Goal: Transaction & Acquisition: Purchase product/service

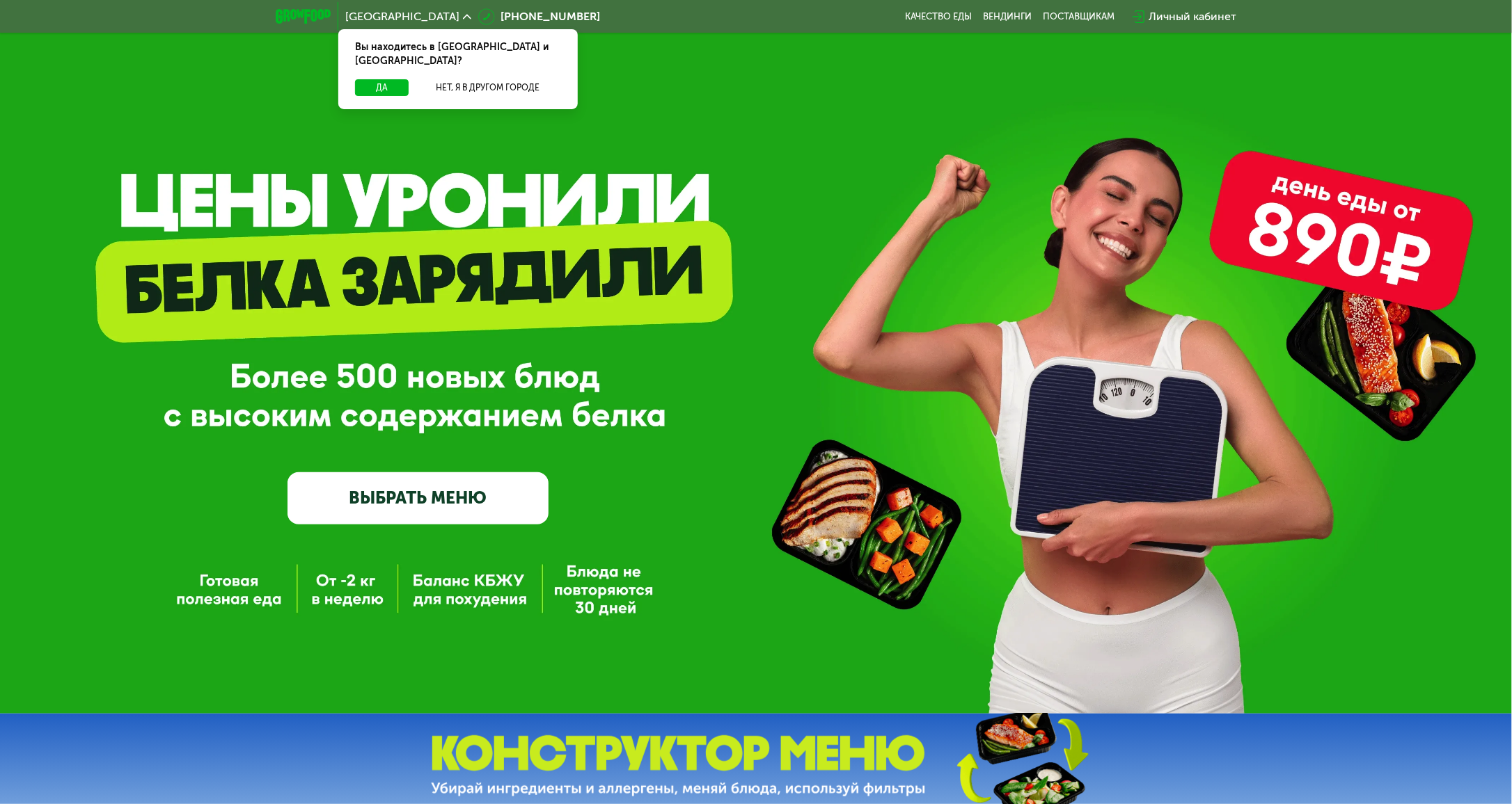
click at [1191, 20] on div "Личный кабинет" at bounding box center [1193, 16] width 88 height 16
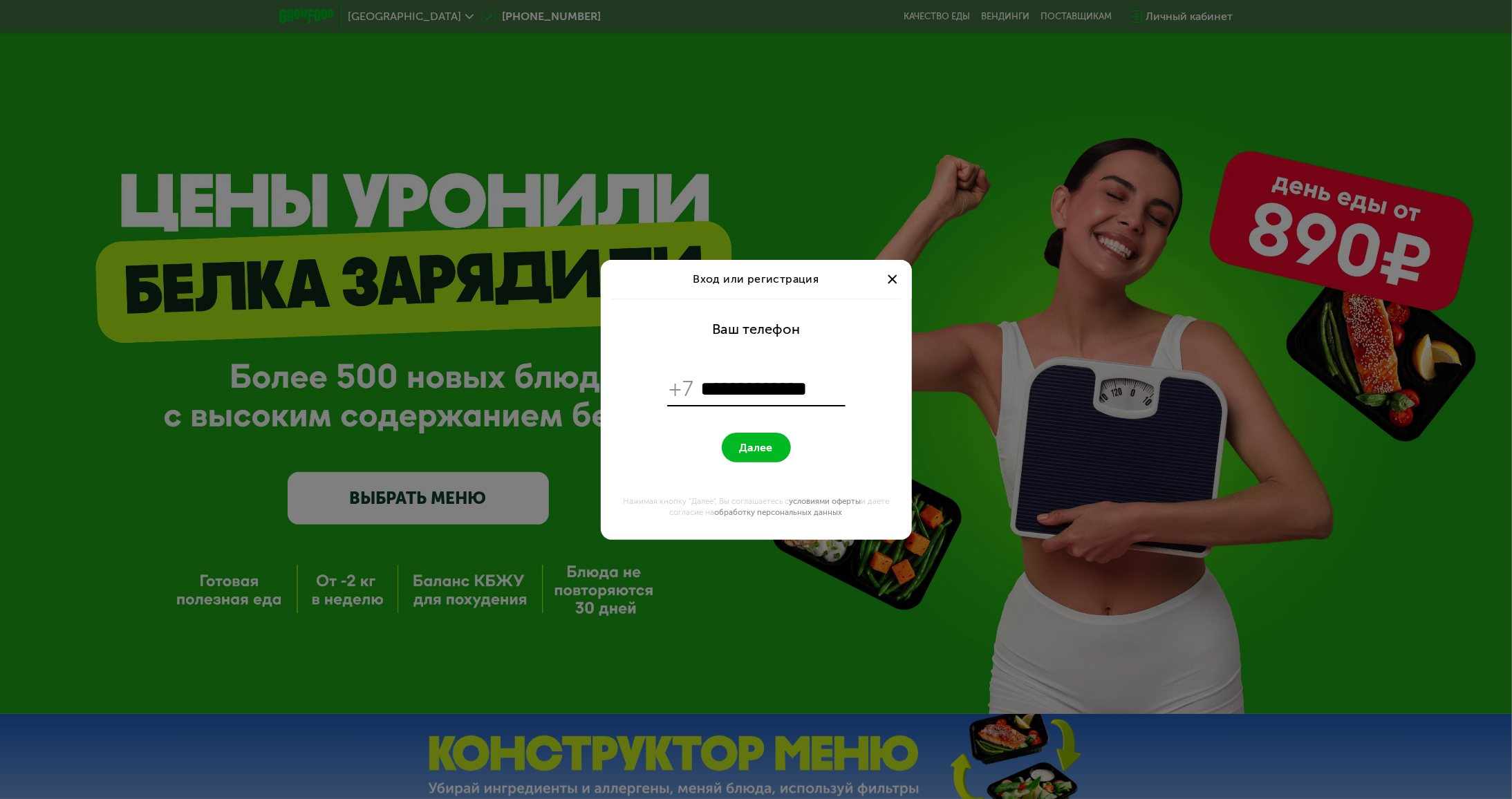
type input "**********"
click at [753, 444] on span "Далее" at bounding box center [756, 447] width 33 height 13
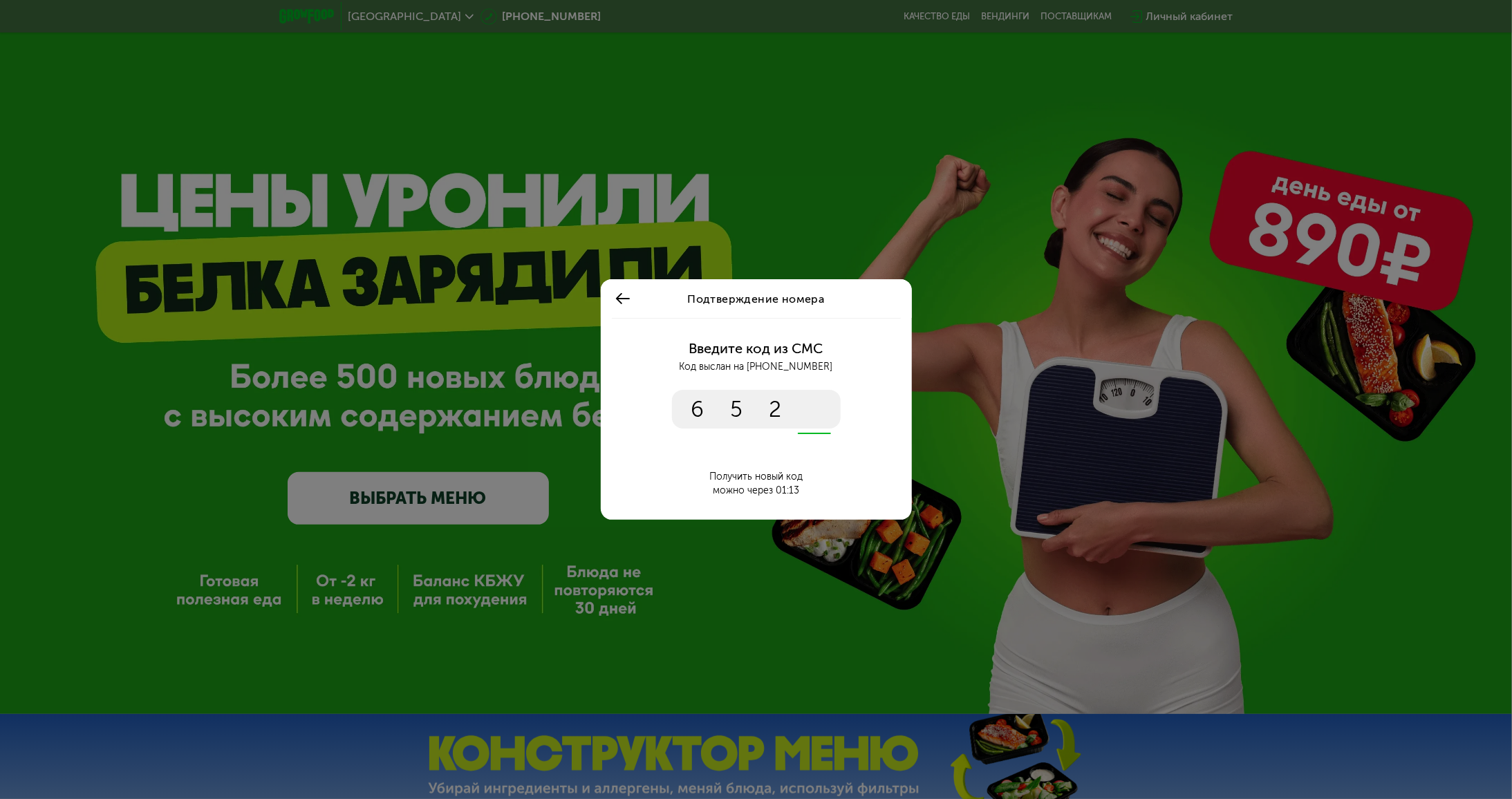
type input "****"
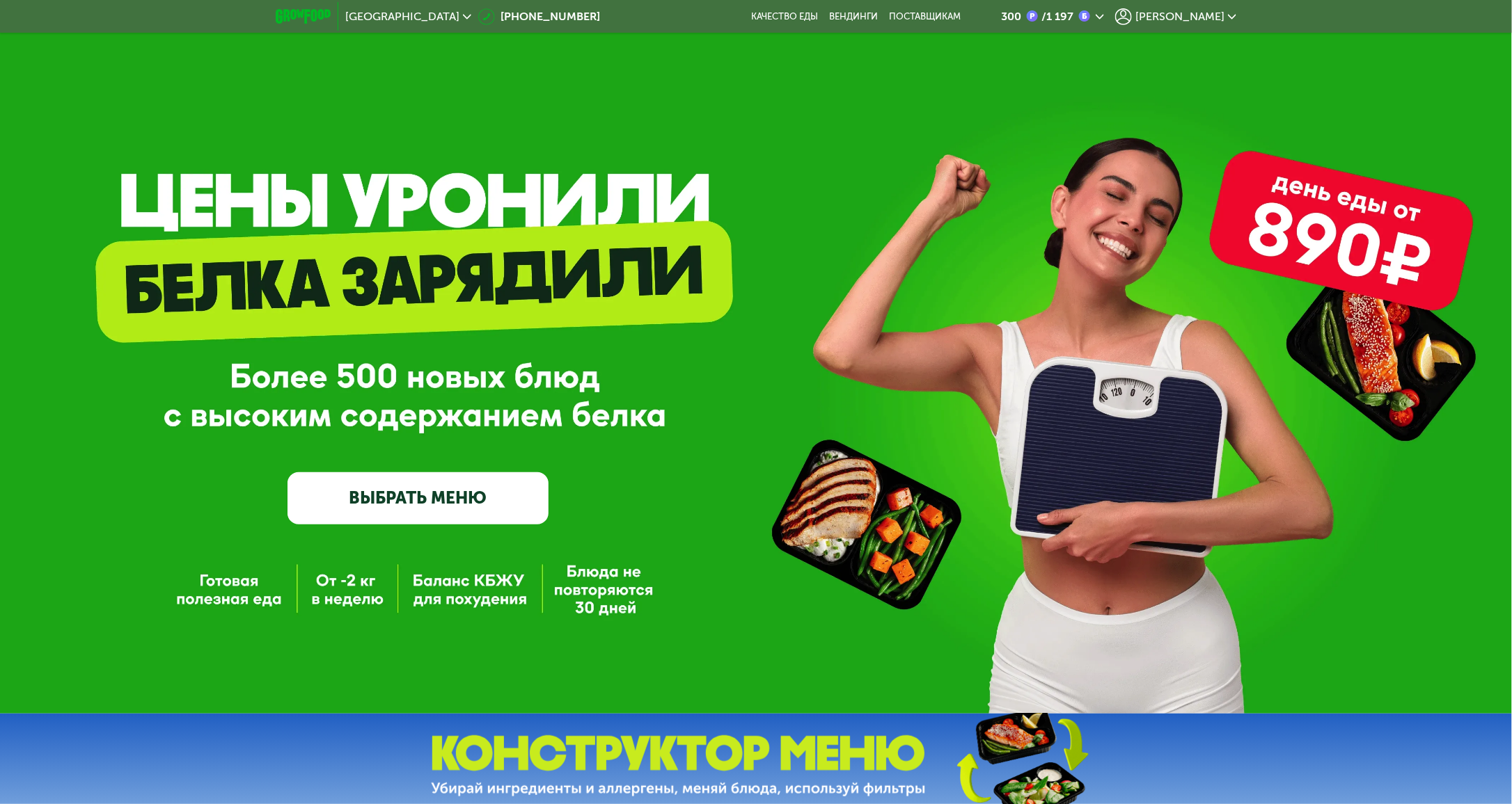
click at [1195, 16] on span "[PERSON_NAME]" at bounding box center [1179, 16] width 89 height 11
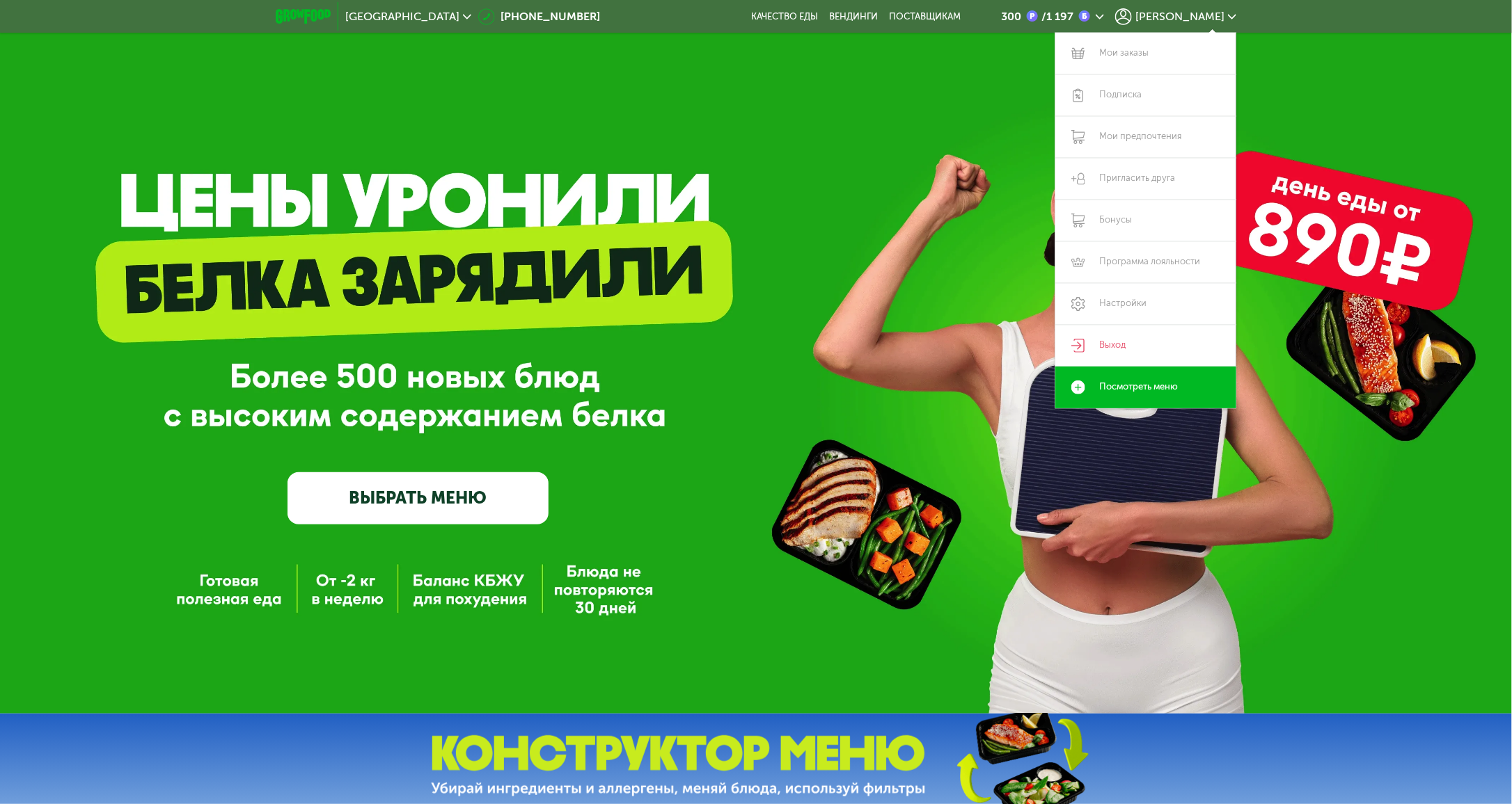
click at [453, 511] on link "ВЫБРАТЬ МЕНЮ" at bounding box center [418, 498] width 262 height 53
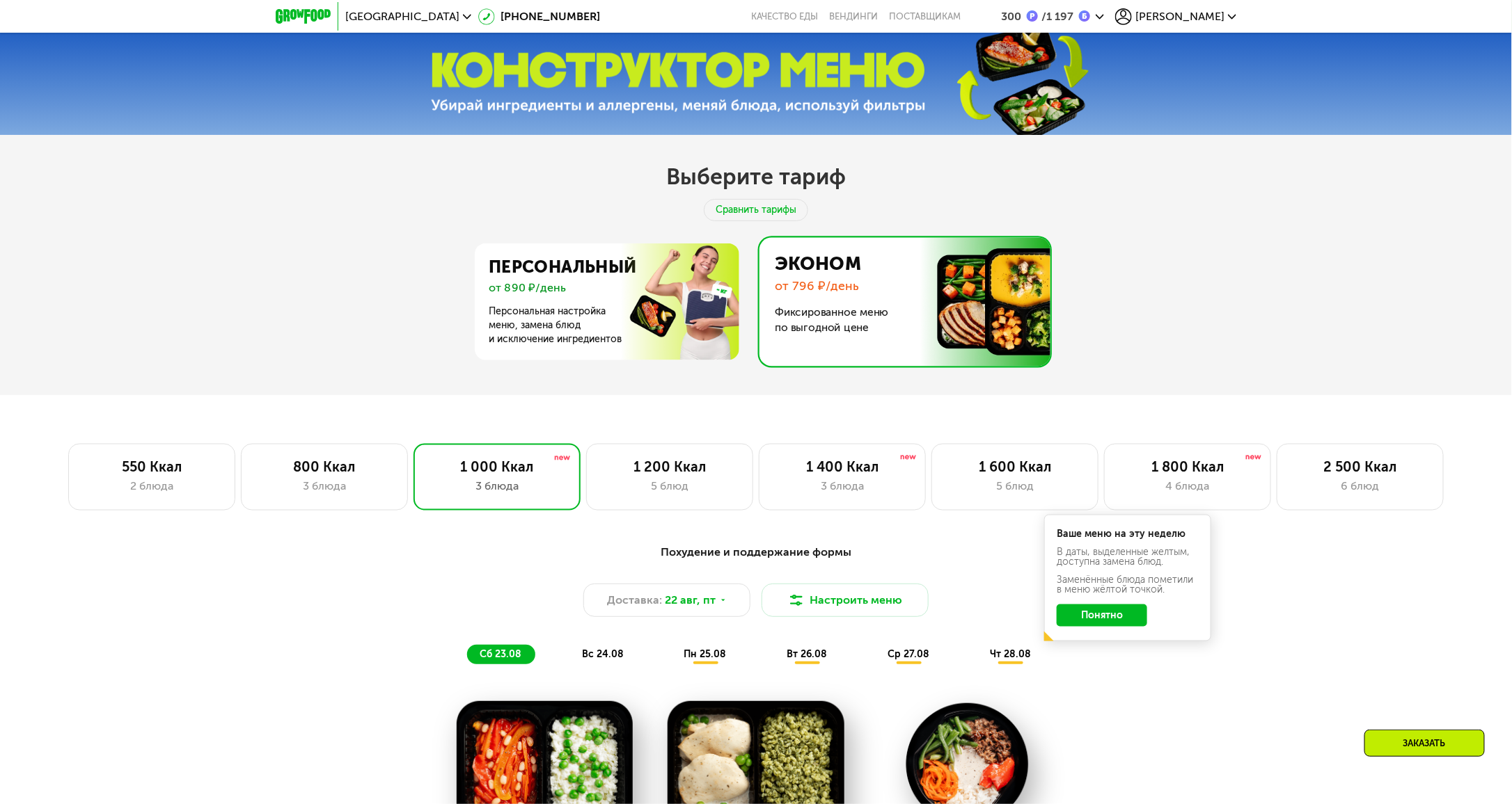
scroll to position [682, 0]
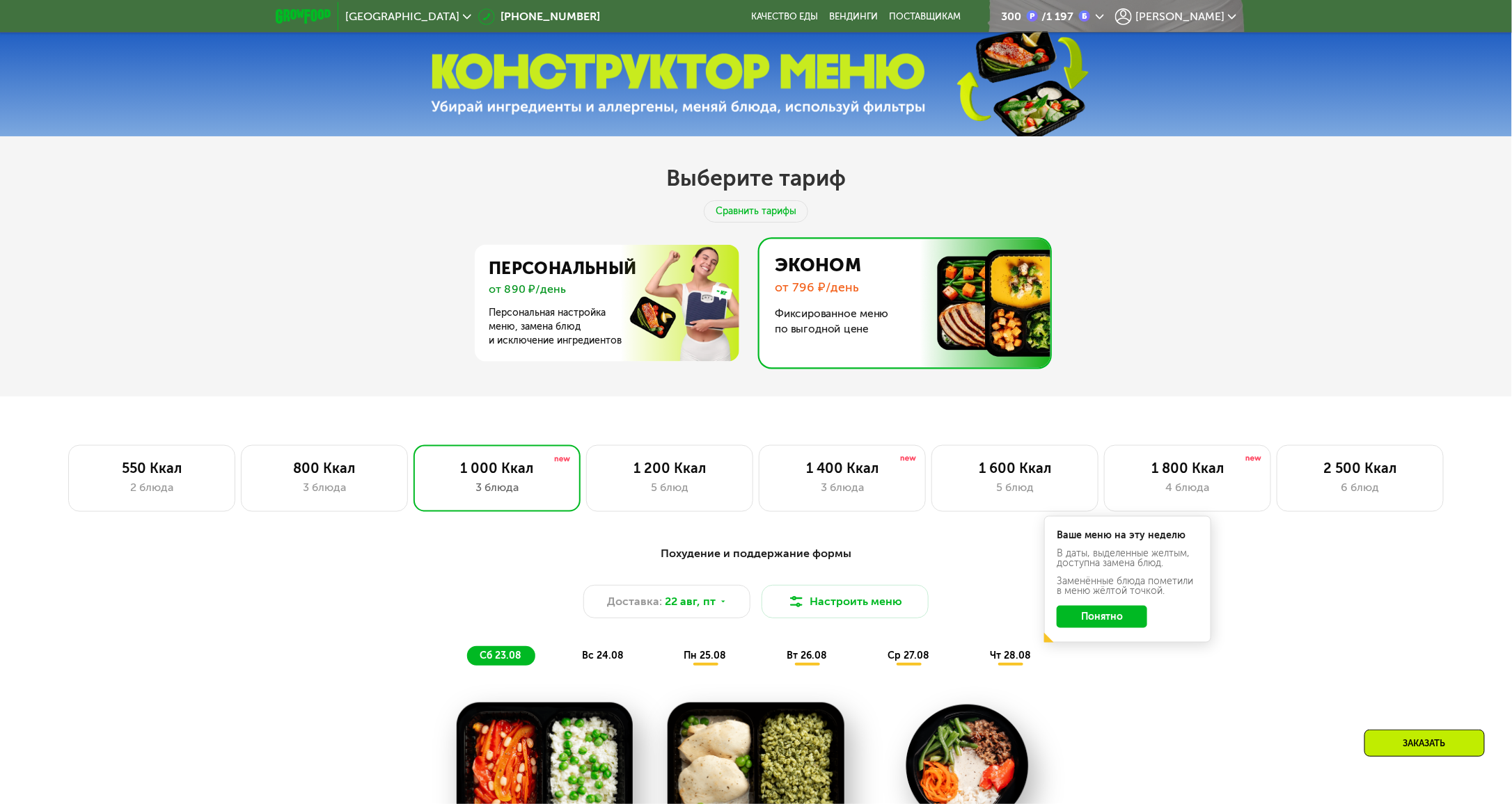
click at [887, 325] on img at bounding box center [902, 303] width 298 height 129
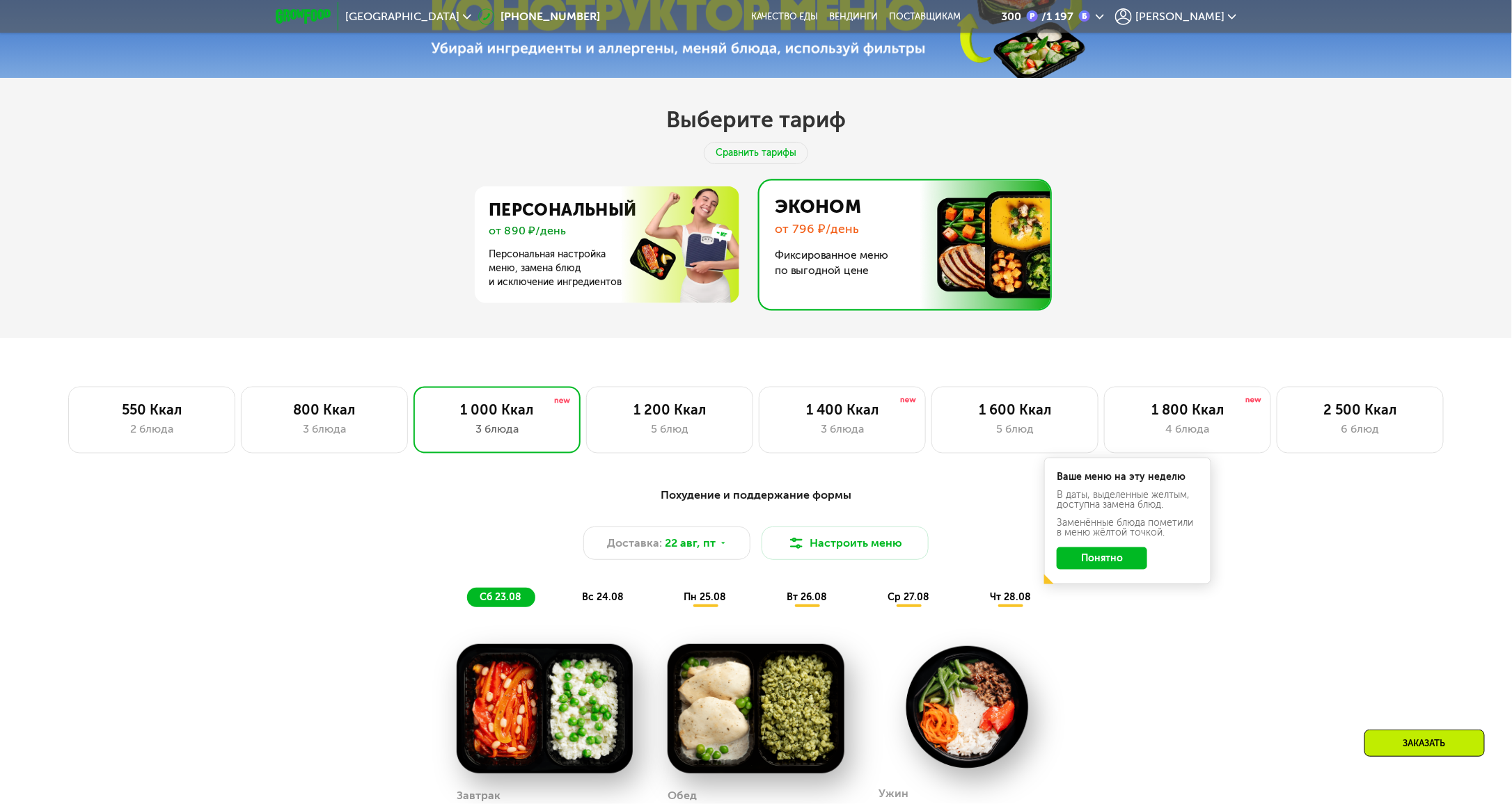
scroll to position [821, 0]
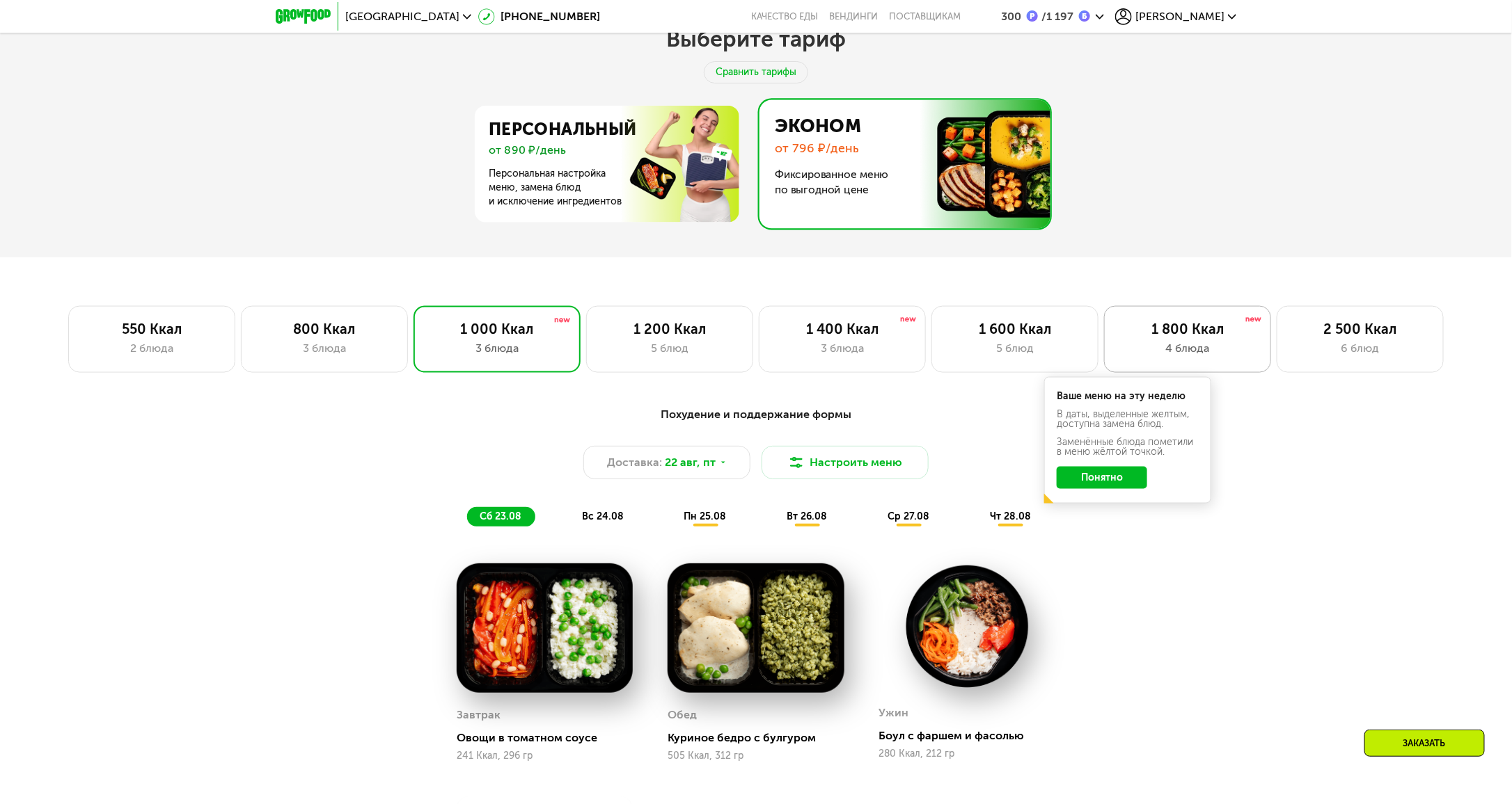
click at [1186, 336] on div "1 800 Ккал" at bounding box center [1187, 329] width 138 height 16
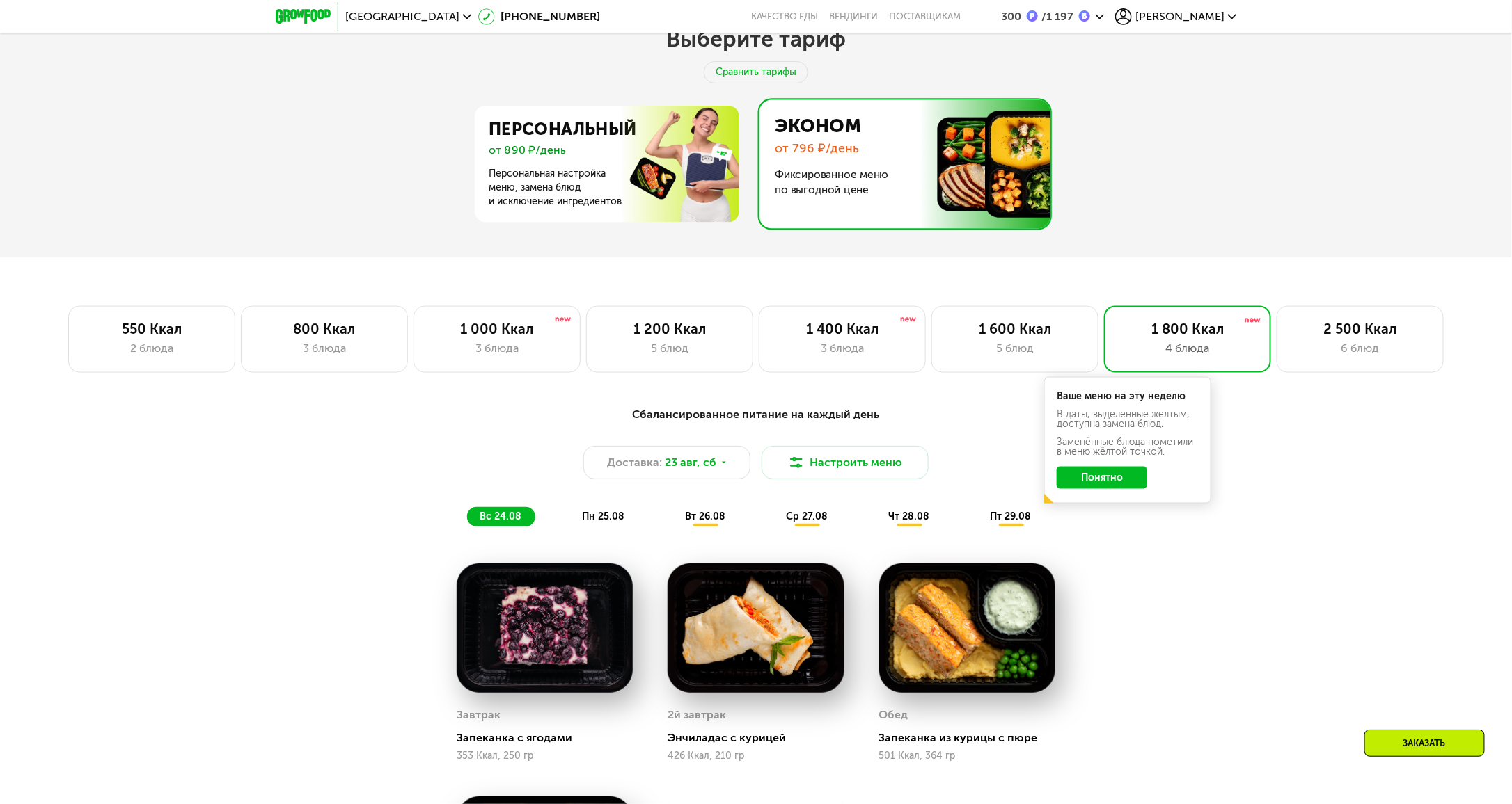
click at [858, 176] on img at bounding box center [902, 164] width 298 height 129
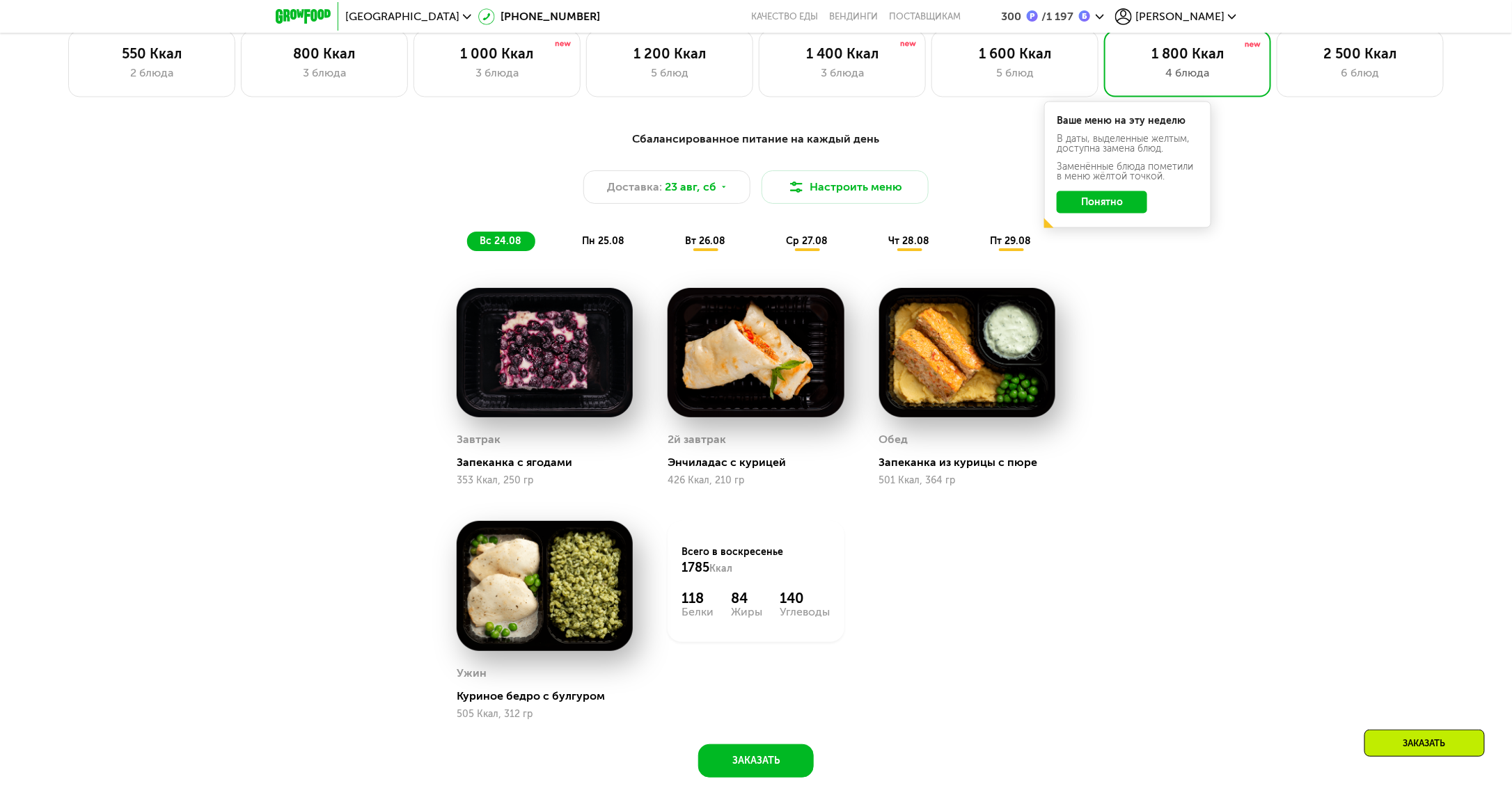
scroll to position [1099, 0]
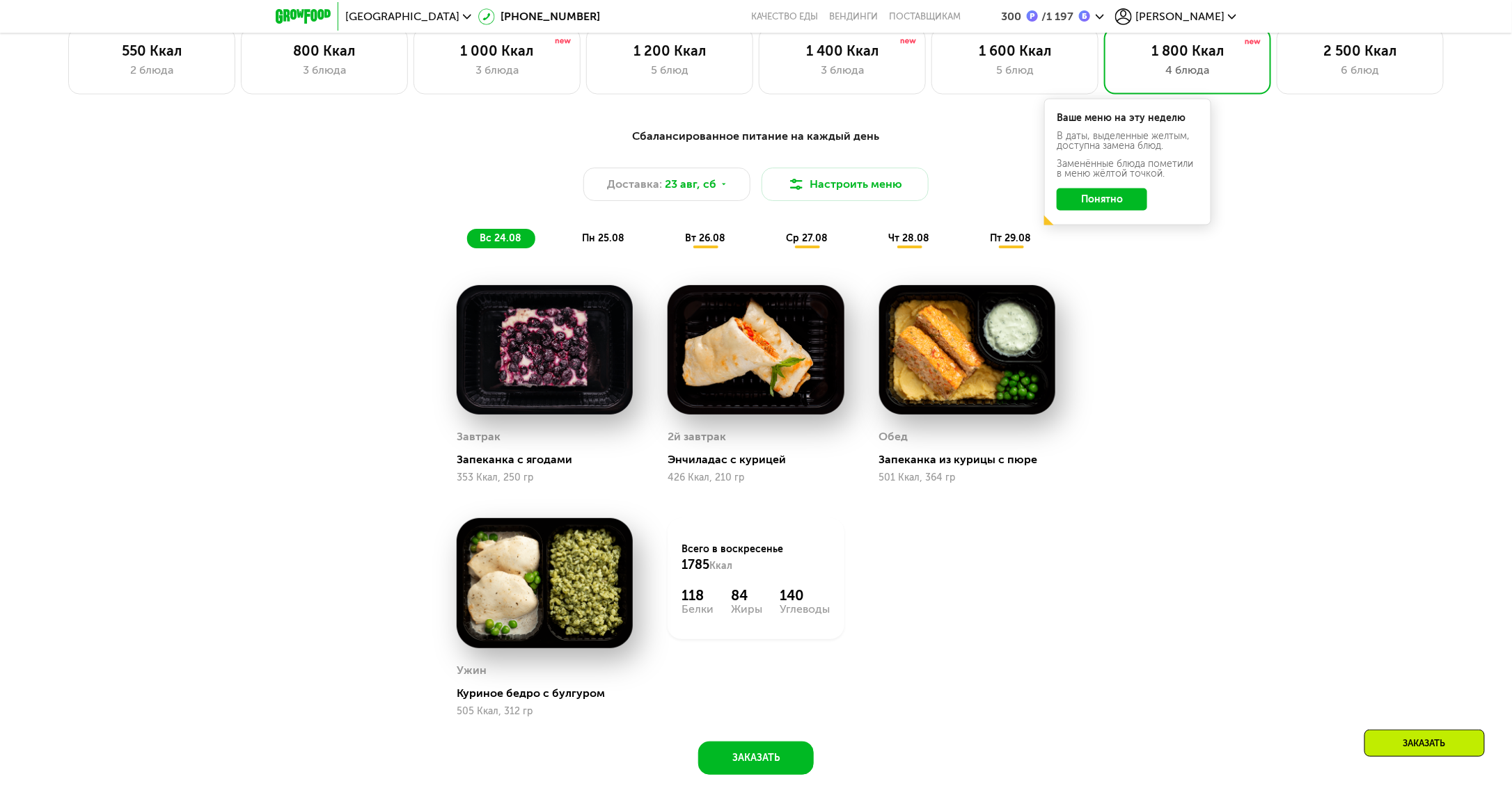
click at [1112, 206] on button "Понятно" at bounding box center [1101, 200] width 90 height 22
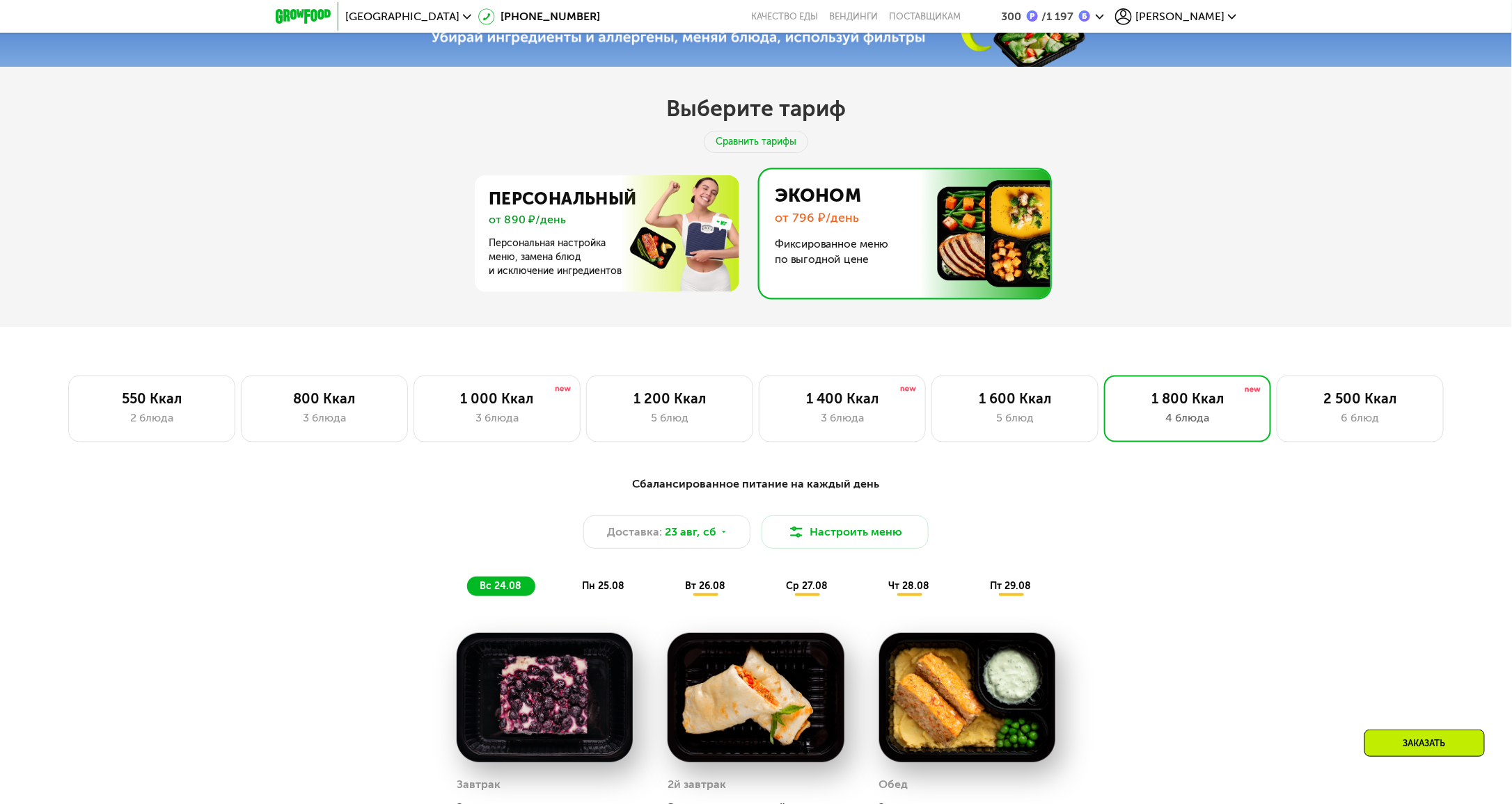
scroll to position [682, 0]
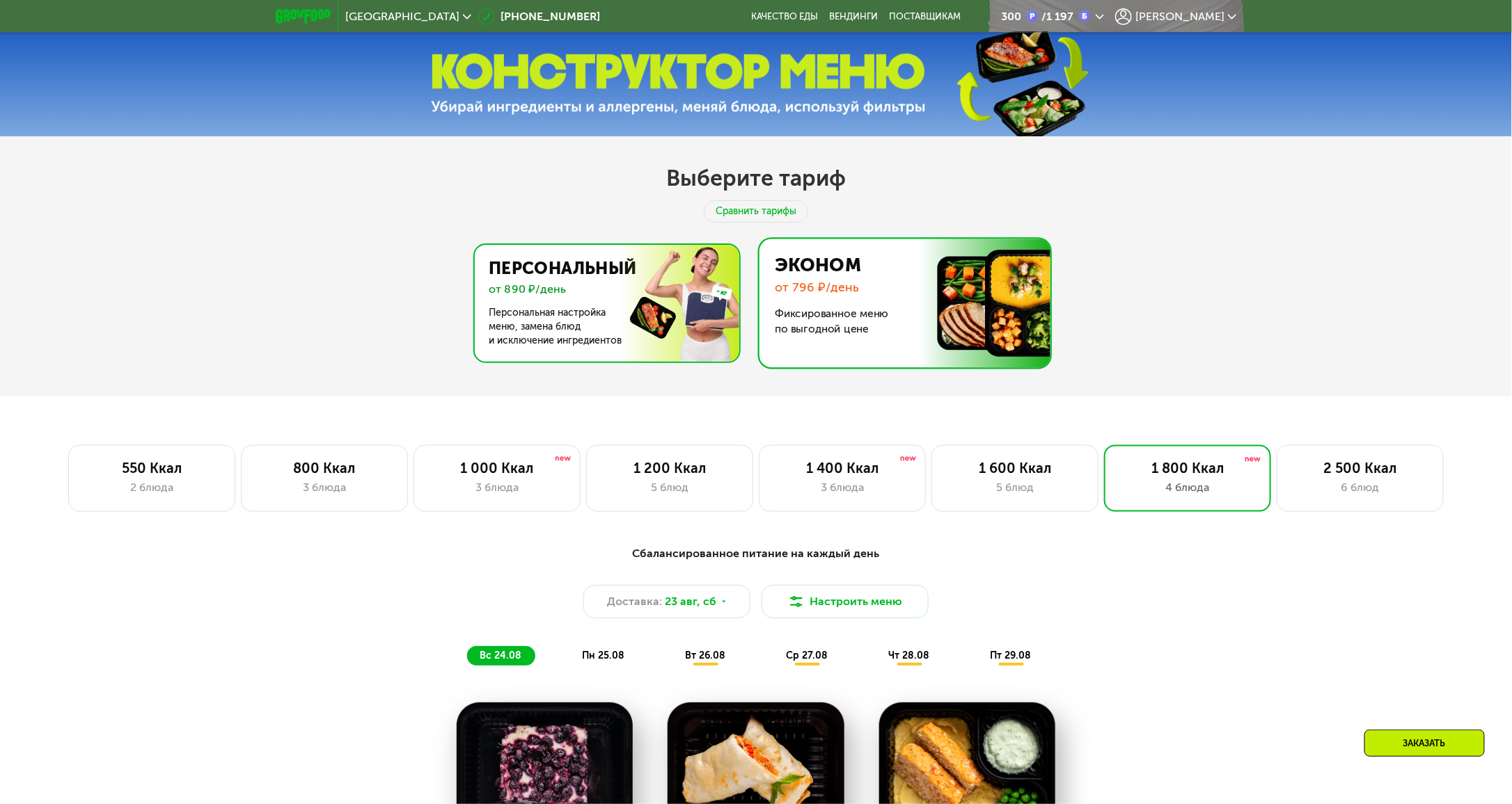
click at [564, 342] on img at bounding box center [604, 304] width 270 height 117
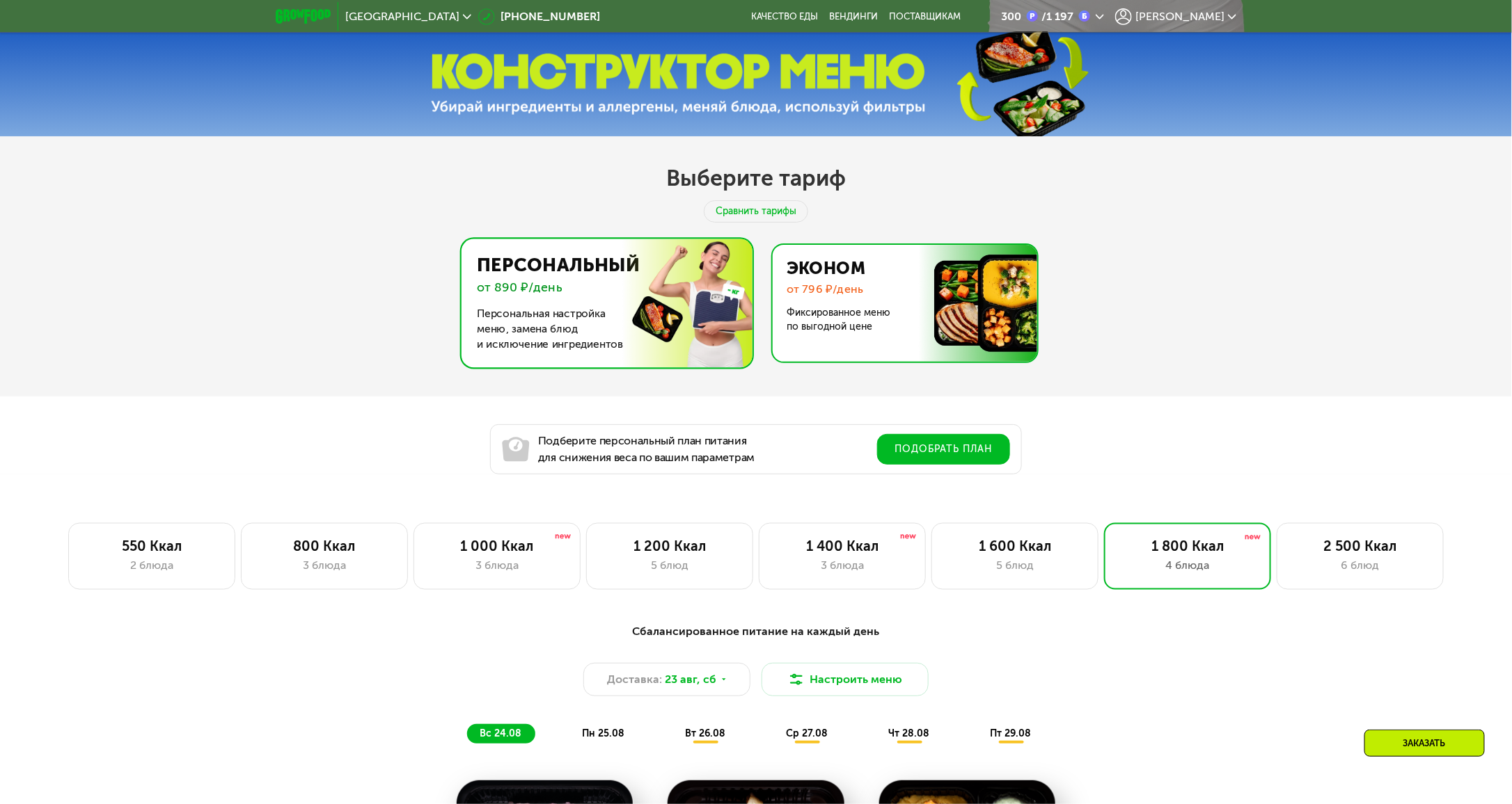
click at [950, 319] on img at bounding box center [902, 304] width 270 height 117
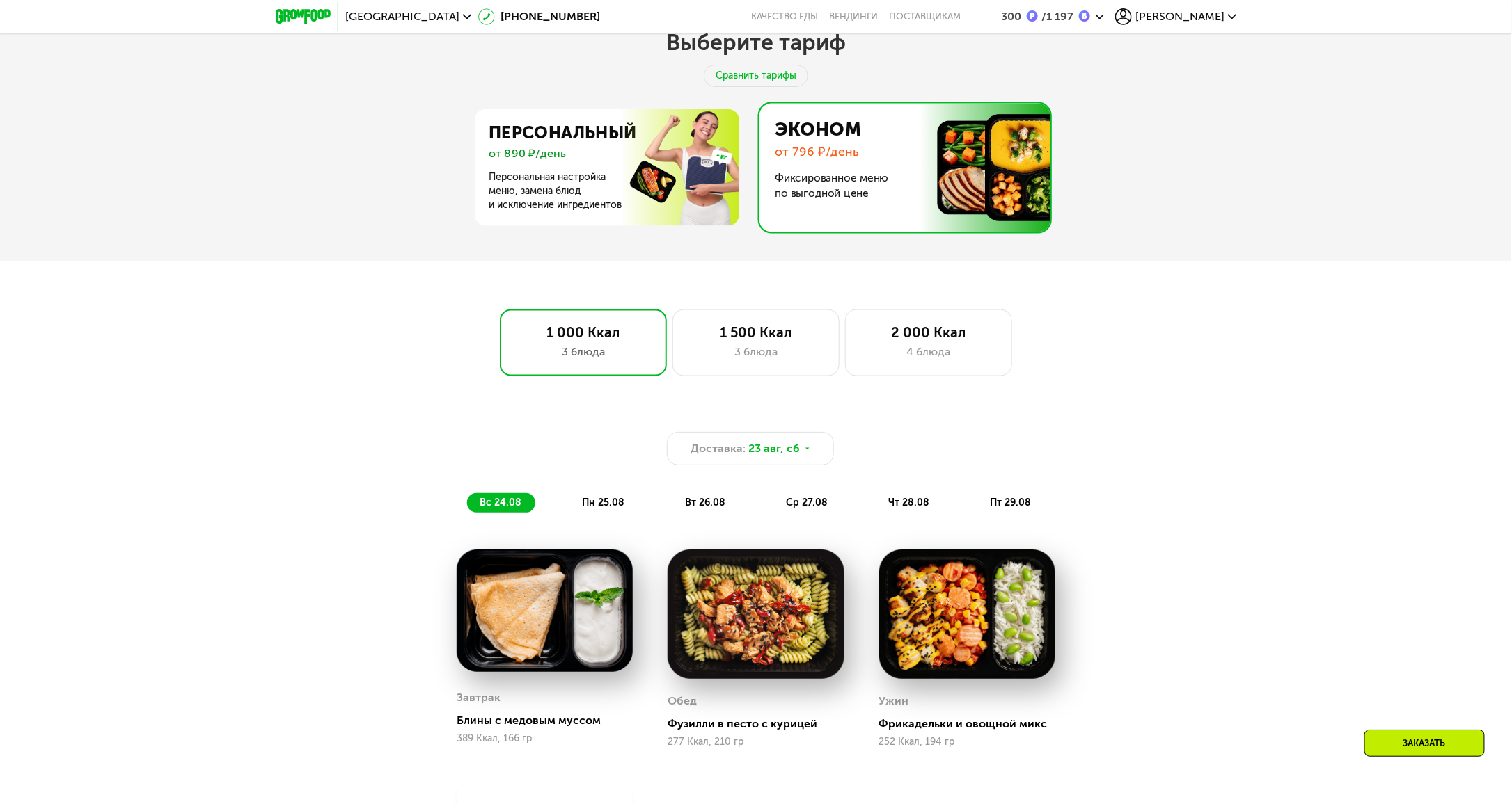
scroll to position [821, 0]
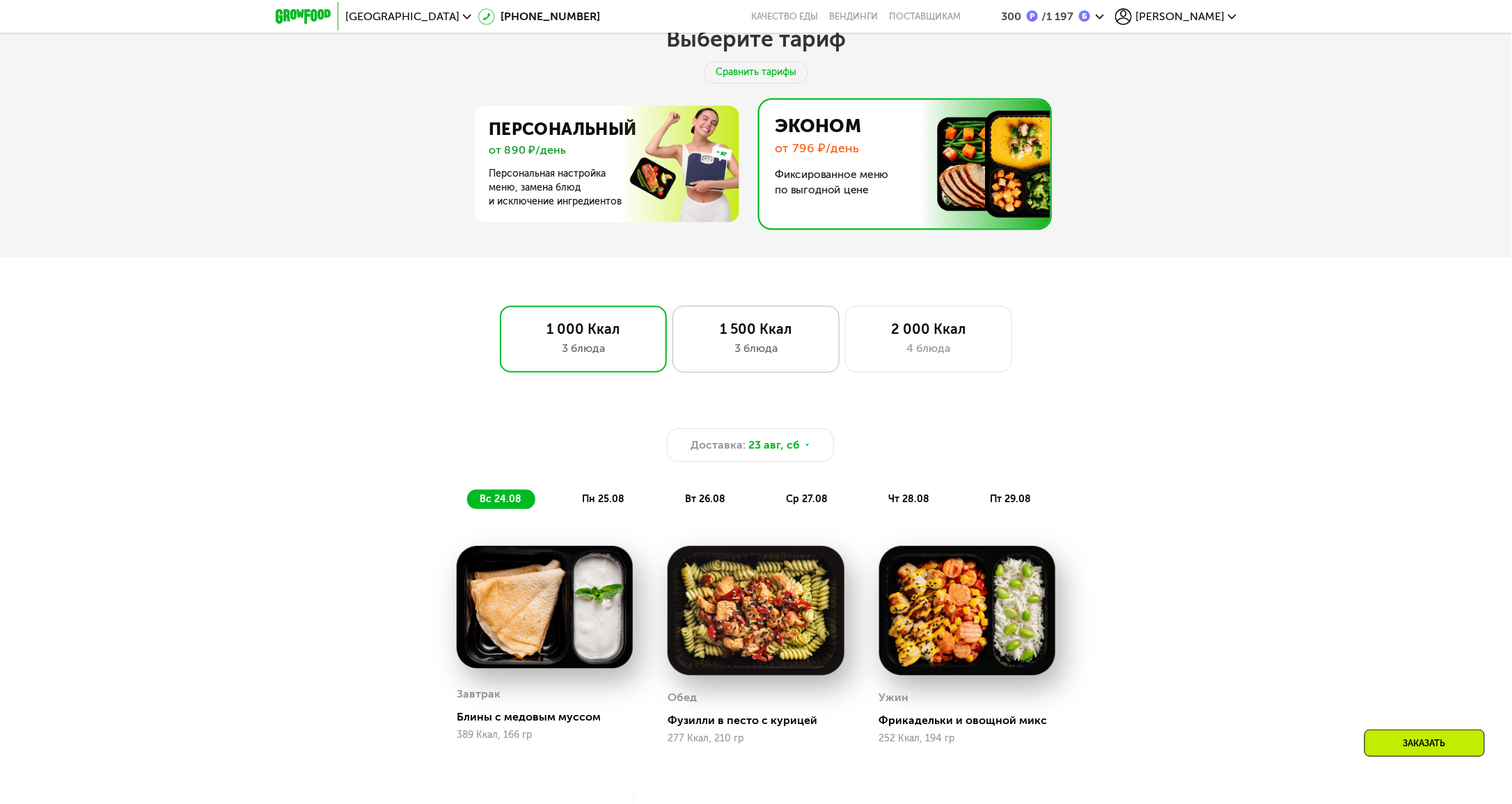
click at [760, 347] on div "3 блюда" at bounding box center [756, 348] width 138 height 16
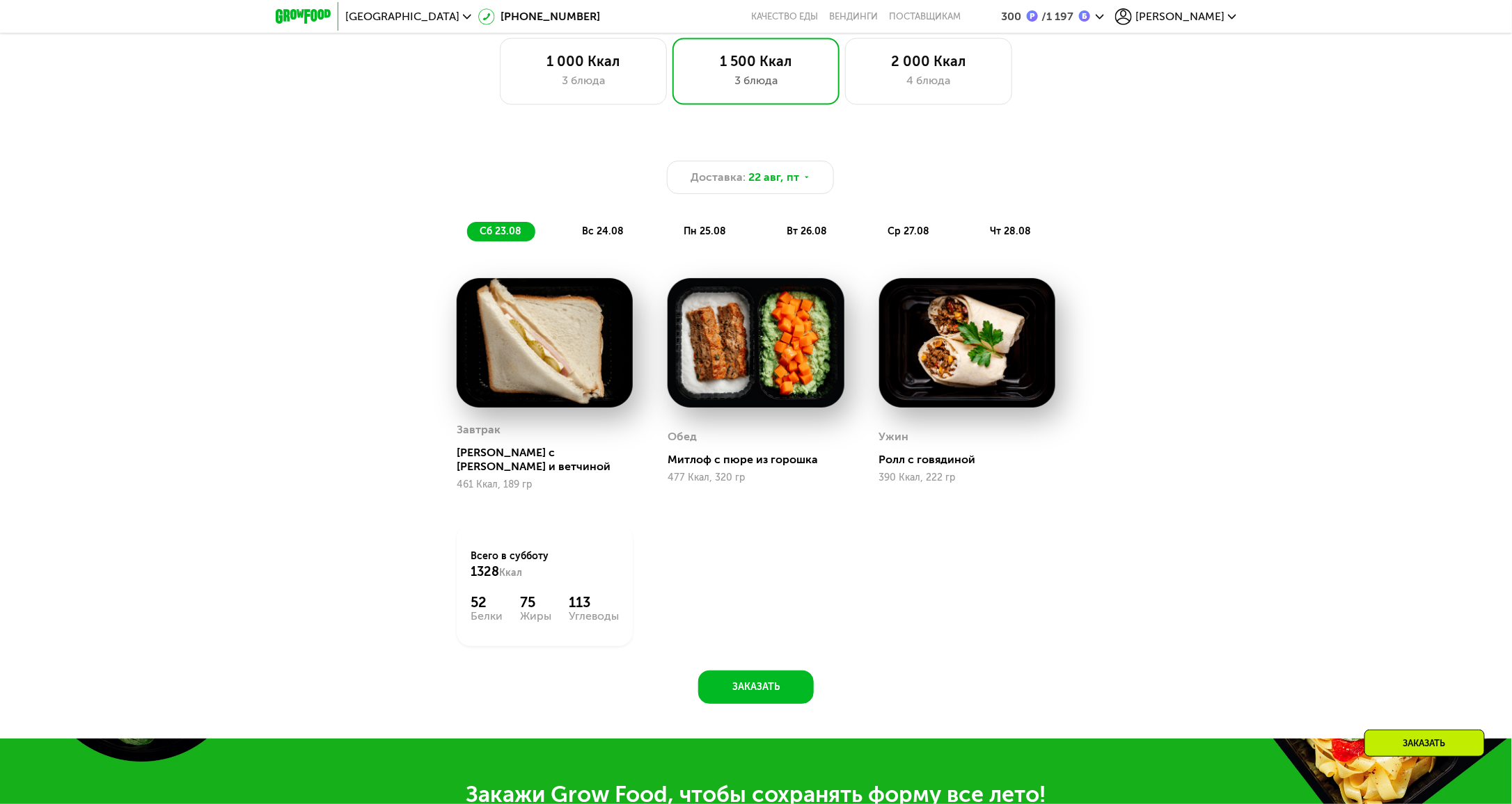
scroll to position [1099, 0]
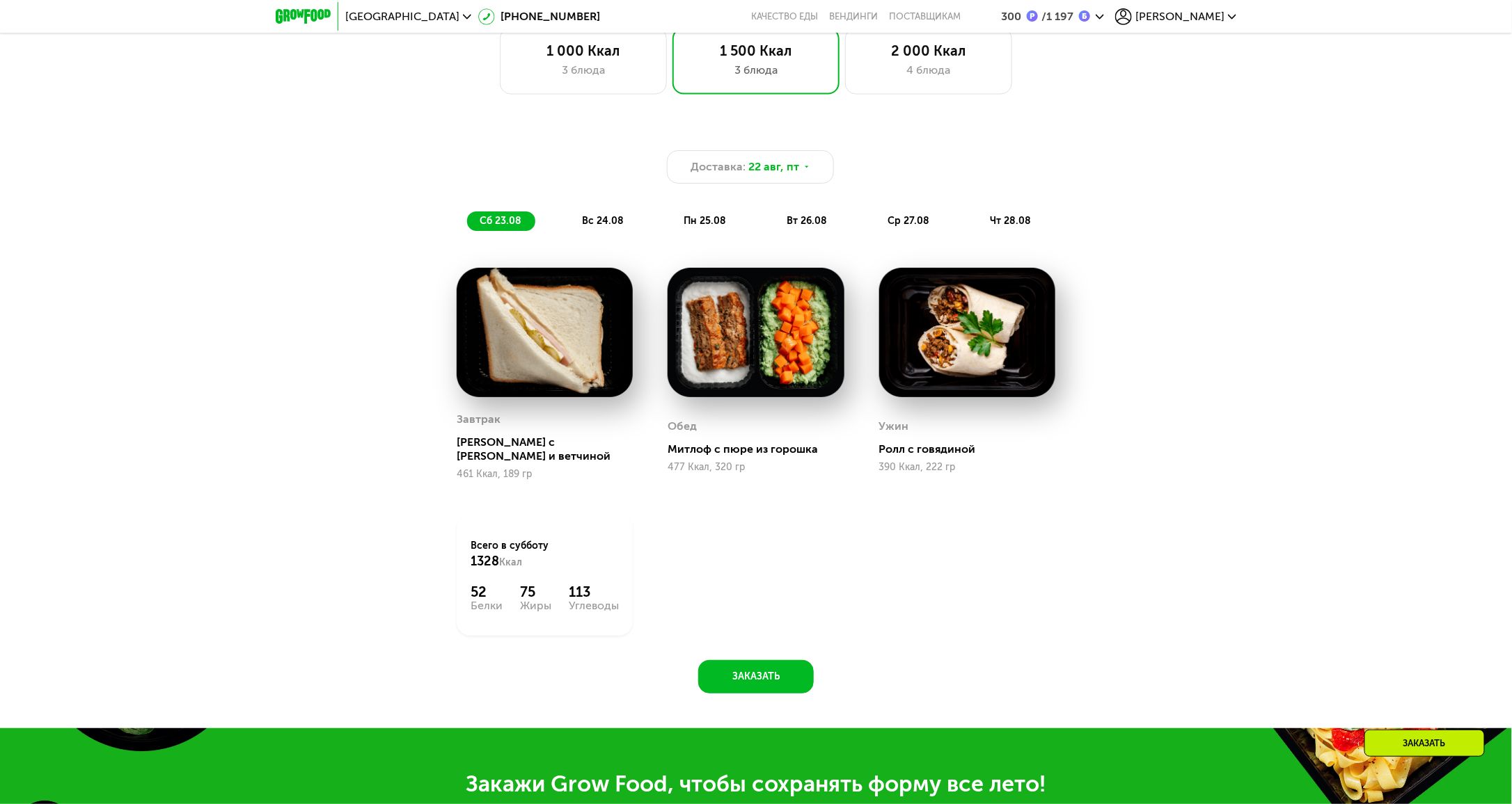
click at [600, 226] on span "вс 24.08" at bounding box center [603, 221] width 41 height 12
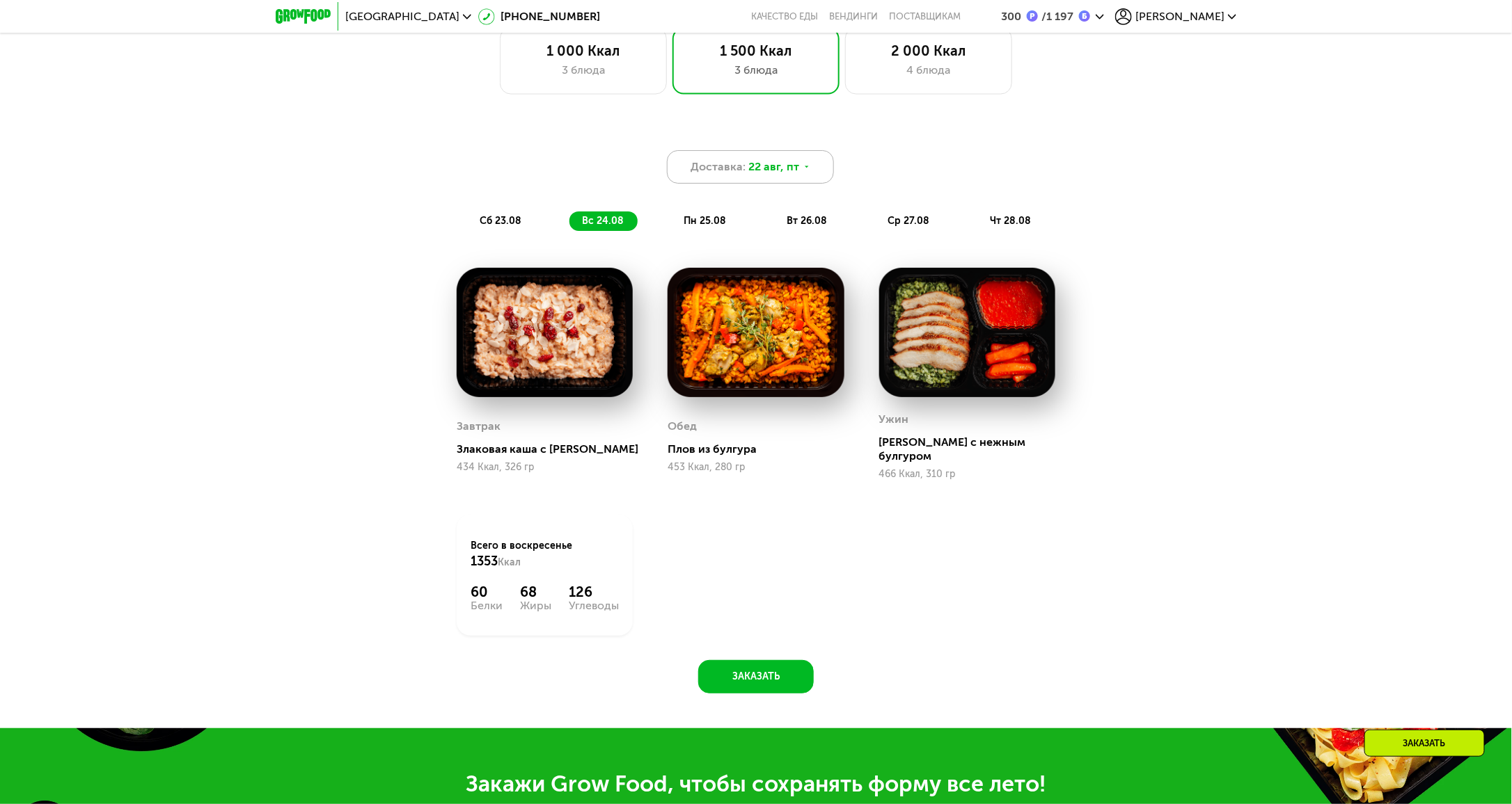
click at [804, 168] on use at bounding box center [806, 166] width 4 height 2
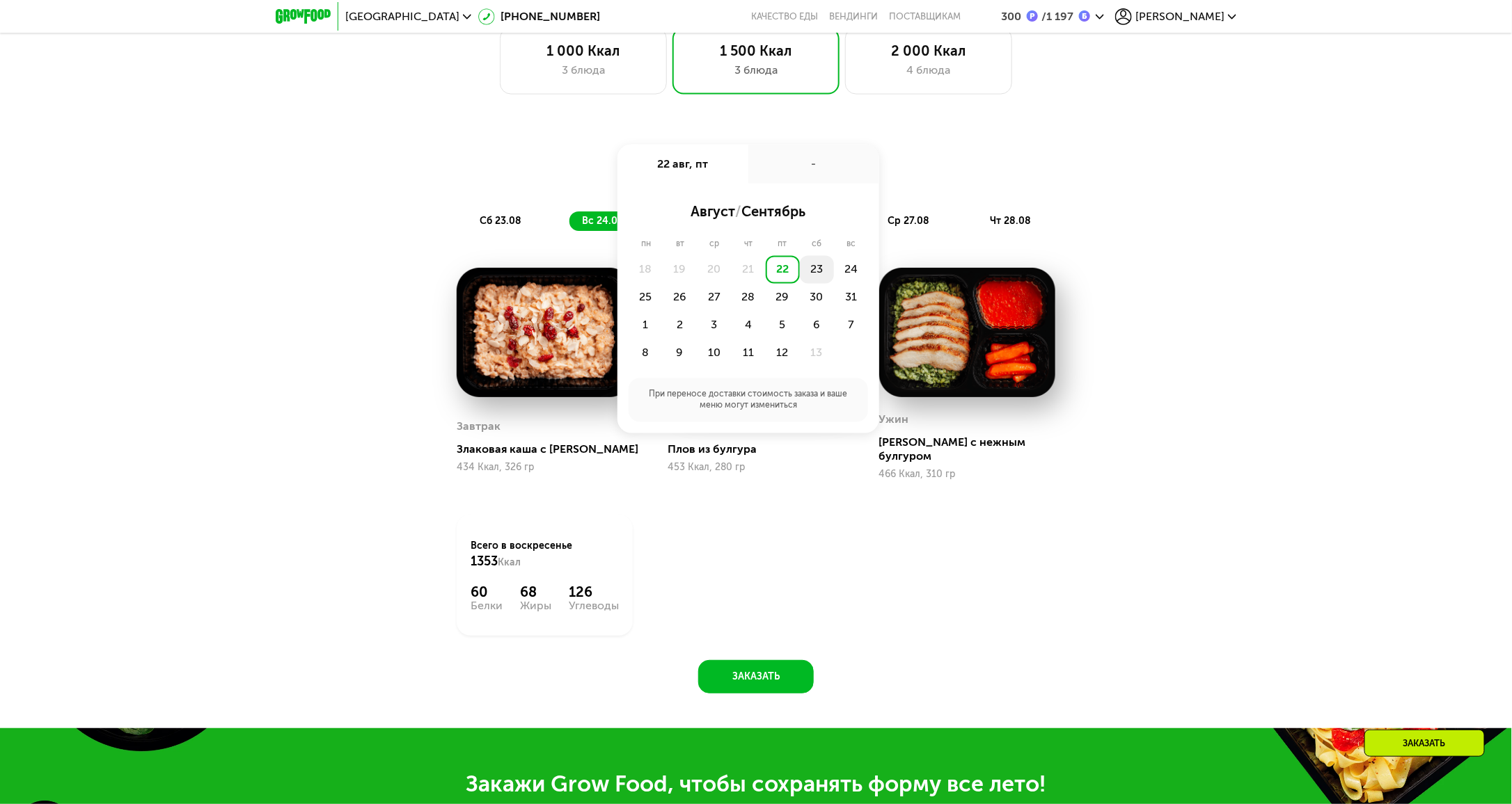
click at [833, 275] on div "23" at bounding box center [851, 269] width 34 height 28
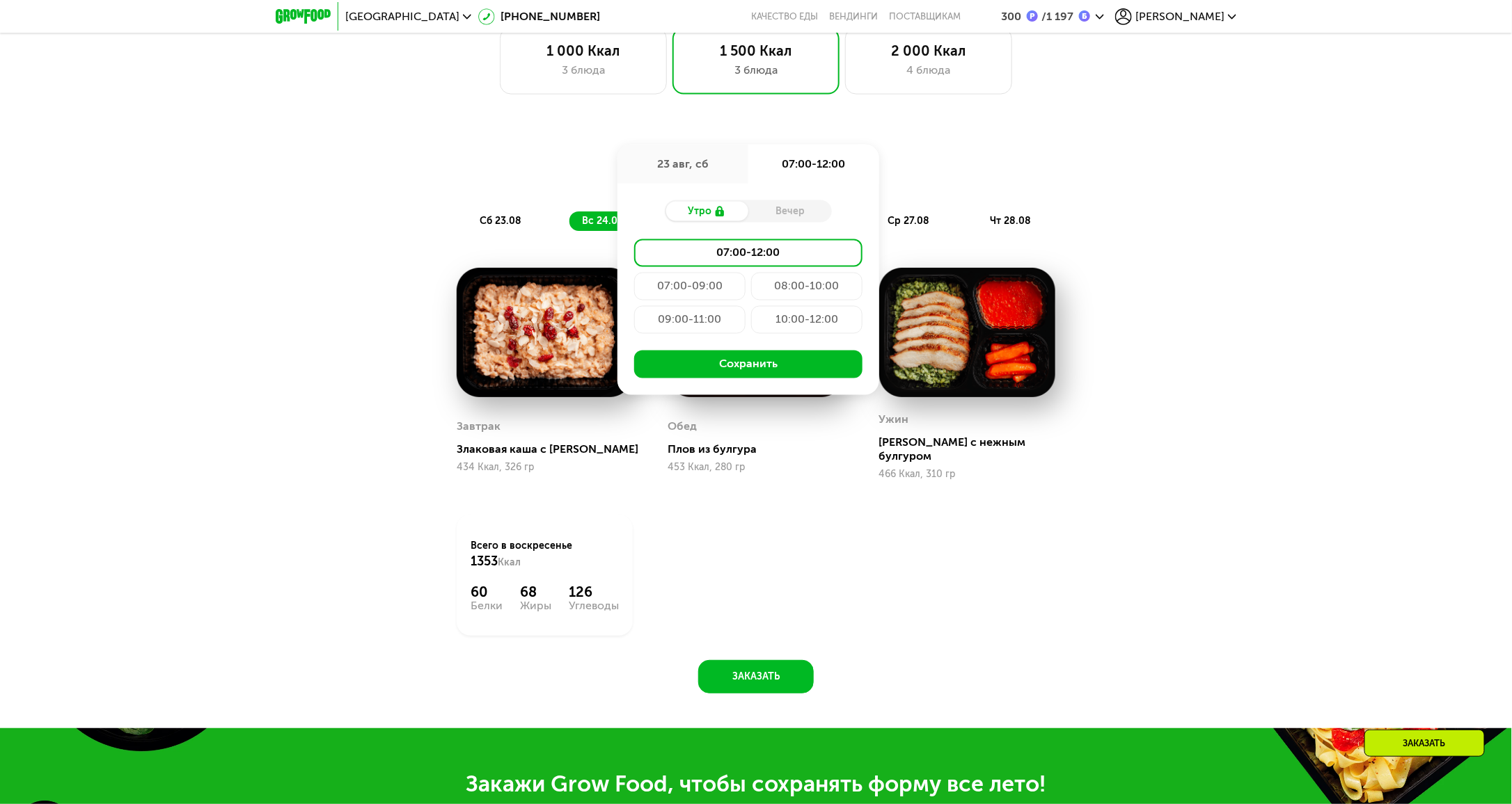
click at [751, 288] on div "07:00-09:00" at bounding box center [806, 287] width 111 height 28
click at [318, 555] on div "Доставка: 23 авг, сб 23 авг, сб 07:00-09:00 Утро Вечер 07:00-12:00 07:00-09:00 …" at bounding box center [756, 418] width 1512 height 621
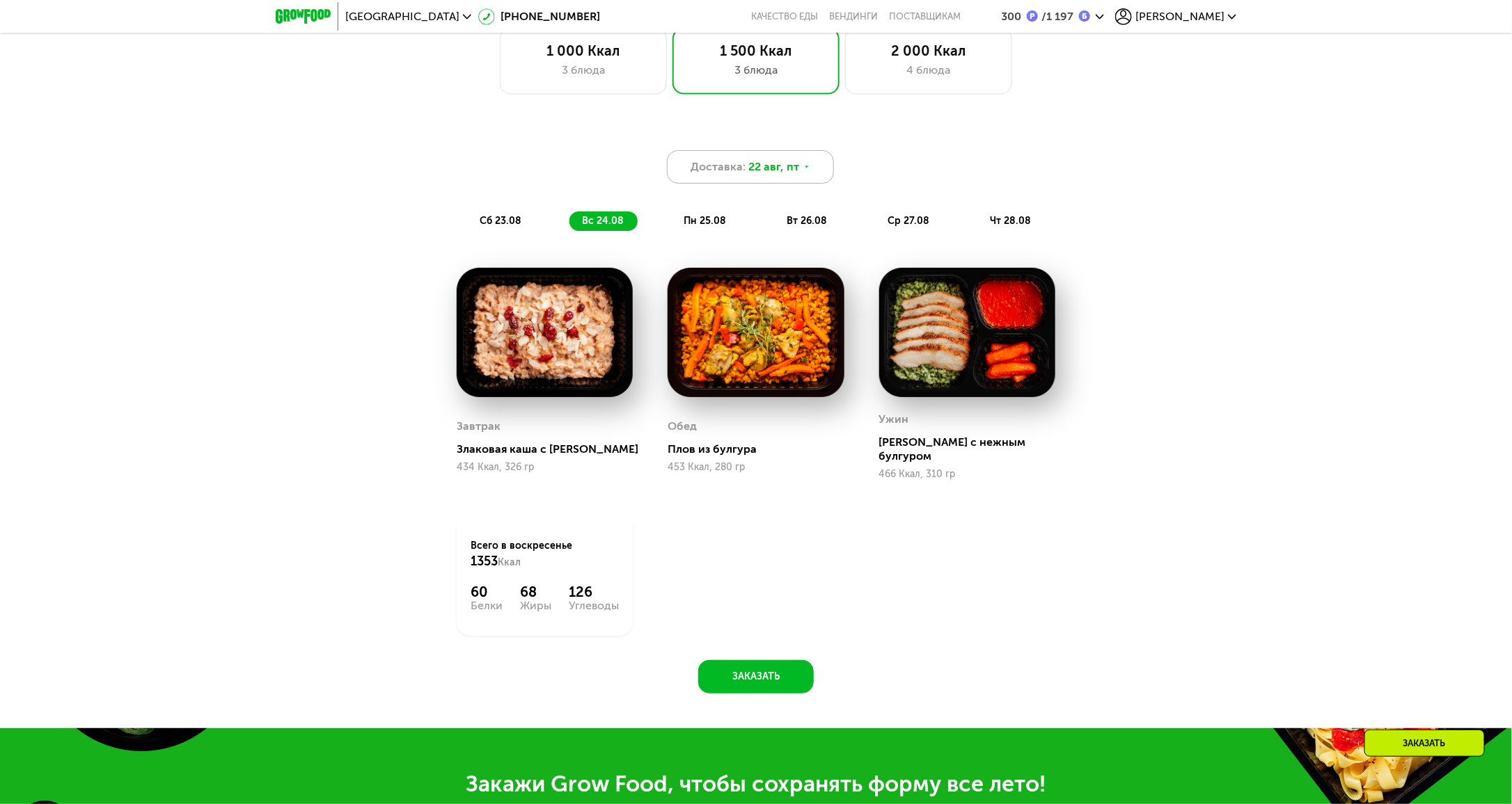
click at [808, 171] on icon at bounding box center [807, 167] width 9 height 9
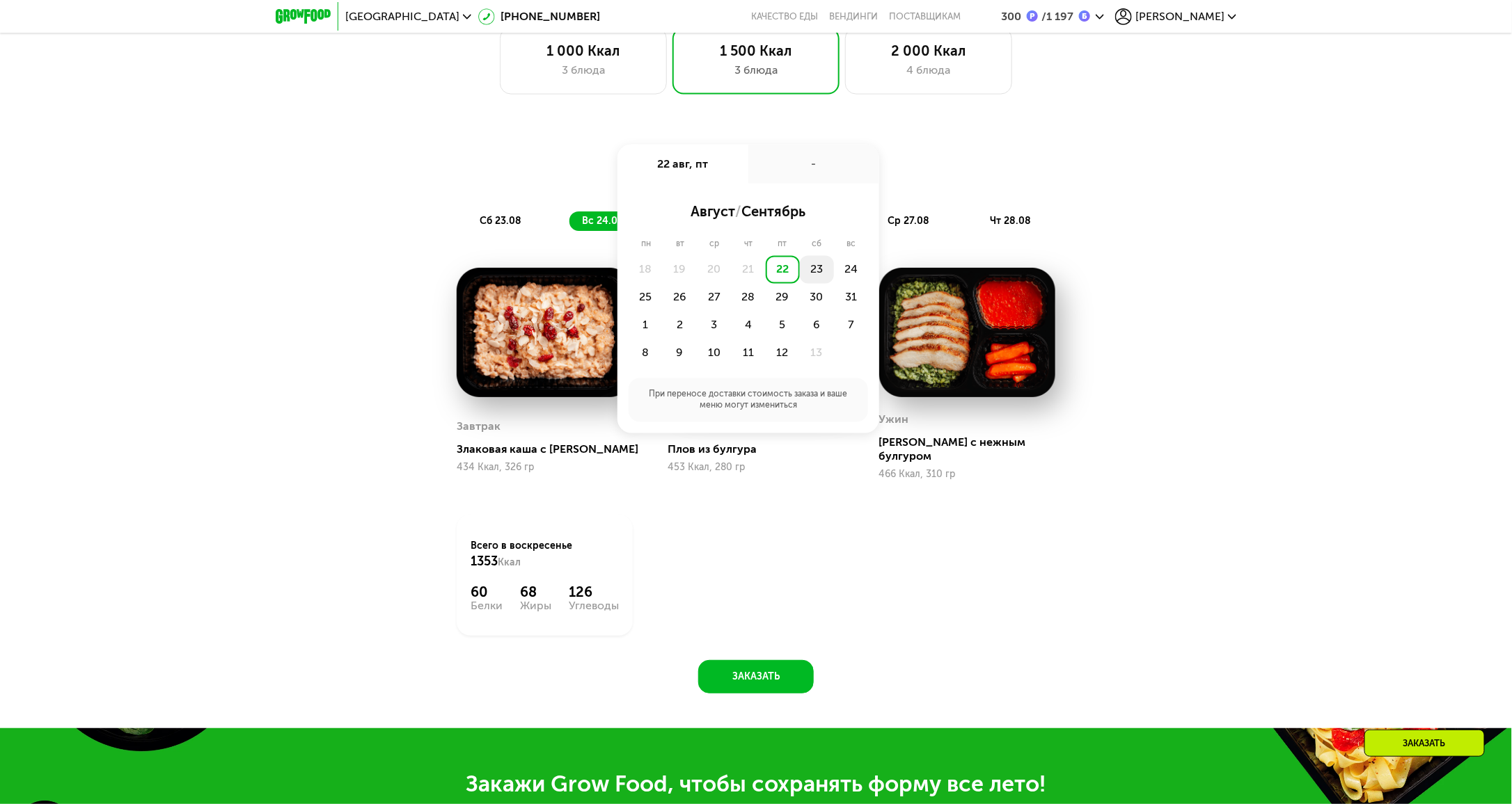
click at [833, 274] on div "23" at bounding box center [851, 269] width 34 height 28
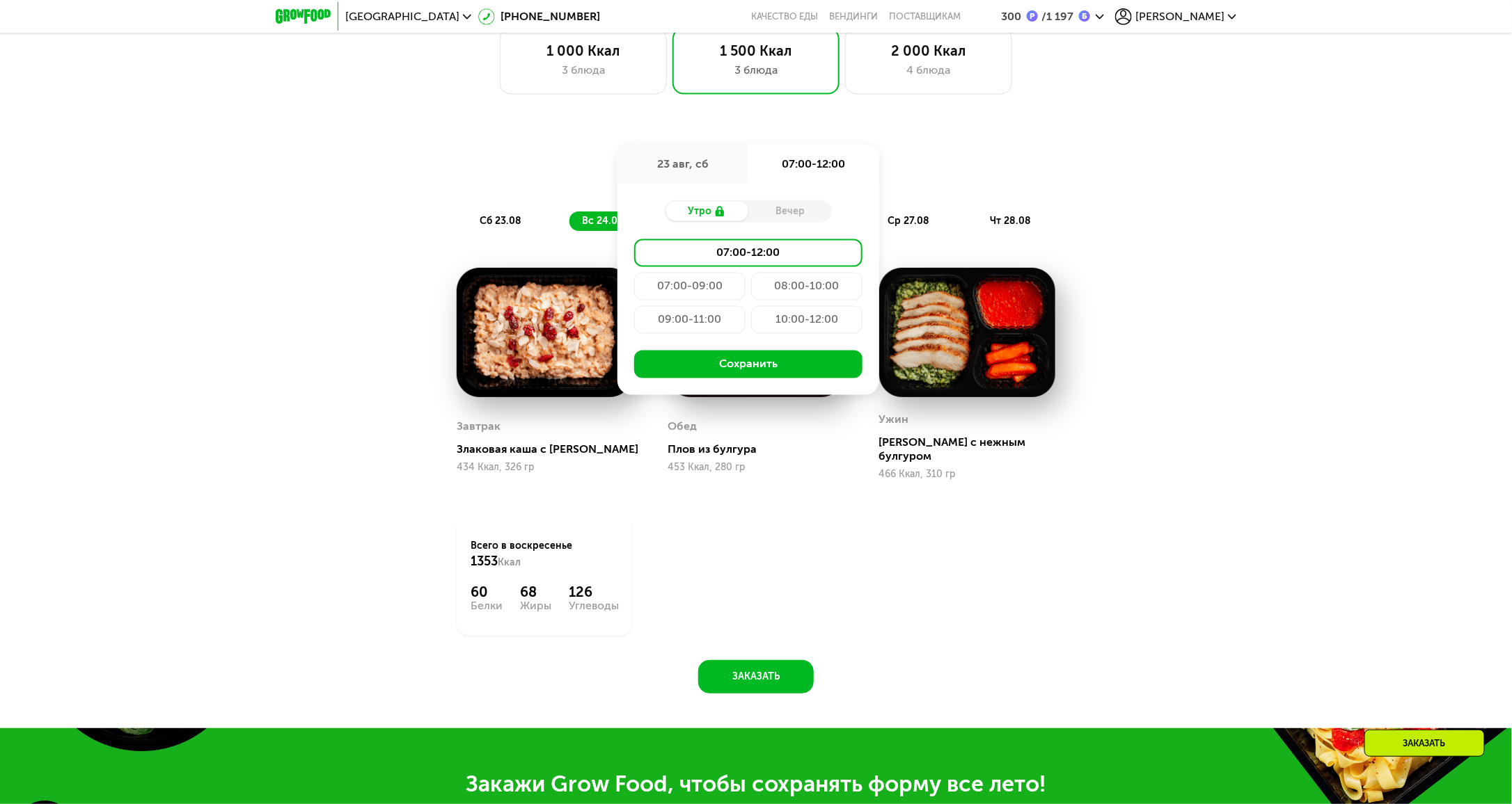
click at [751, 288] on div "07:00-09:00" at bounding box center [806, 287] width 111 height 28
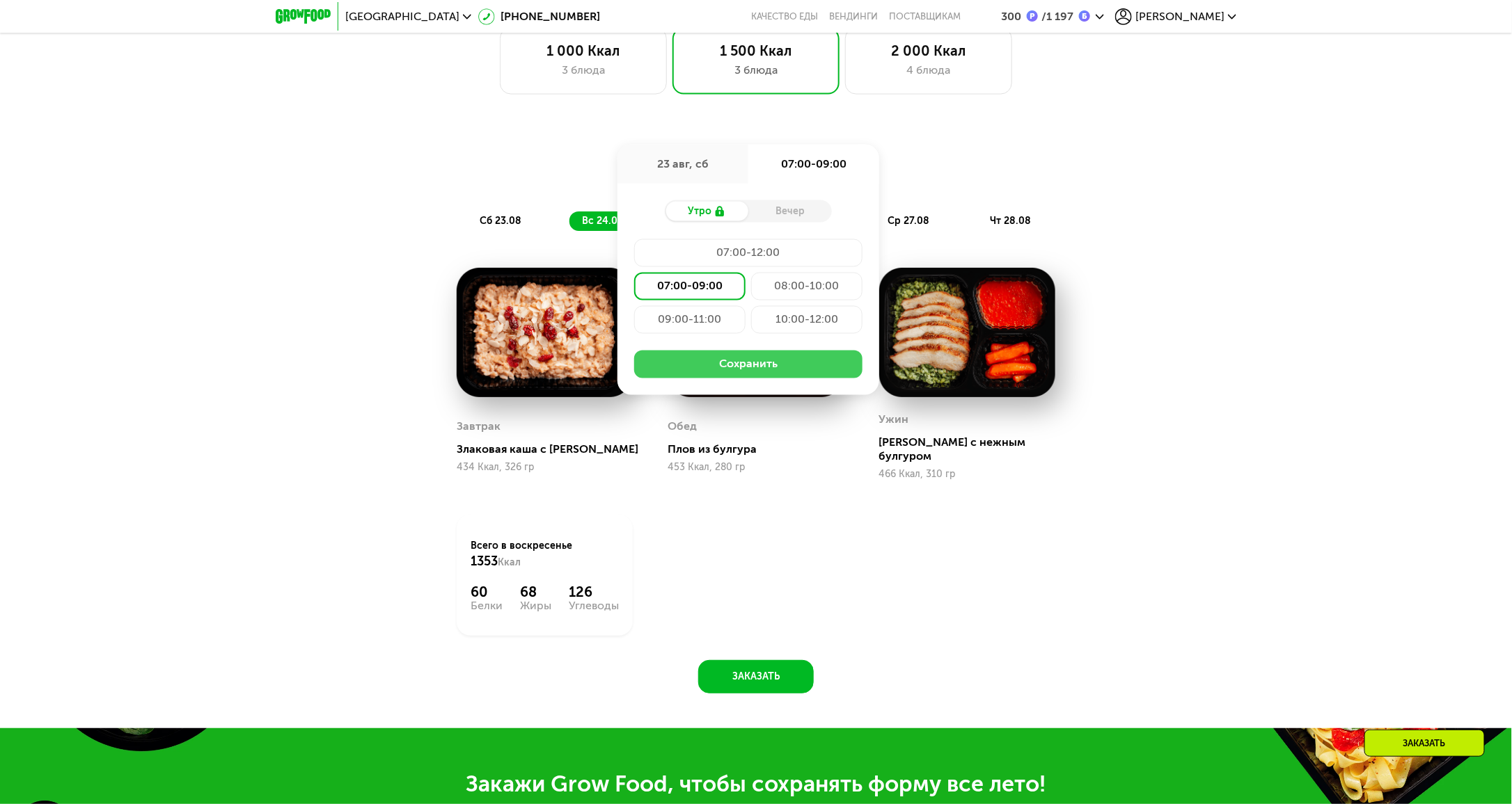
click at [781, 375] on button "Сохранить" at bounding box center [747, 364] width 228 height 28
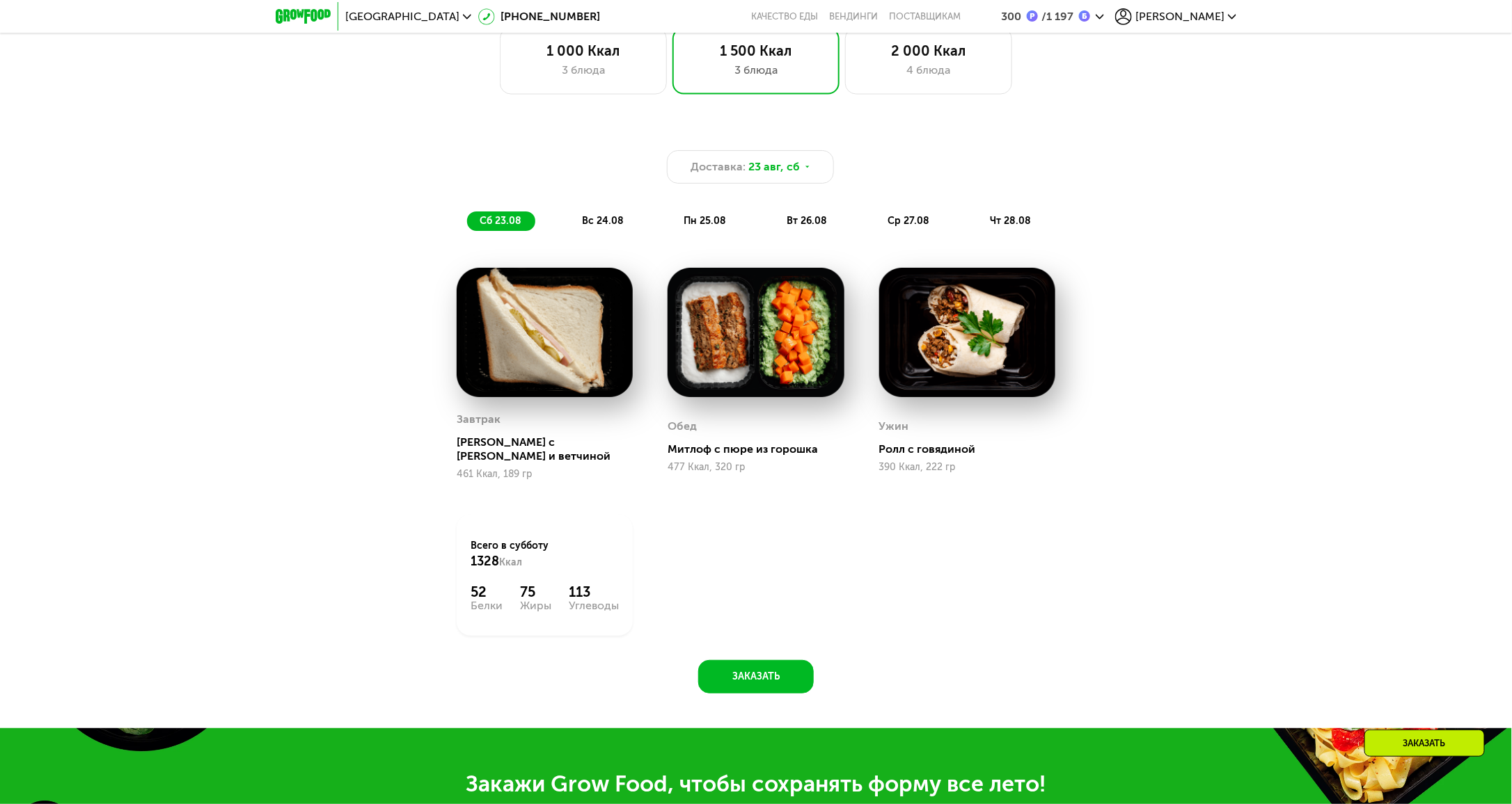
click at [593, 227] on span "вс 24.08" at bounding box center [603, 221] width 41 height 12
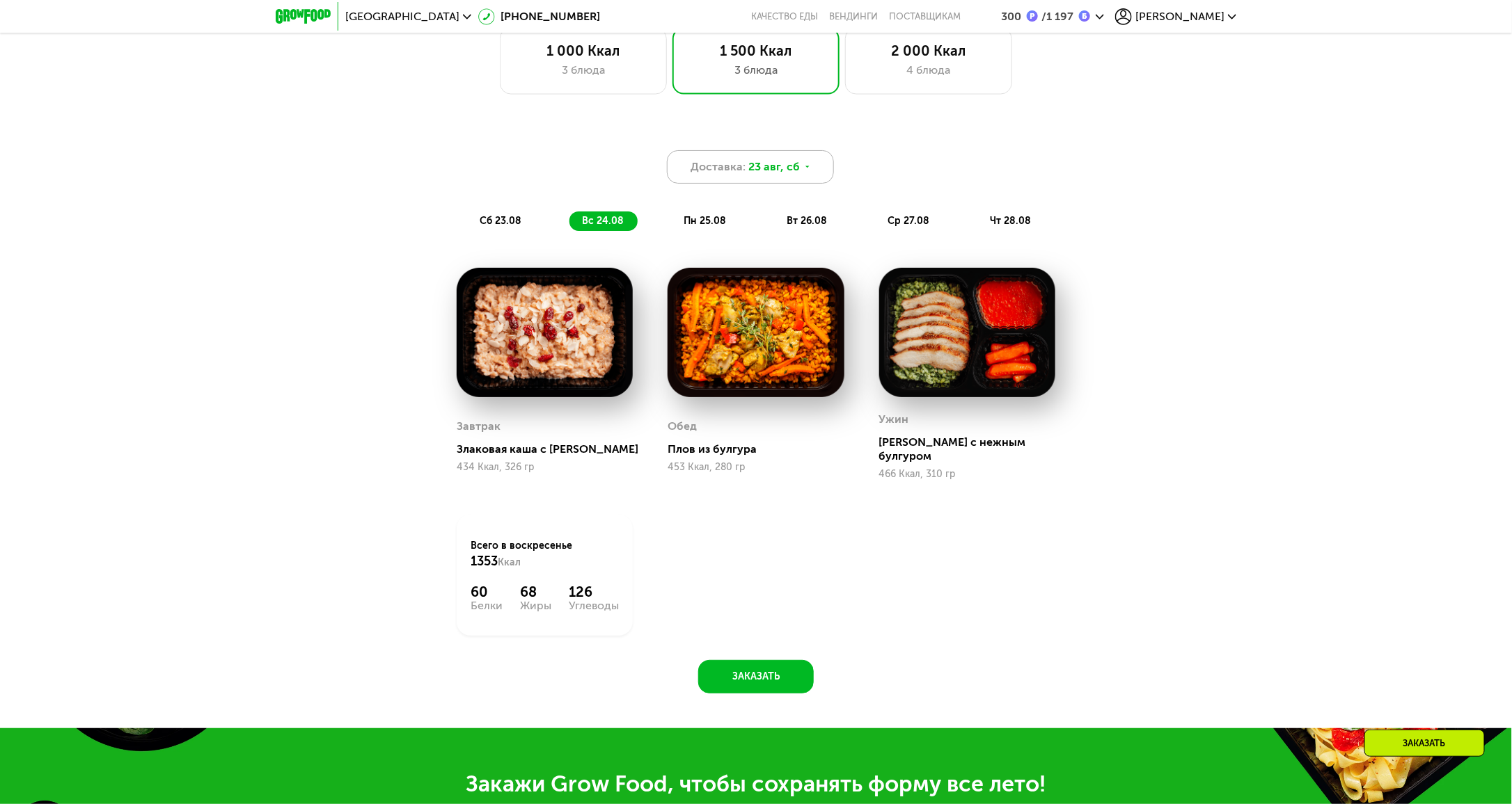
click at [803, 171] on icon at bounding box center [808, 167] width 9 height 9
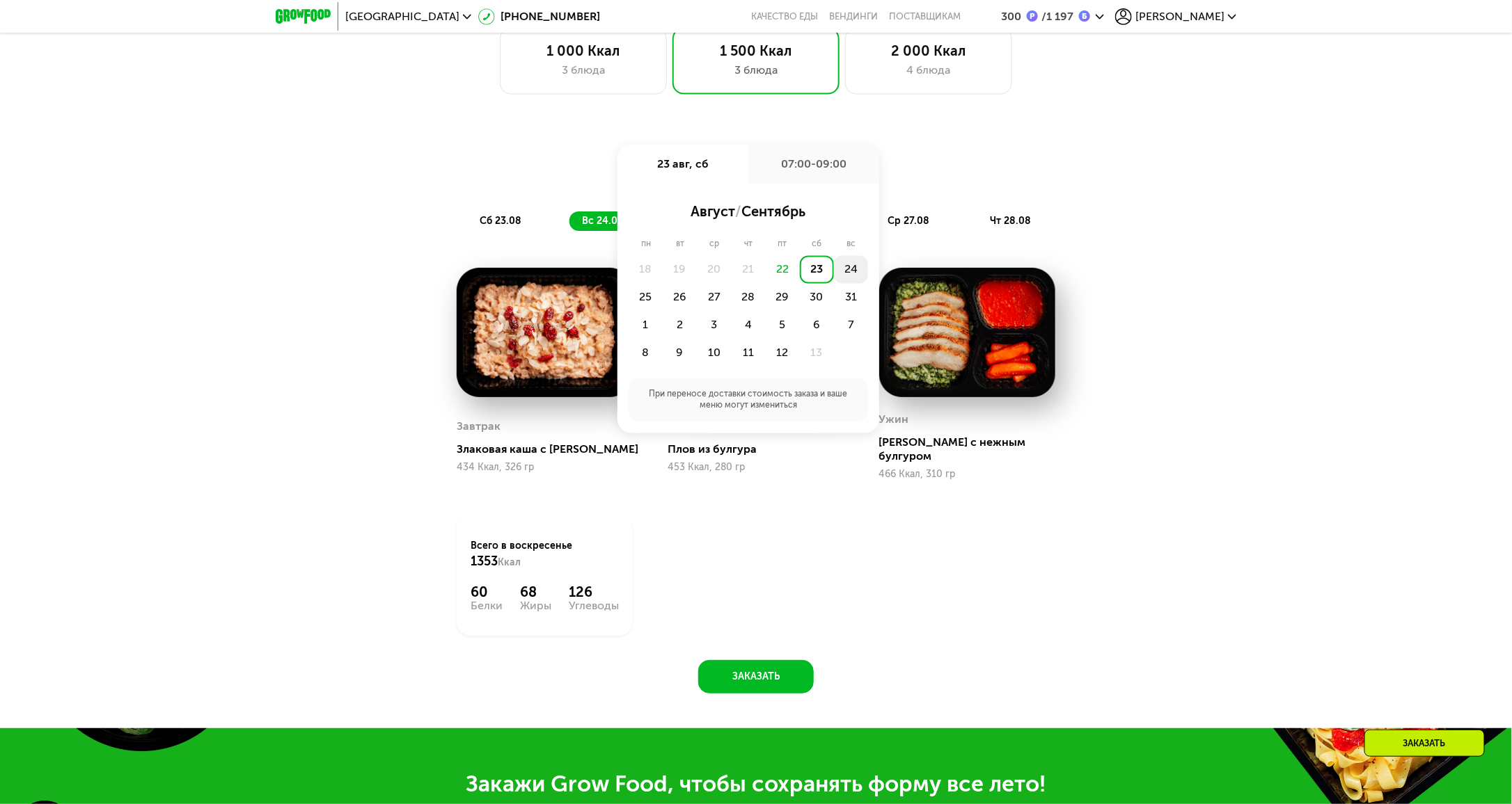
click at [662, 284] on div "24" at bounding box center [646, 298] width 34 height 28
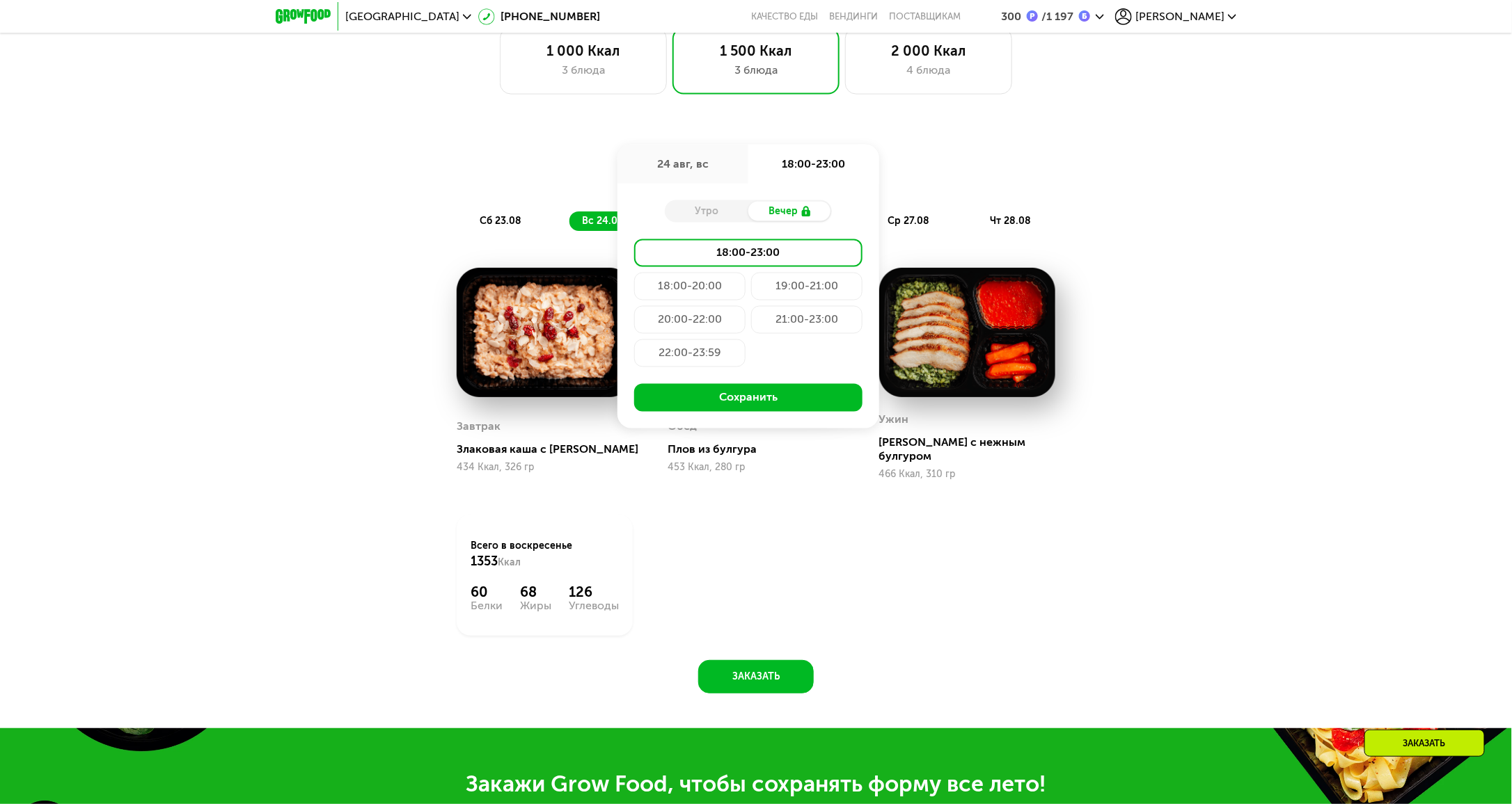
click at [710, 218] on div "Утро" at bounding box center [706, 211] width 84 height 20
click at [337, 541] on div "Доставка: 24 авг, вс 24 авг, вс 18:00-23:00 Утро Вечер 18:00-23:00 18:00-20:00 …" at bounding box center [756, 407] width 858 height 575
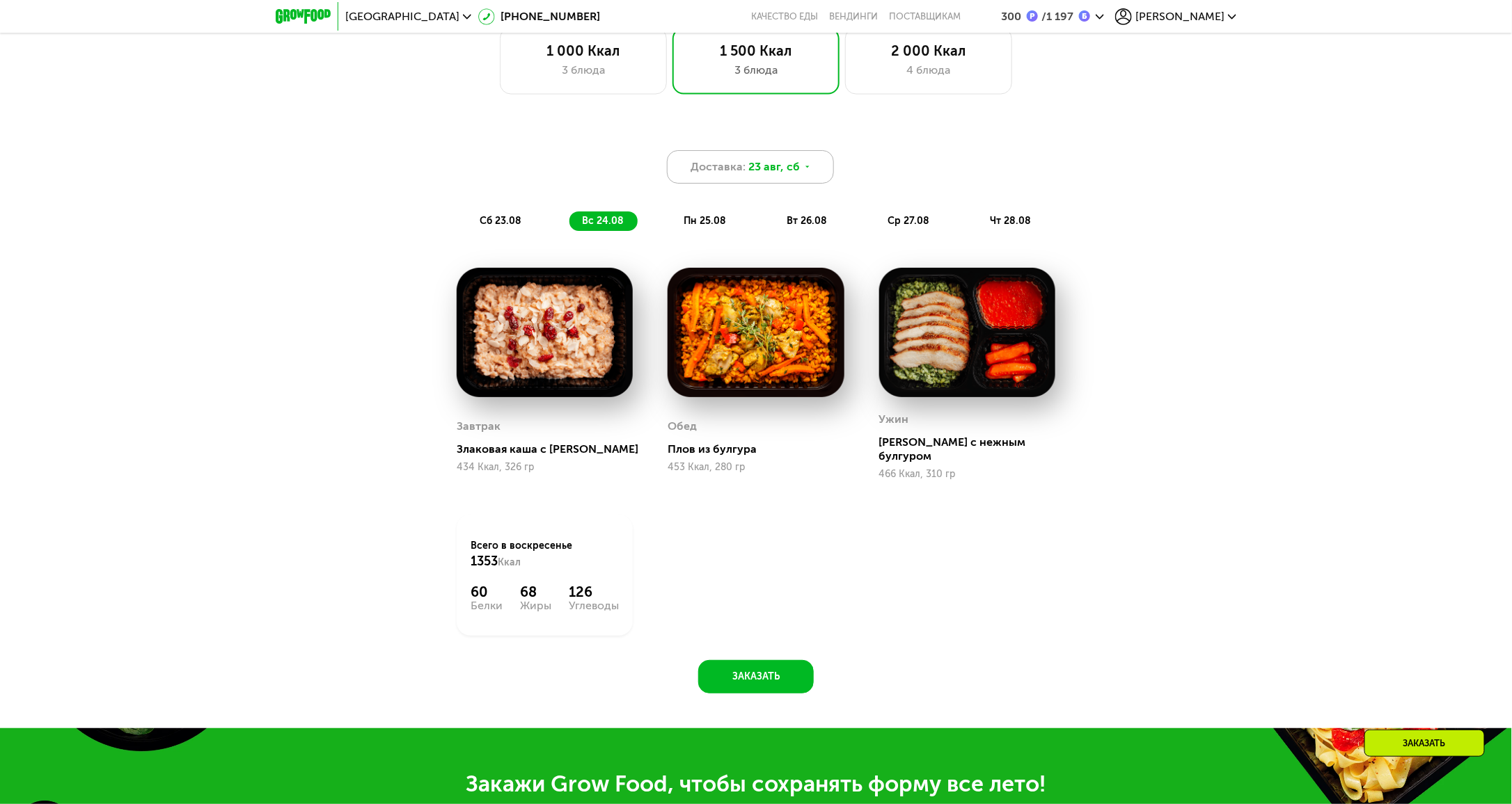
click at [806, 169] on icon at bounding box center [808, 167] width 9 height 9
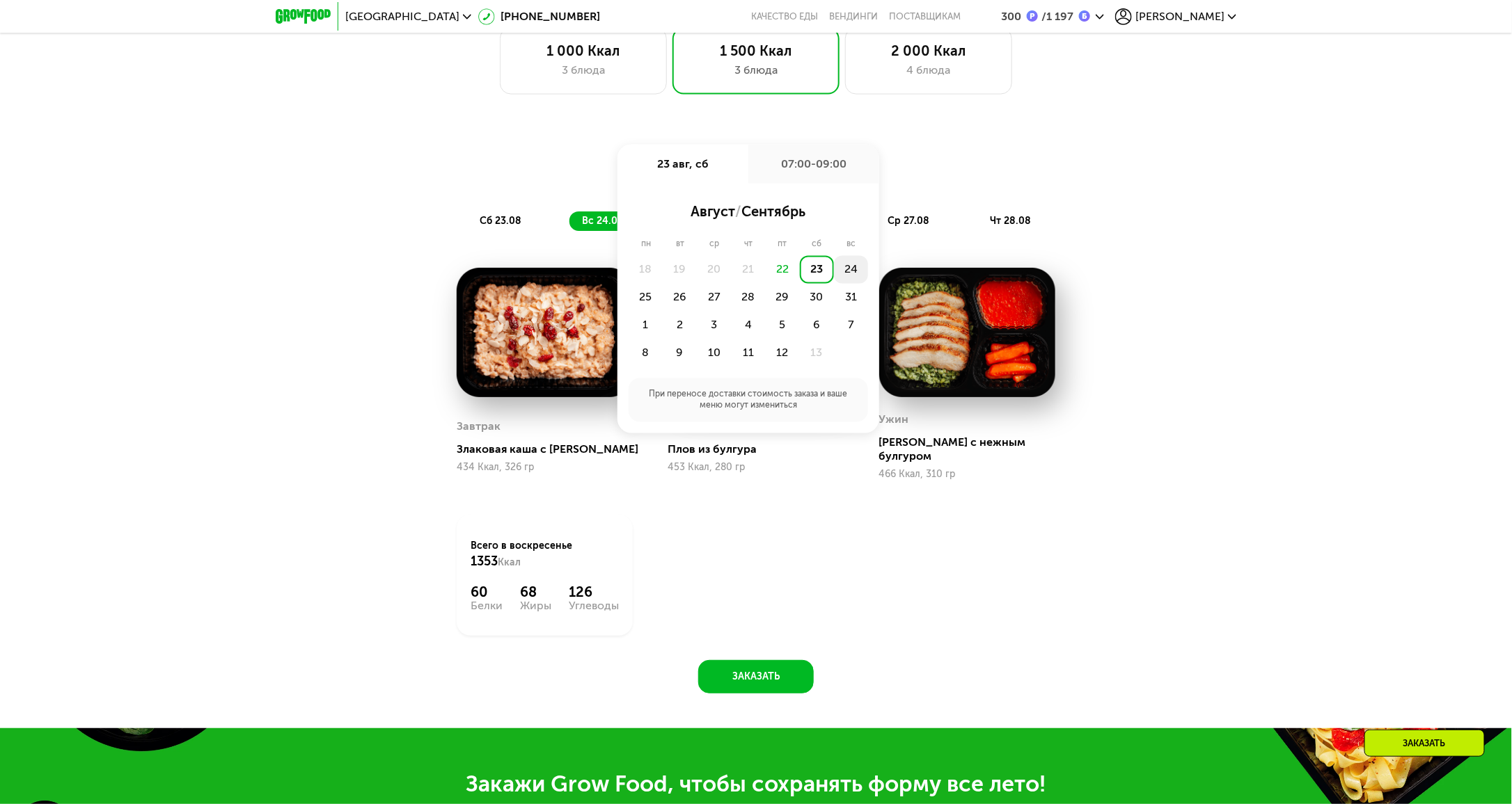
click at [662, 284] on div "24" at bounding box center [646, 298] width 34 height 28
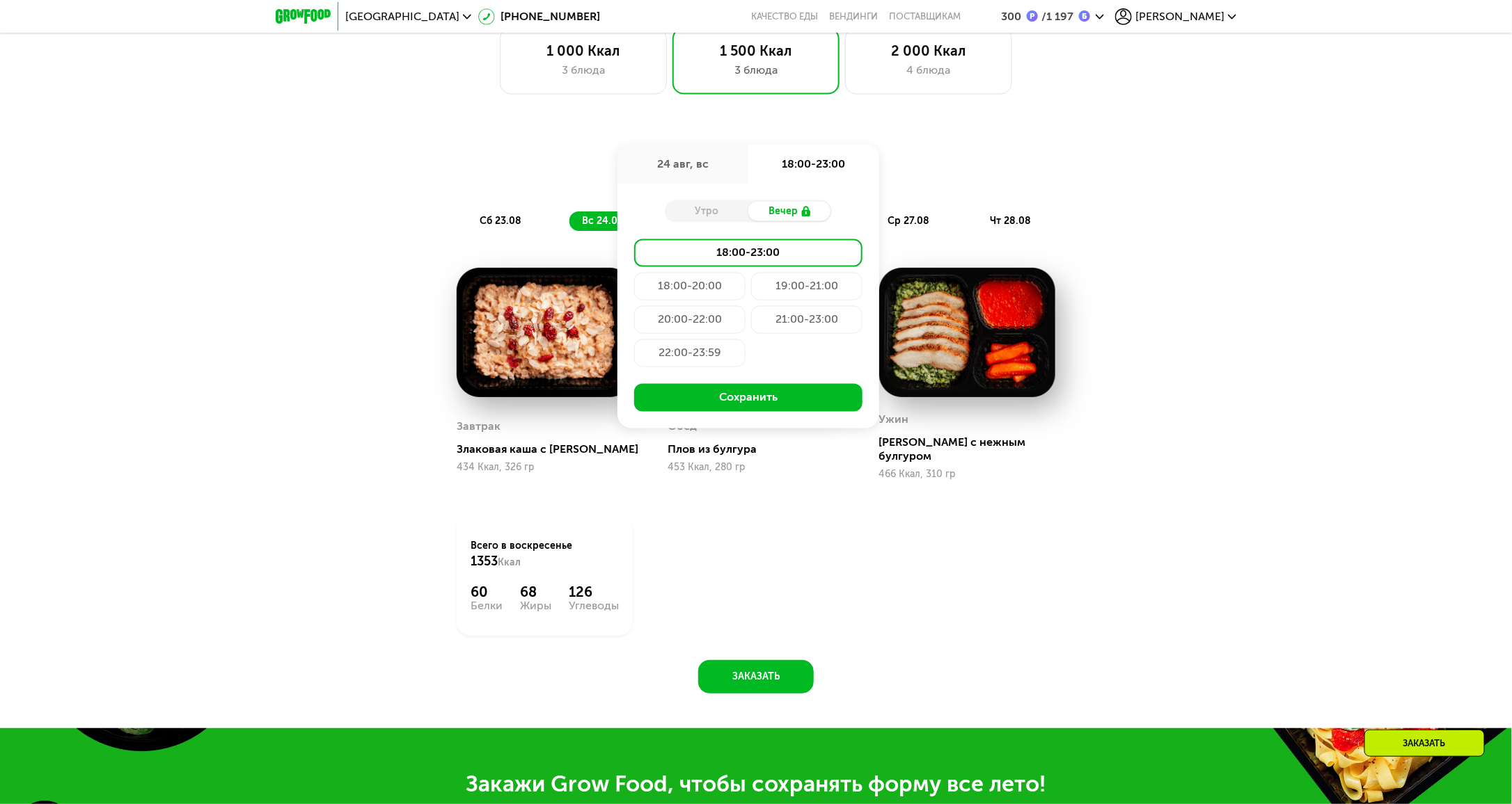
click at [707, 215] on div "Утро" at bounding box center [706, 211] width 84 height 20
drag, startPoint x: 220, startPoint y: 354, endPoint x: 572, endPoint y: 325, distance: 353.2
click at [220, 354] on div "Доставка: 24 авг, вс 24 авг, вс 18:00-23:00 Утро Вечер 18:00-23:00 18:00-20:00 …" at bounding box center [756, 418] width 1512 height 621
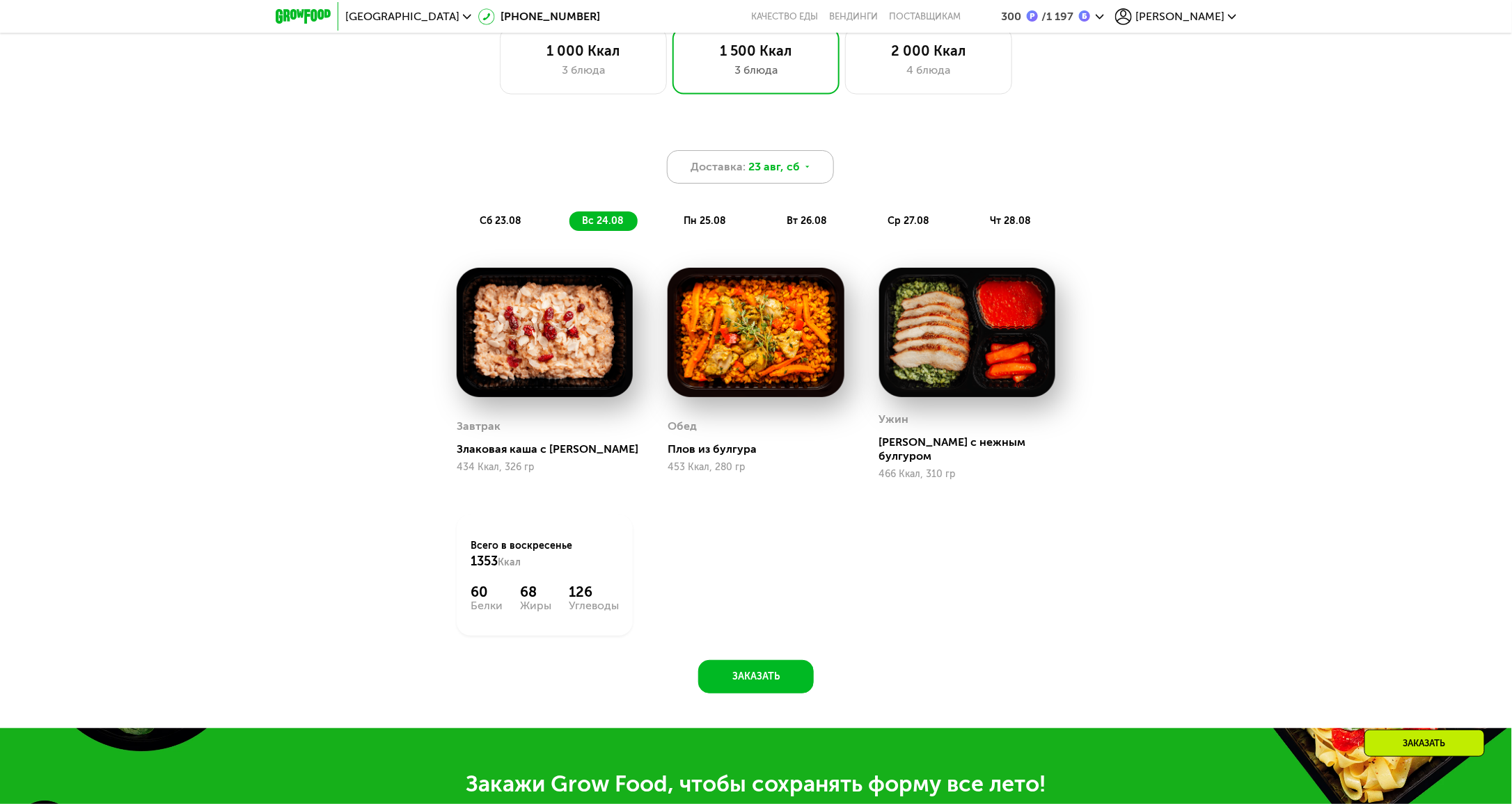
click at [808, 170] on div "Доставка: 23 авг, сб" at bounding box center [750, 167] width 167 height 34
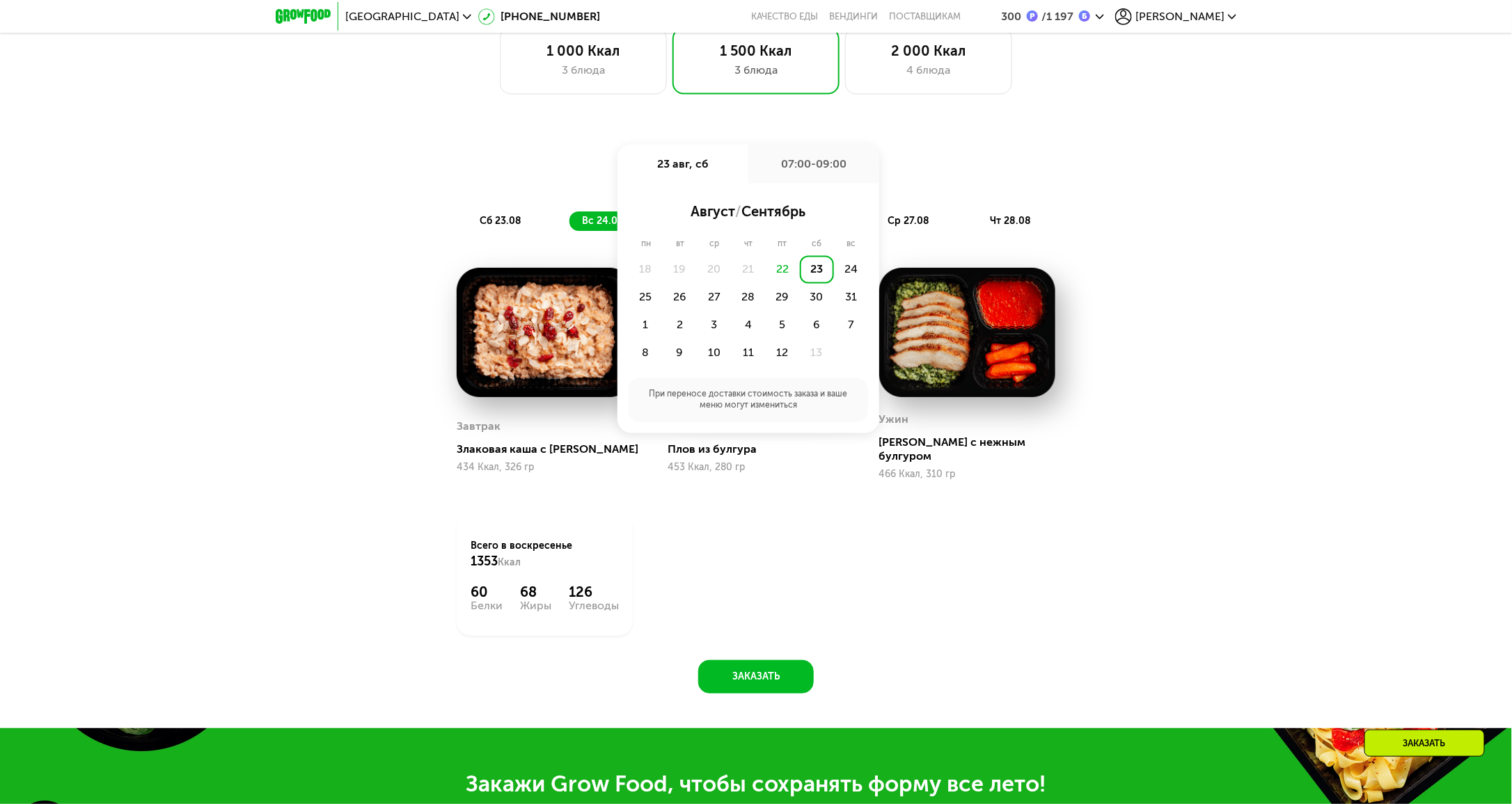
click at [815, 270] on div "23" at bounding box center [817, 269] width 34 height 28
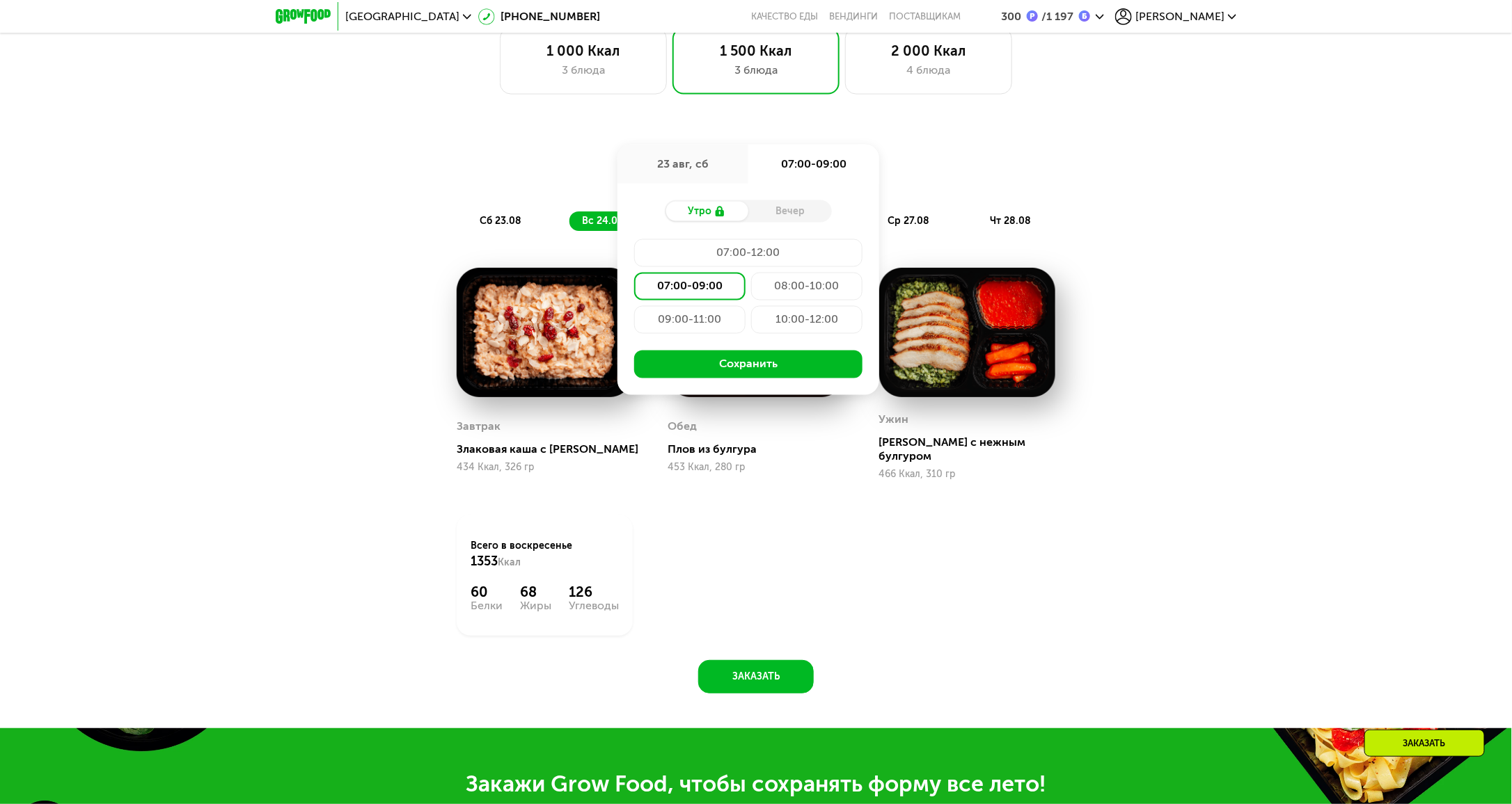
click at [706, 216] on div "Утро" at bounding box center [706, 211] width 84 height 20
click at [751, 289] on div "07:00-09:00" at bounding box center [806, 287] width 111 height 28
click at [781, 368] on button "Сохранить" at bounding box center [747, 364] width 228 height 28
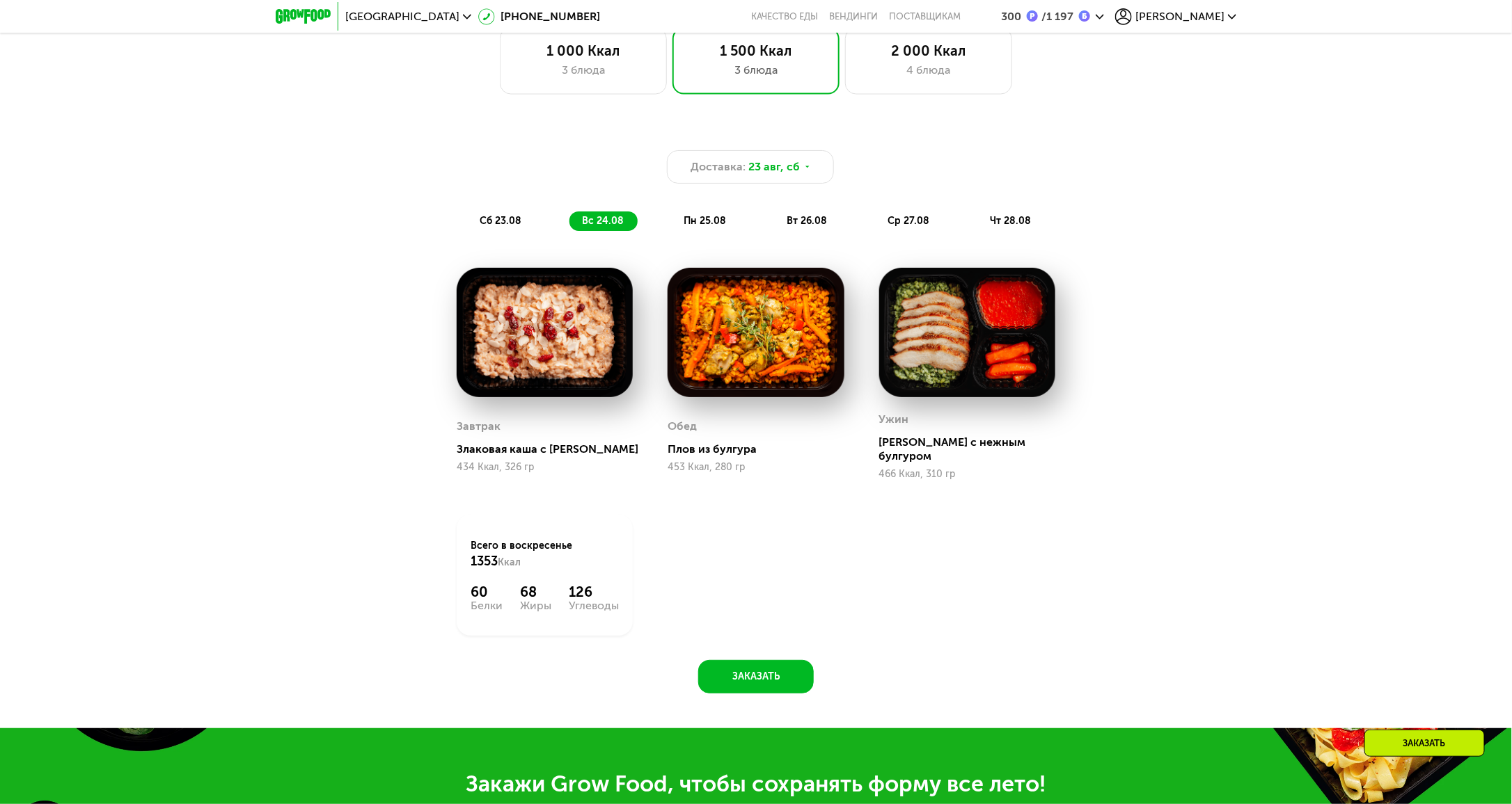
click at [496, 220] on span "сб 23.08" at bounding box center [500, 221] width 41 height 12
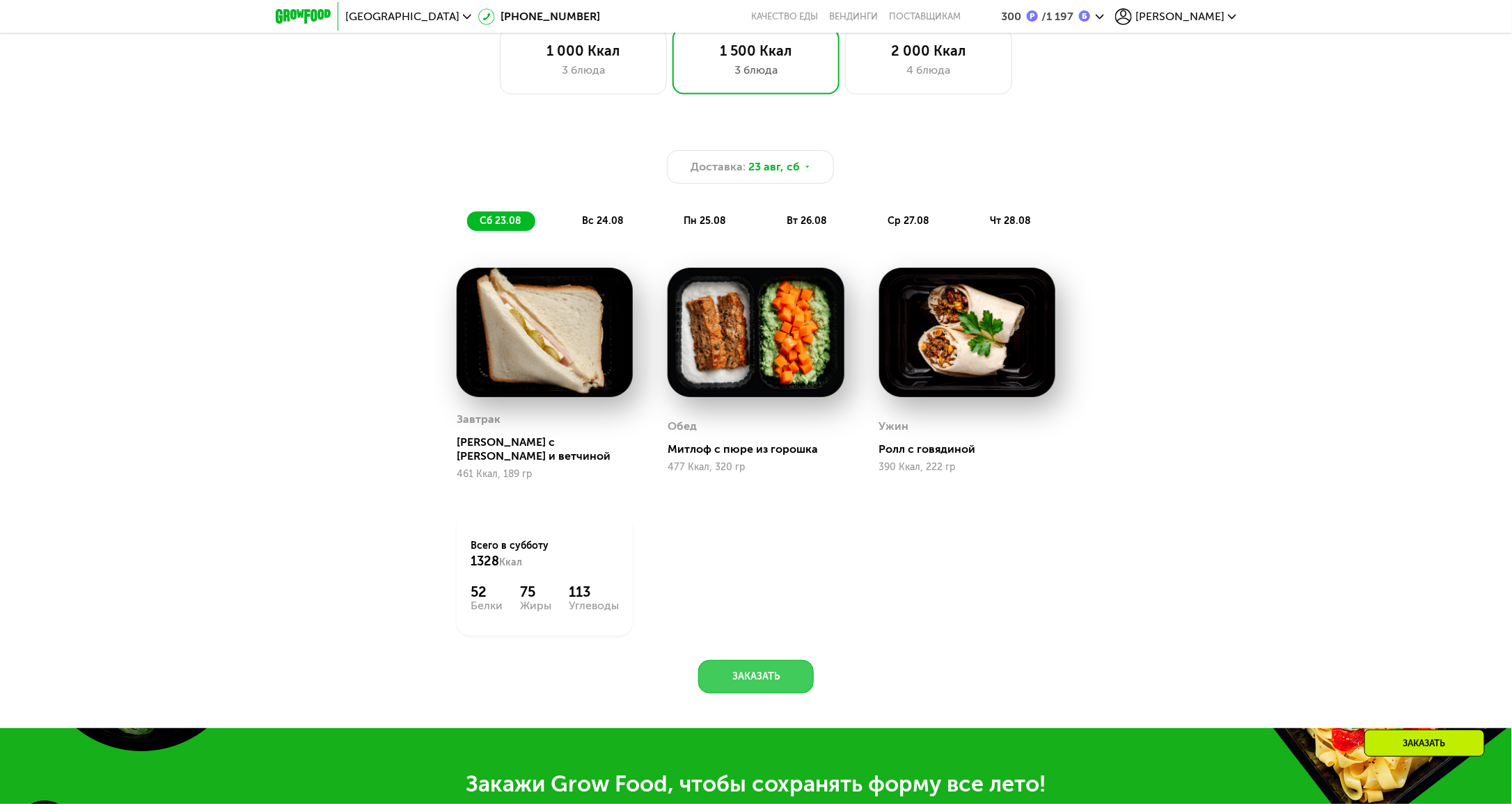
click at [767, 662] on button "Заказать" at bounding box center [756, 677] width 115 height 34
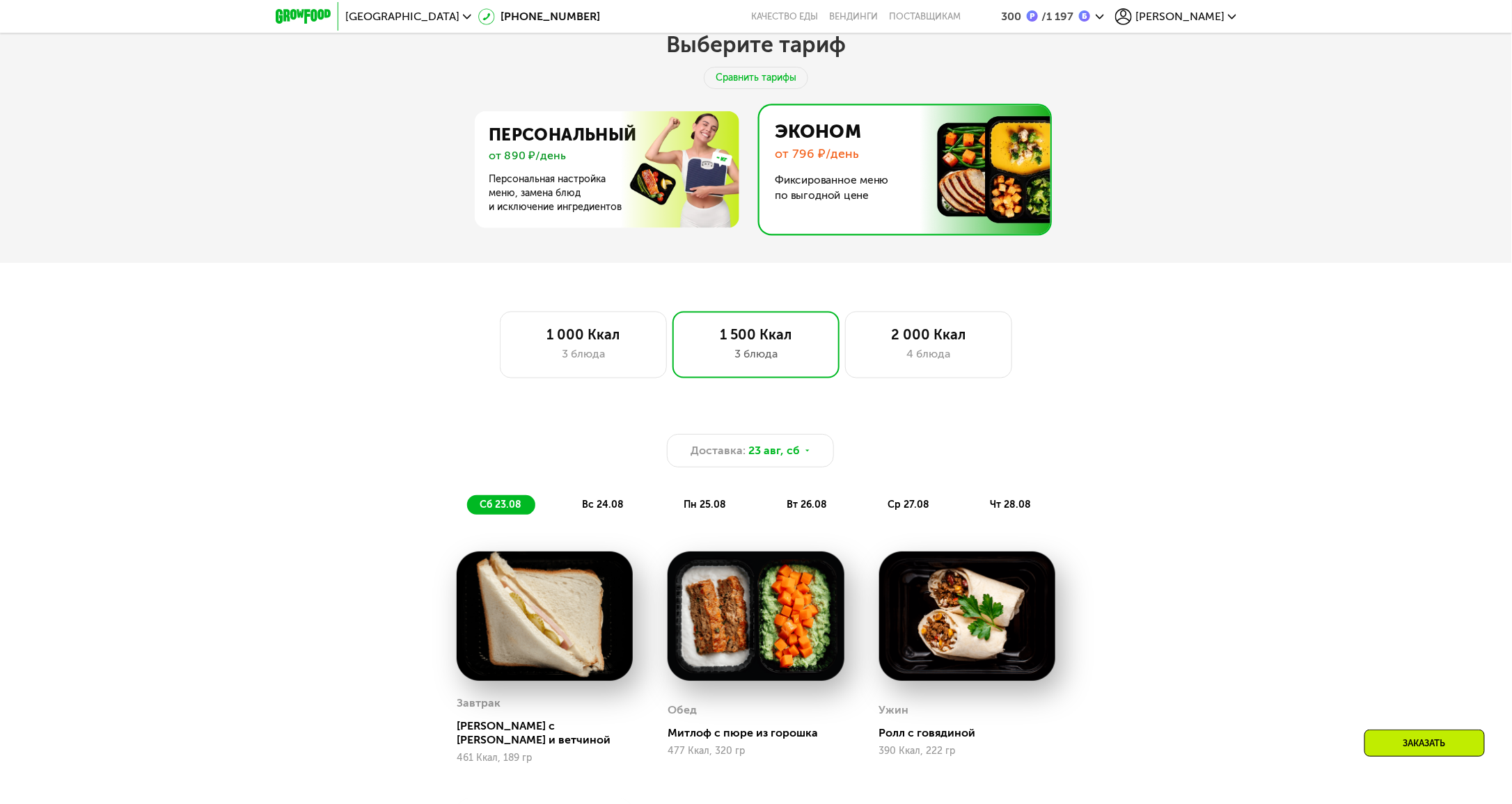
scroll to position [775, 0]
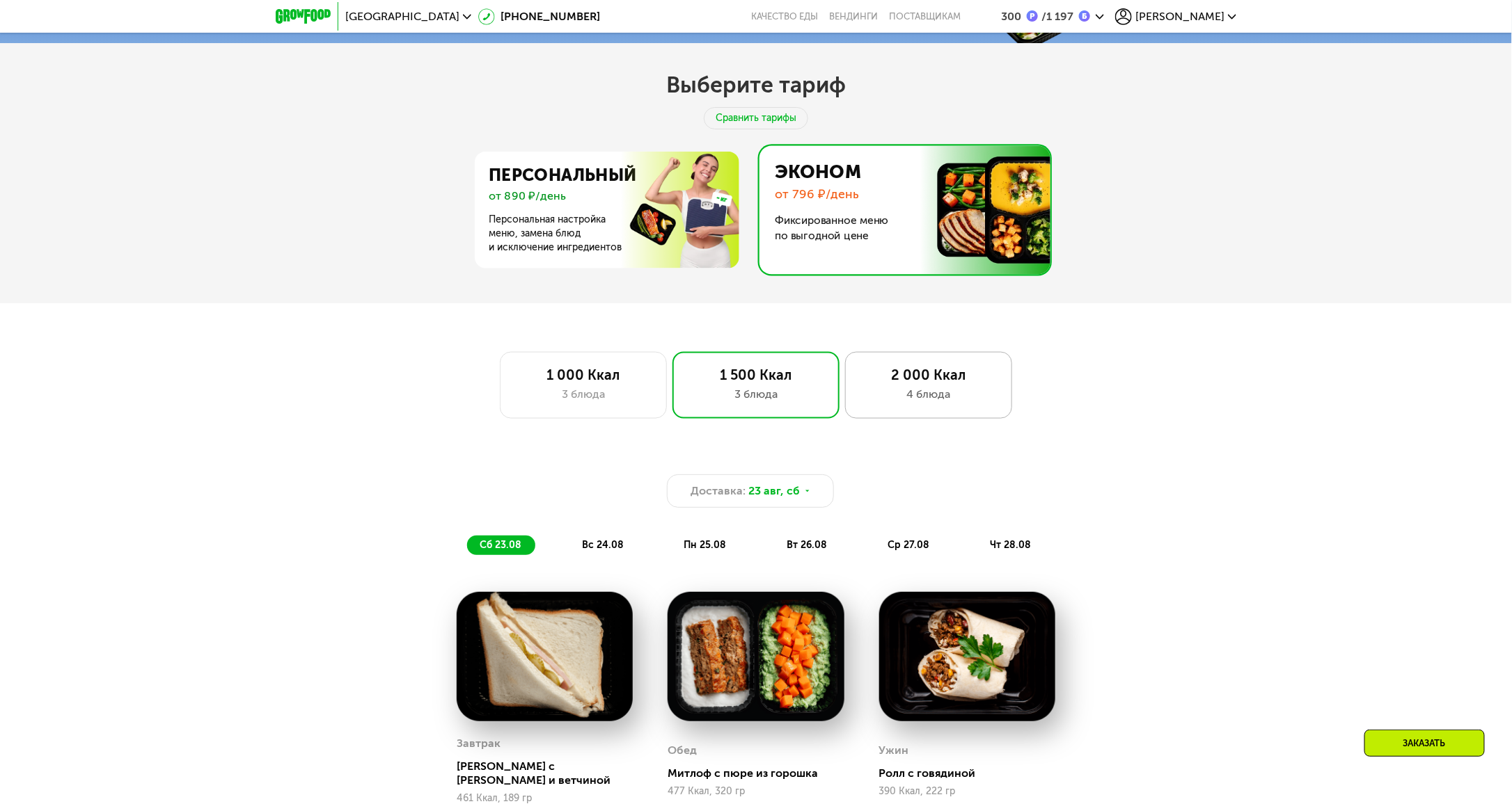
click at [916, 381] on div "2 000 Ккал" at bounding box center [928, 374] width 138 height 16
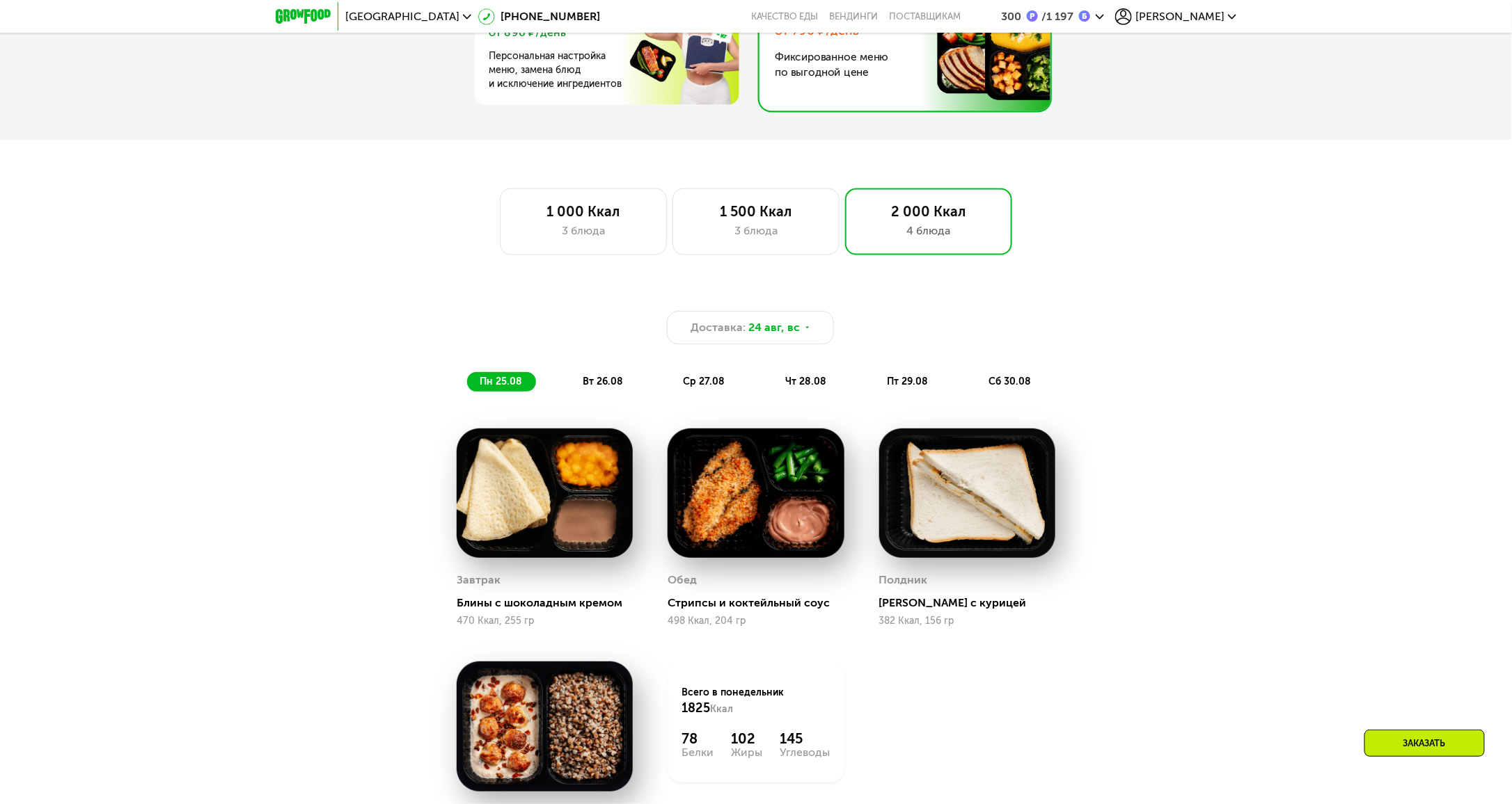
scroll to position [844, 0]
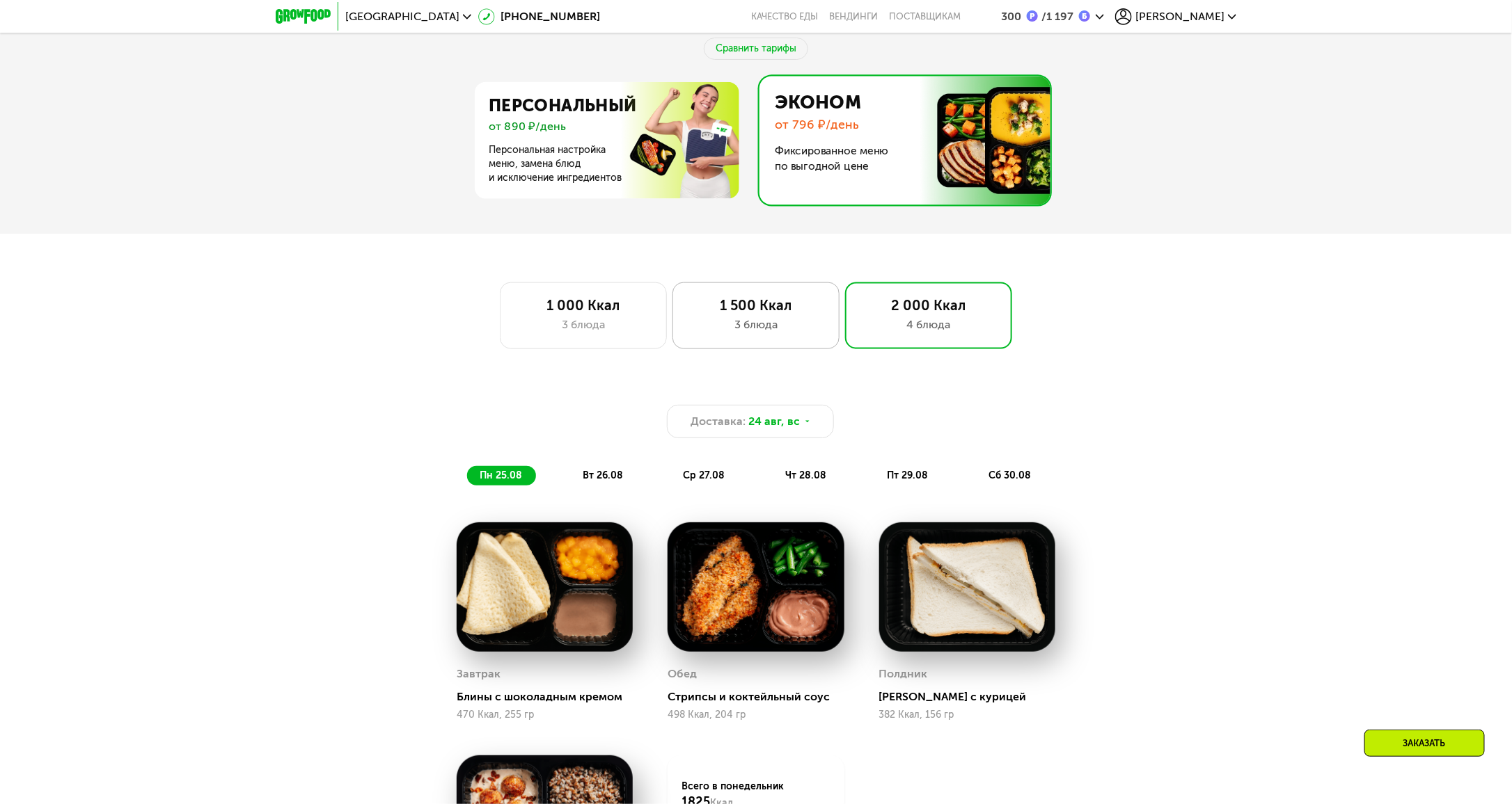
click at [845, 319] on div "1 500 Ккал 3 блюда" at bounding box center [928, 316] width 167 height 67
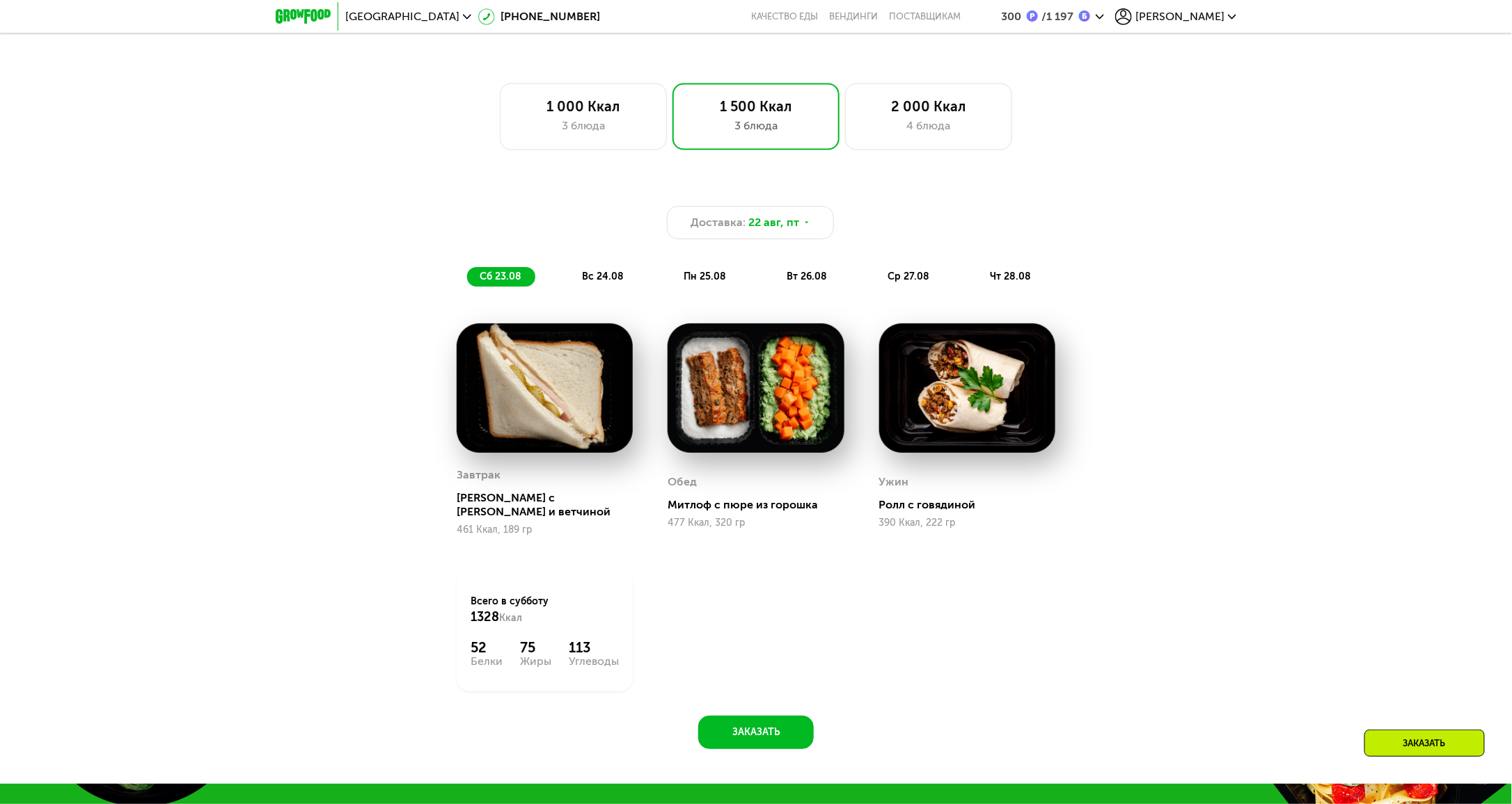
scroll to position [1123, 0]
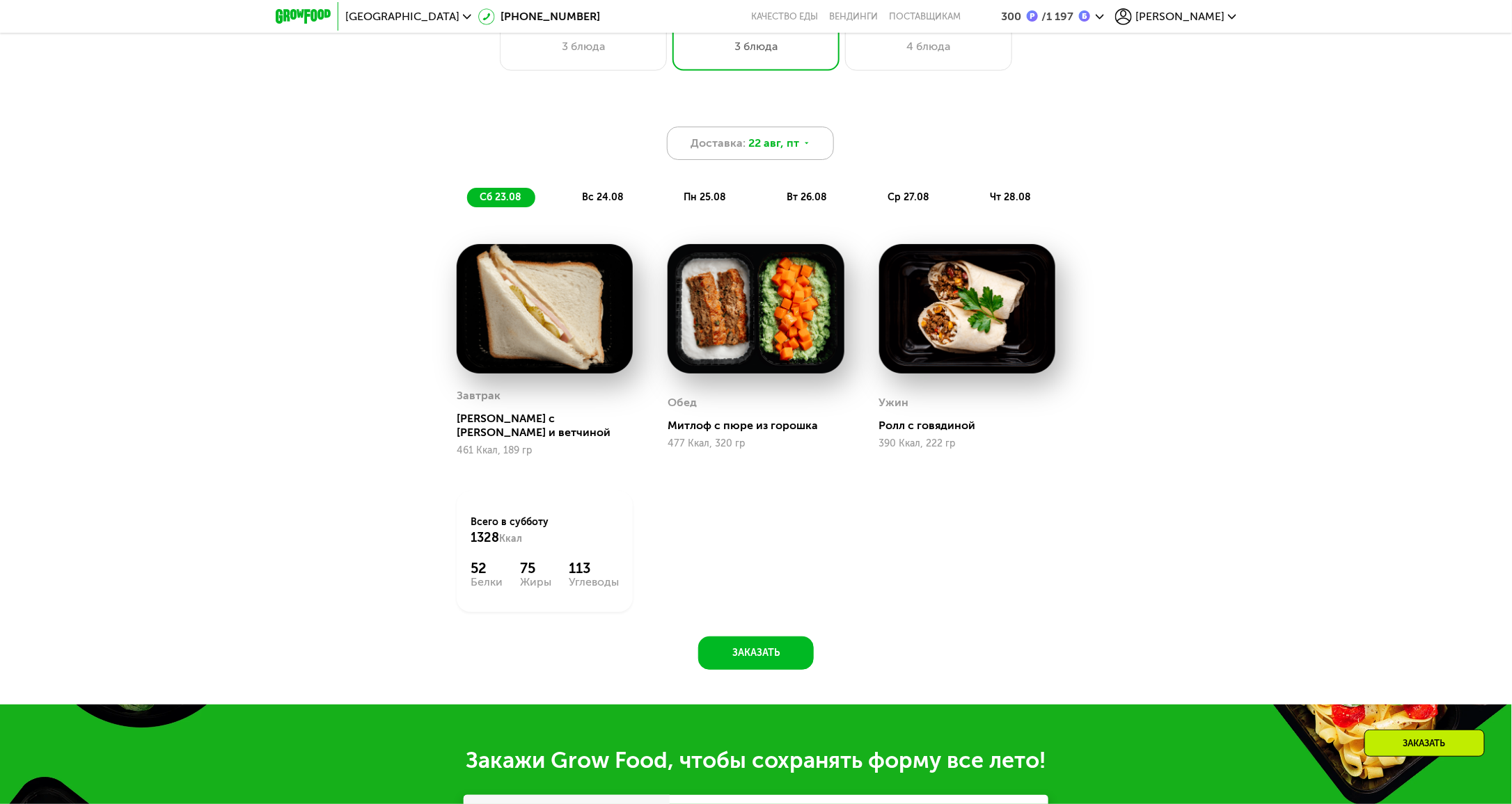
click at [808, 147] on div "Доставка: 22 авг, пт" at bounding box center [750, 143] width 167 height 34
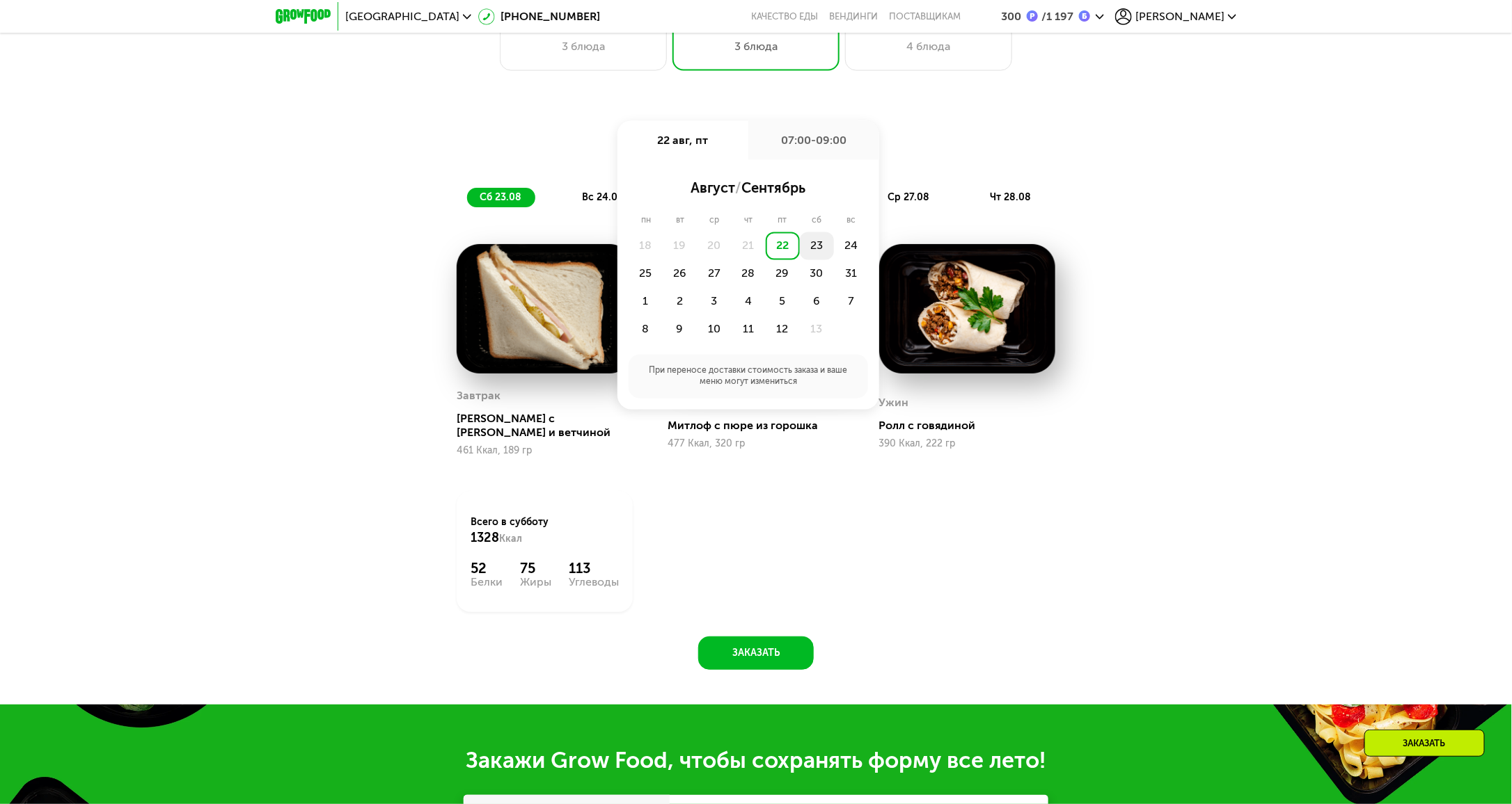
click at [833, 247] on div "23" at bounding box center [851, 246] width 34 height 28
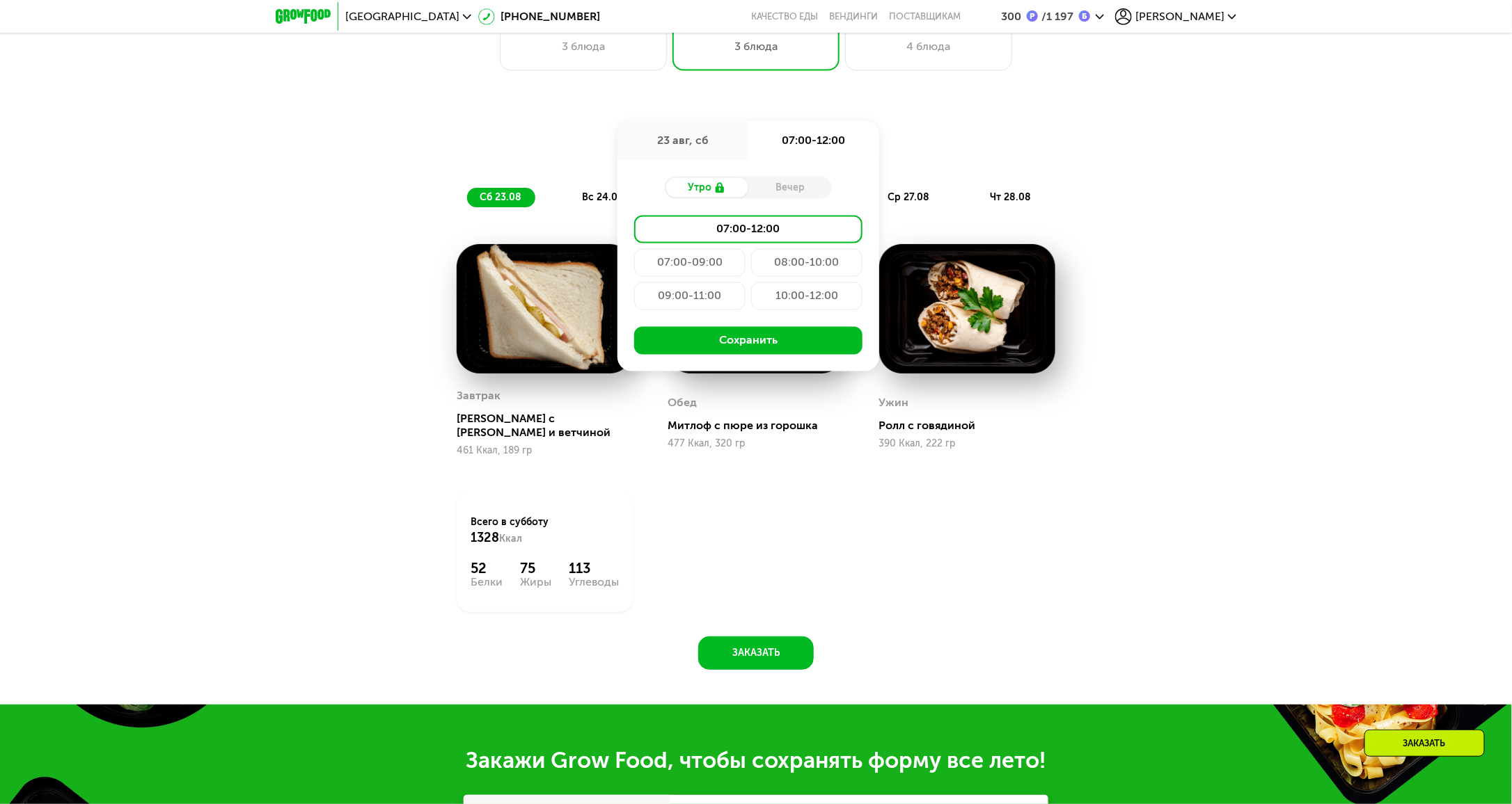
click at [751, 267] on div "07:00-09:00" at bounding box center [806, 263] width 111 height 28
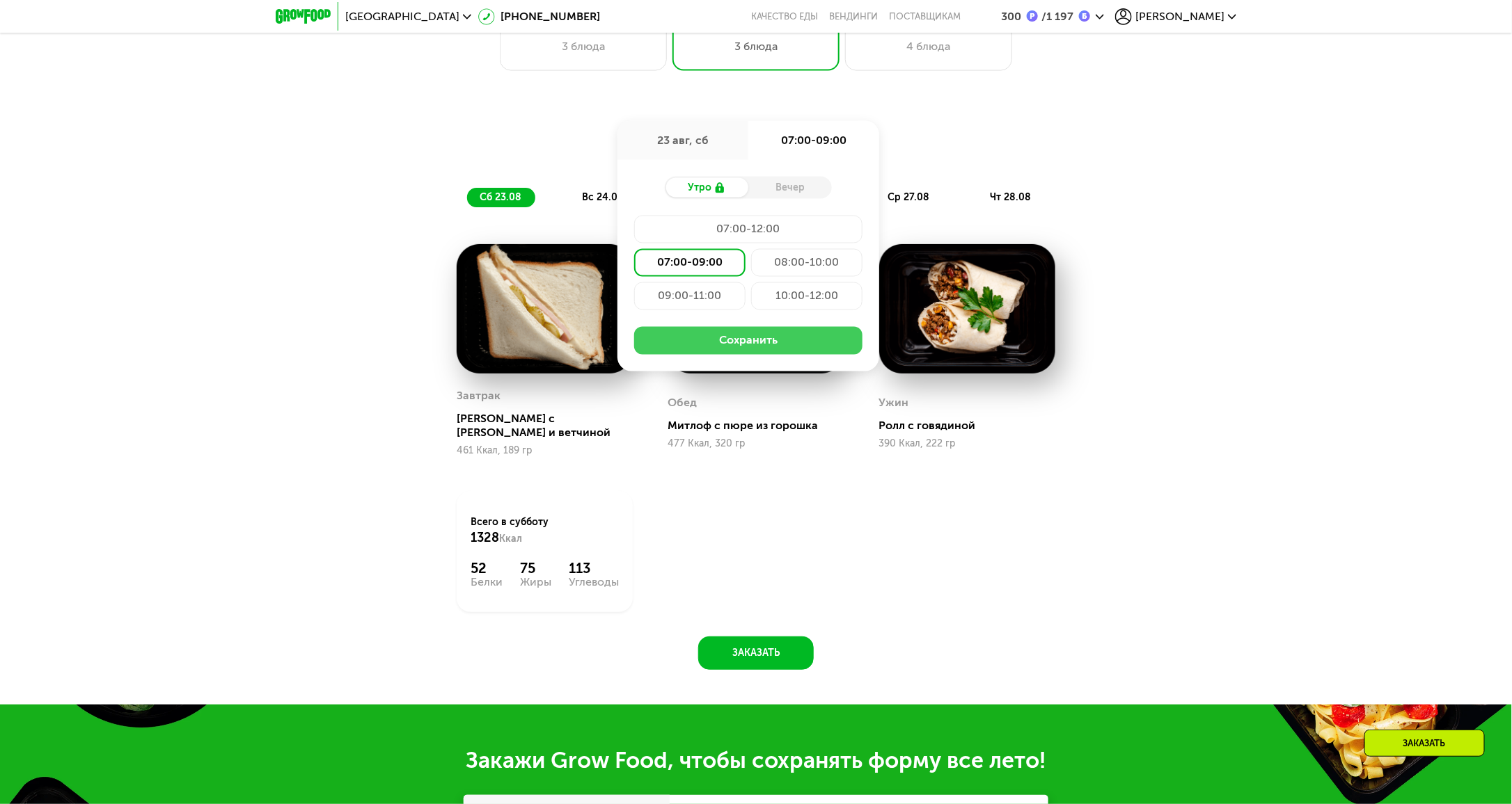
click at [787, 342] on button "Сохранить" at bounding box center [747, 341] width 228 height 28
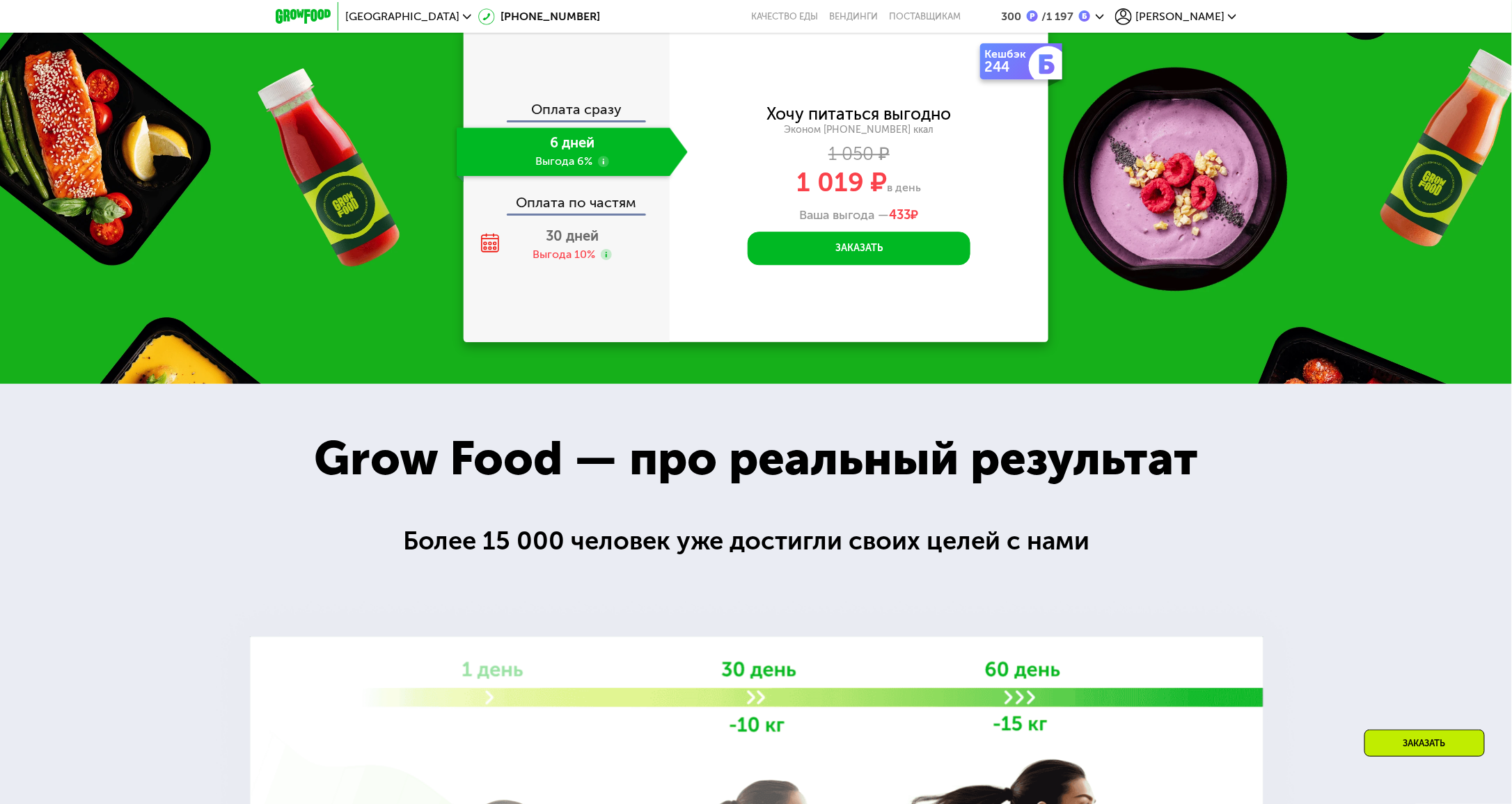
scroll to position [1958, 0]
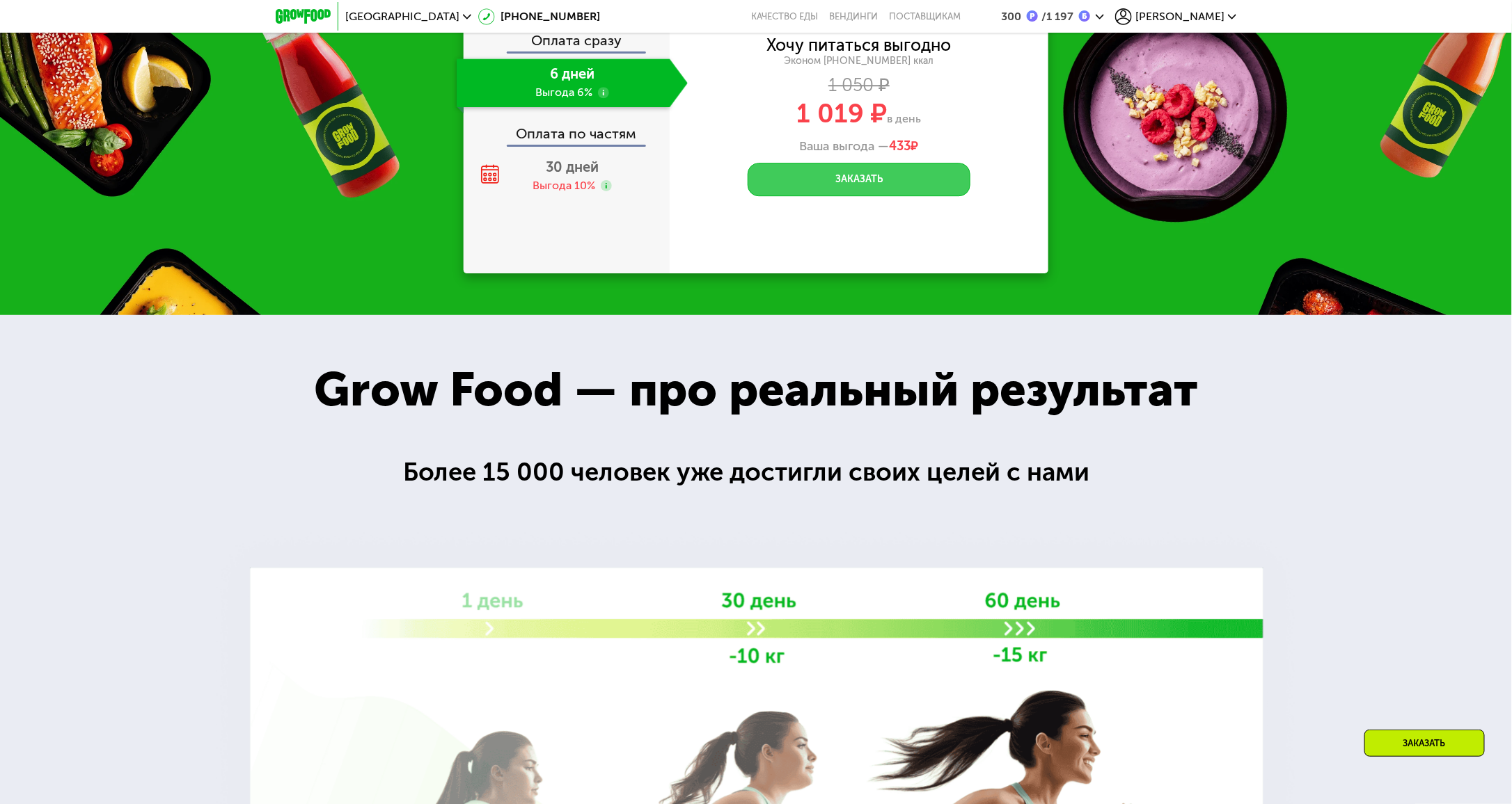
click at [865, 173] on button "Заказать" at bounding box center [858, 179] width 223 height 34
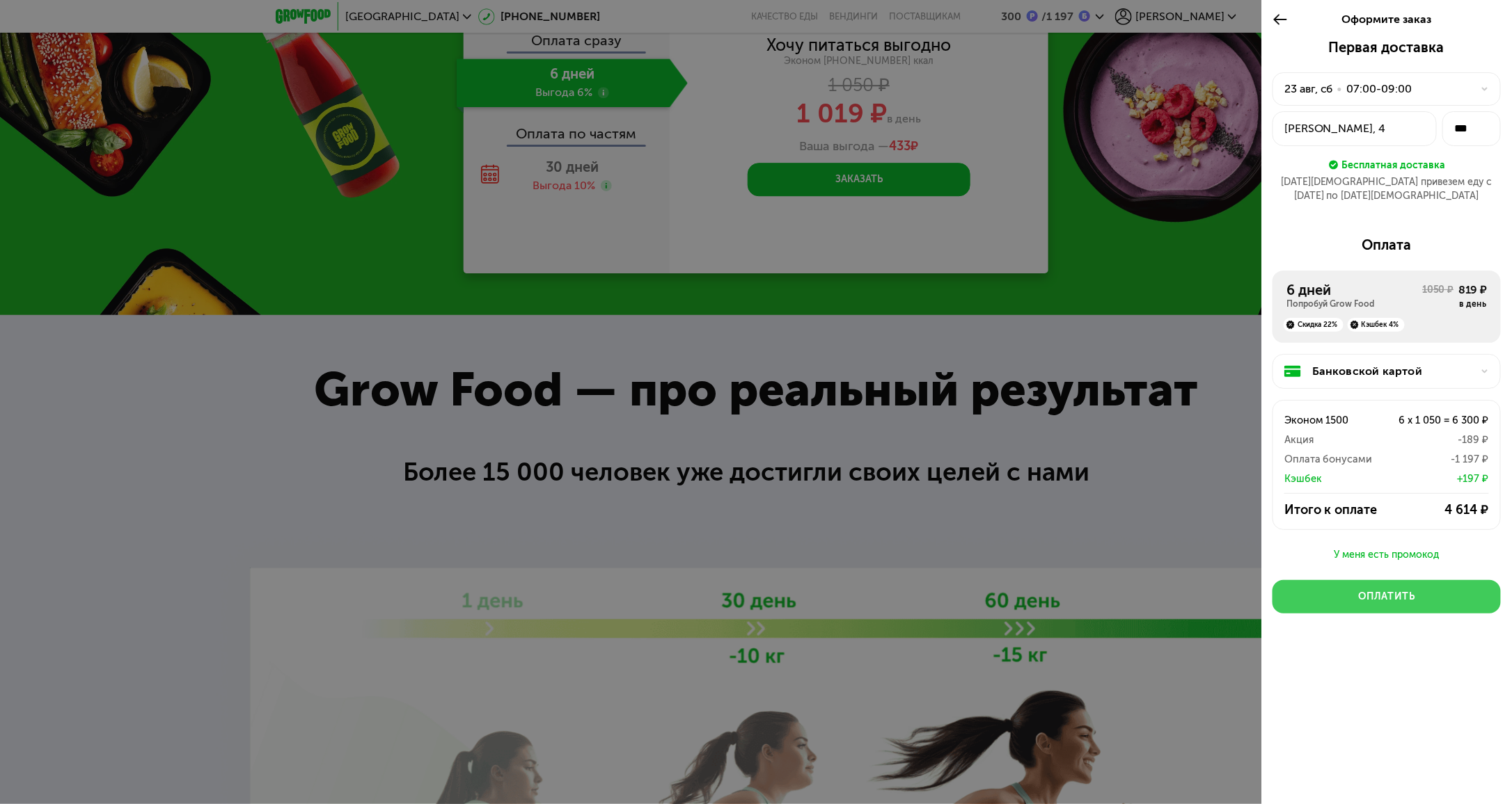
click at [1416, 580] on button "Оплатить" at bounding box center [1386, 597] width 228 height 34
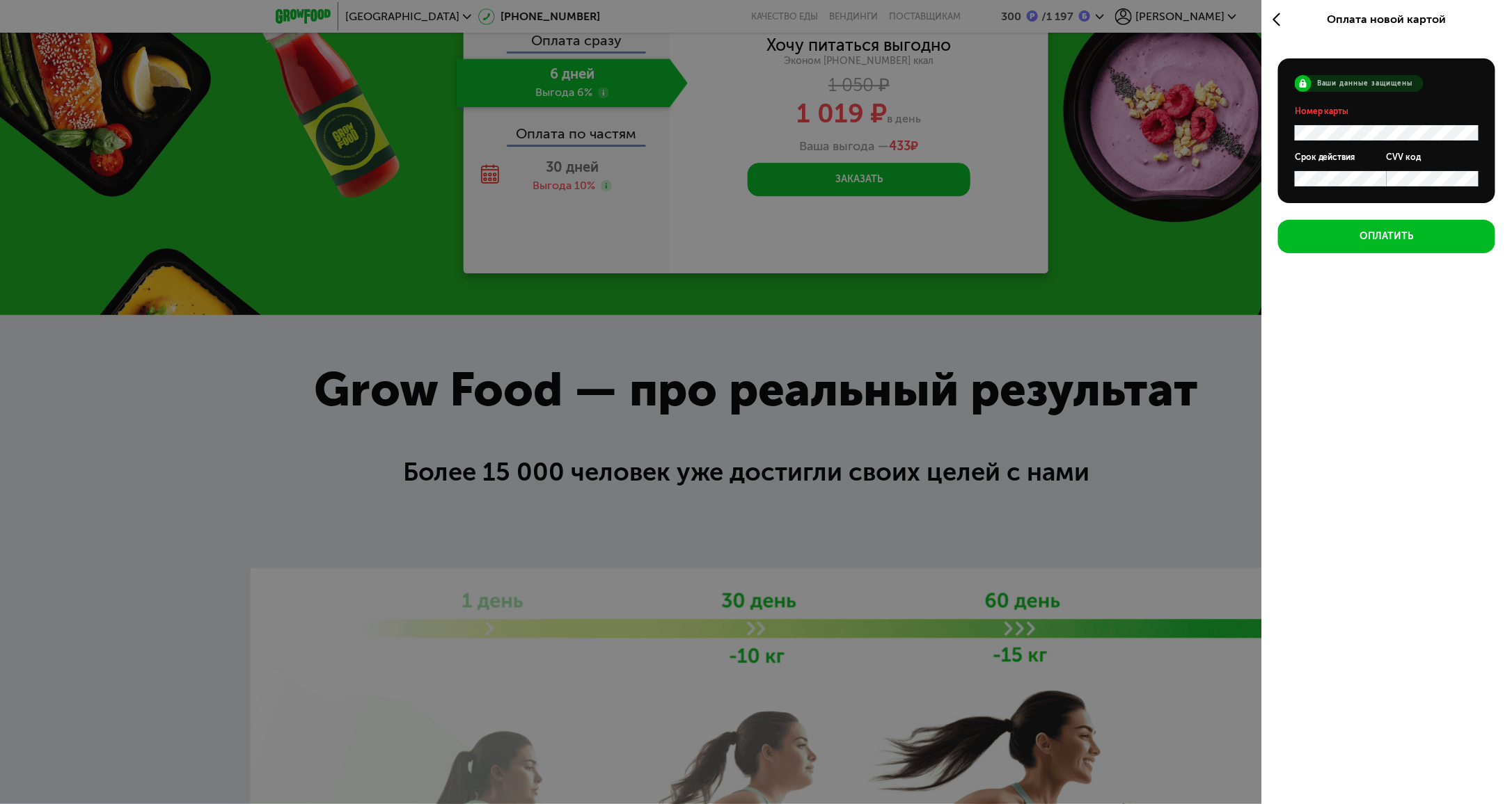
click at [1276, 15] on use at bounding box center [1276, 19] width 7 height 13
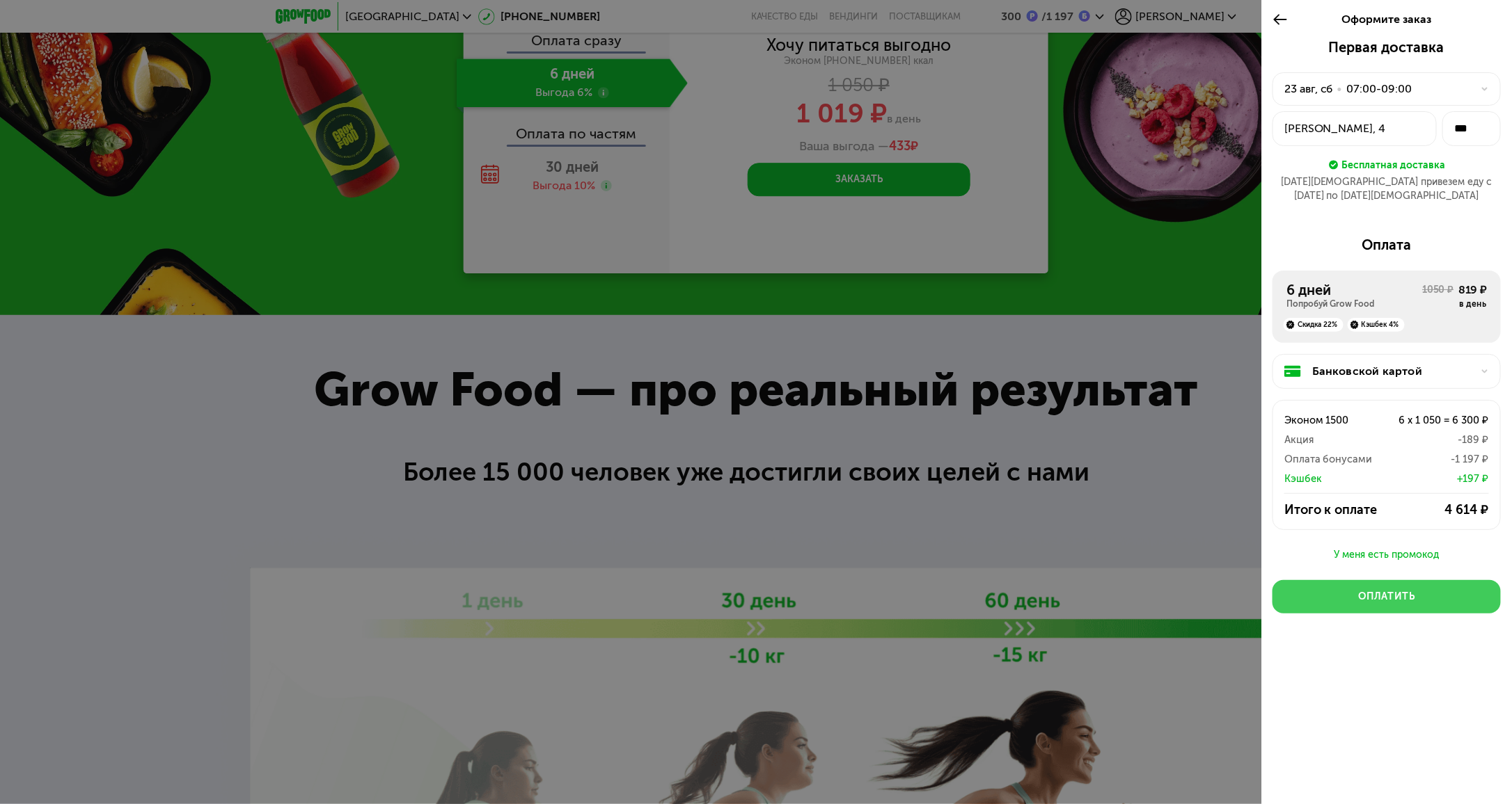
click at [1399, 590] on div "Оплатить" at bounding box center [1386, 597] width 57 height 14
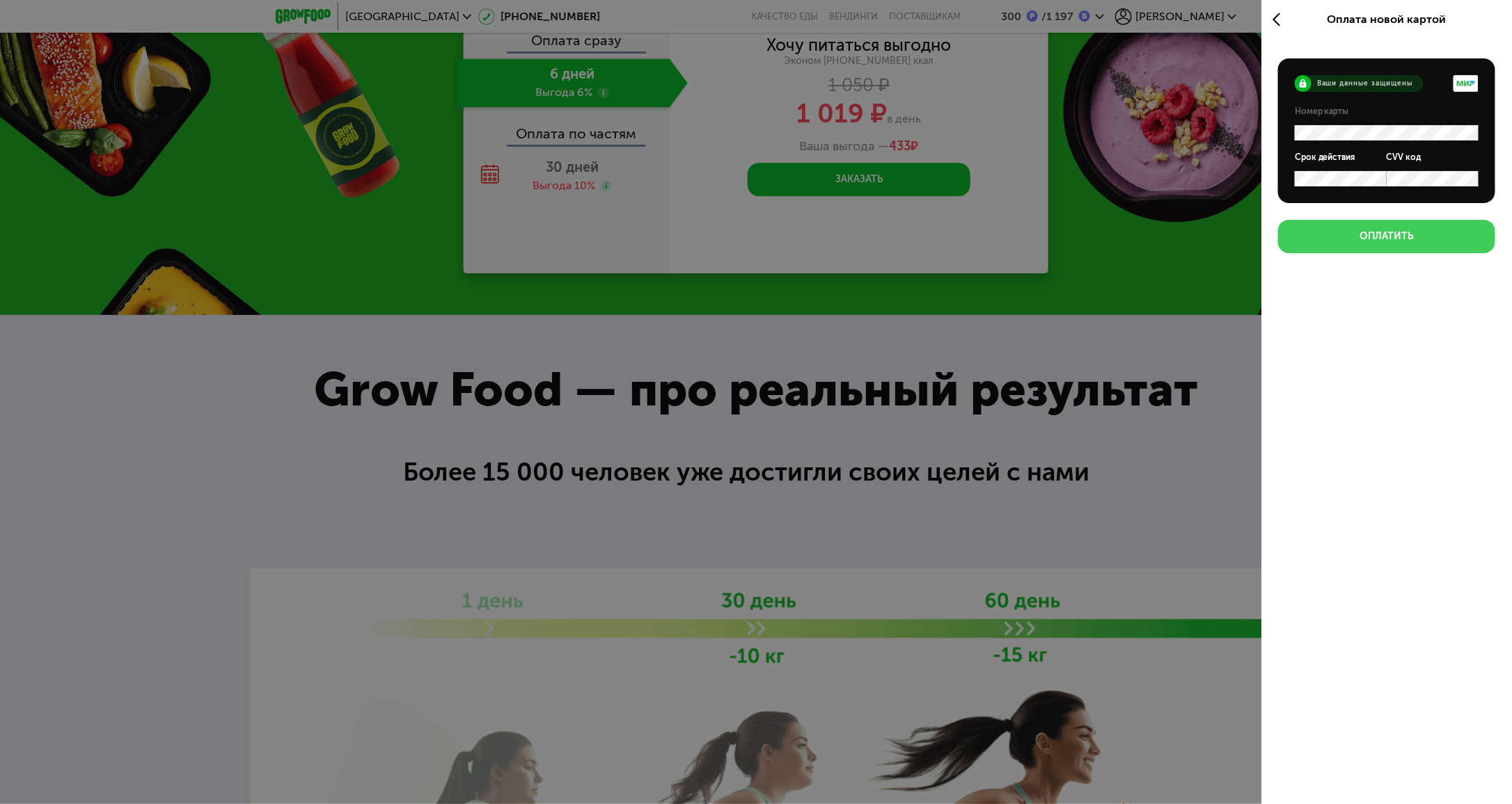
click at [1422, 230] on button "Оплатить" at bounding box center [1386, 236] width 217 height 34
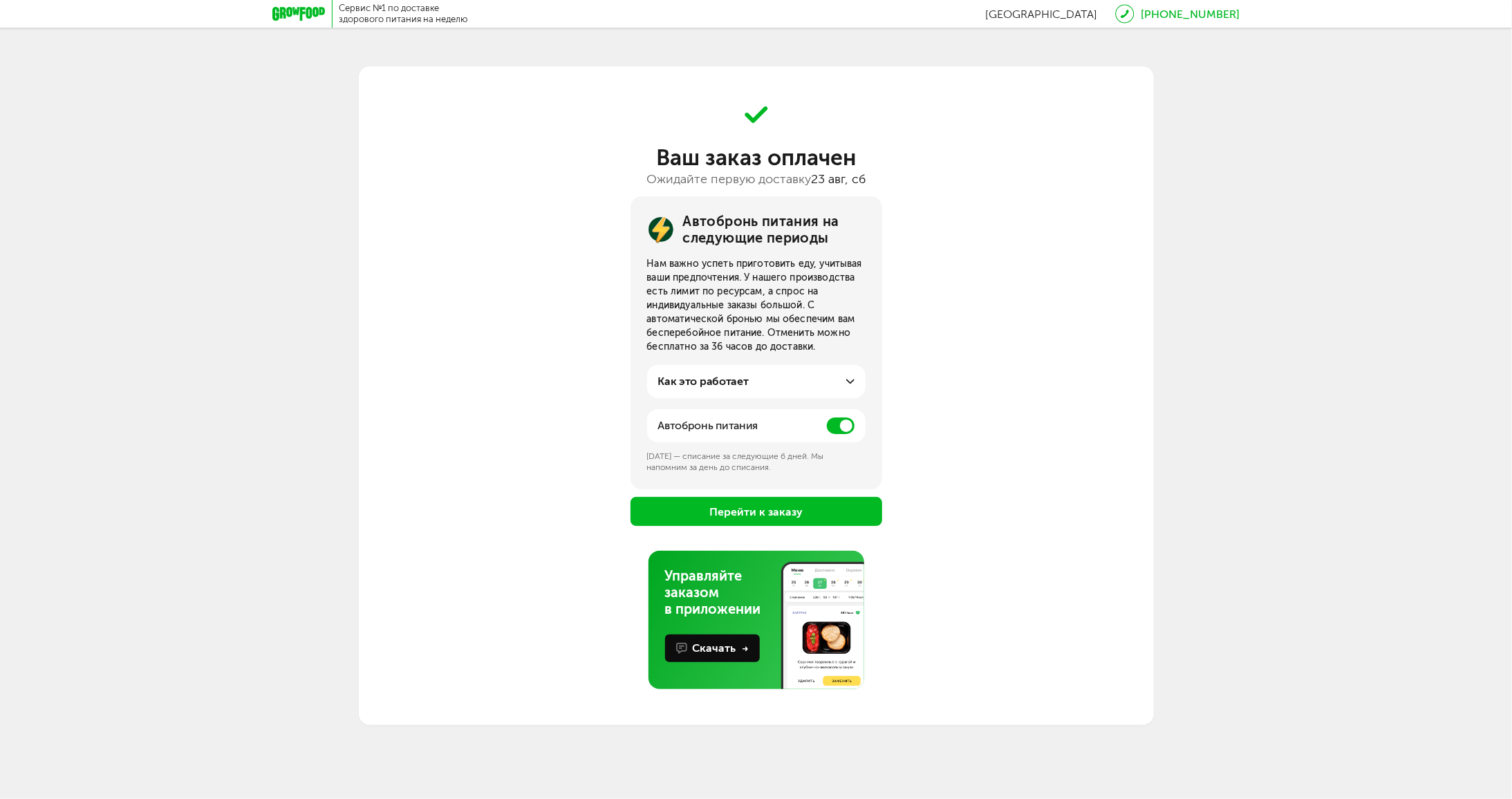
click at [783, 512] on button "Перейти к заказу" at bounding box center [756, 512] width 251 height 29
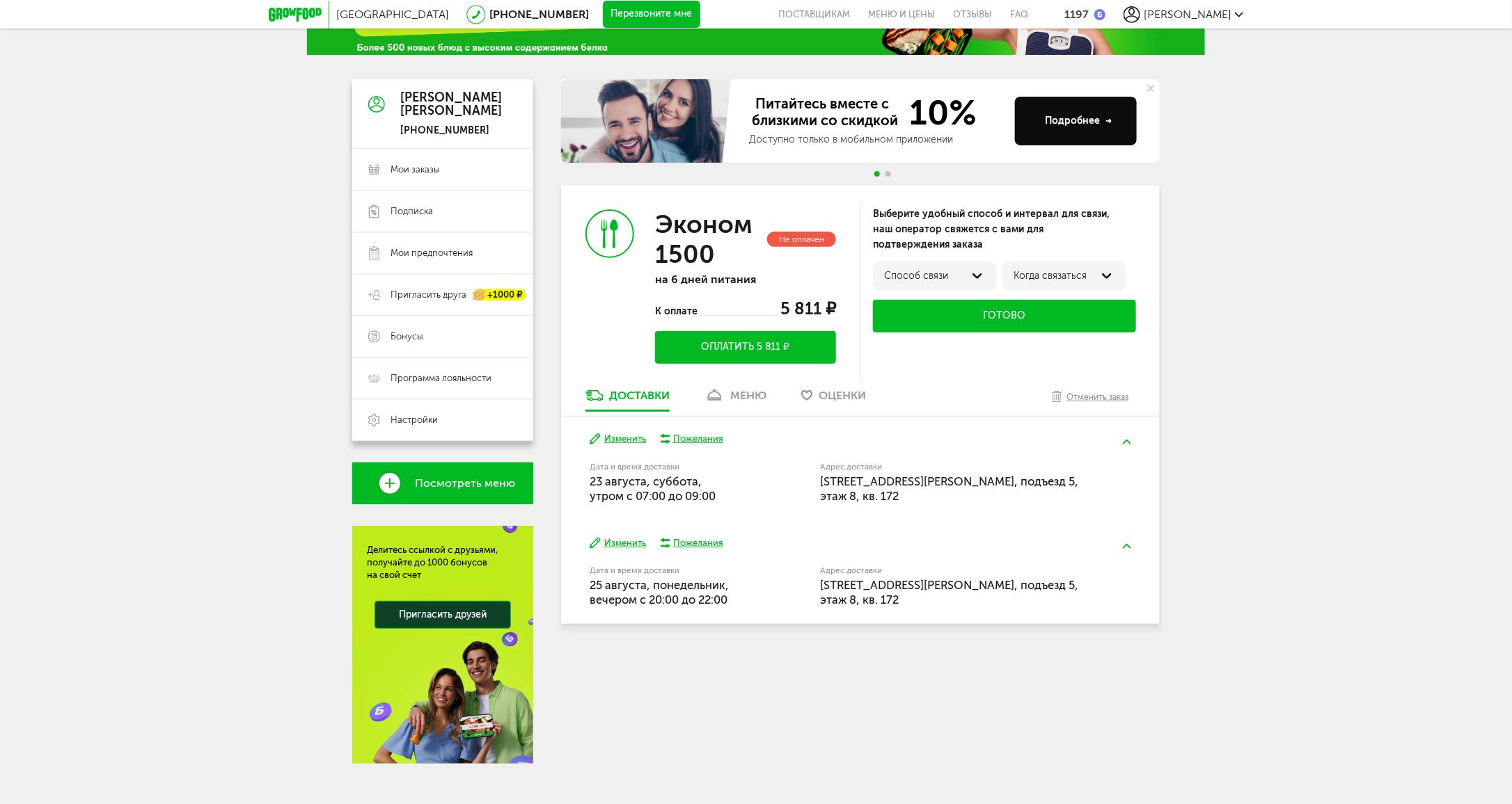
scroll to position [100, 0]
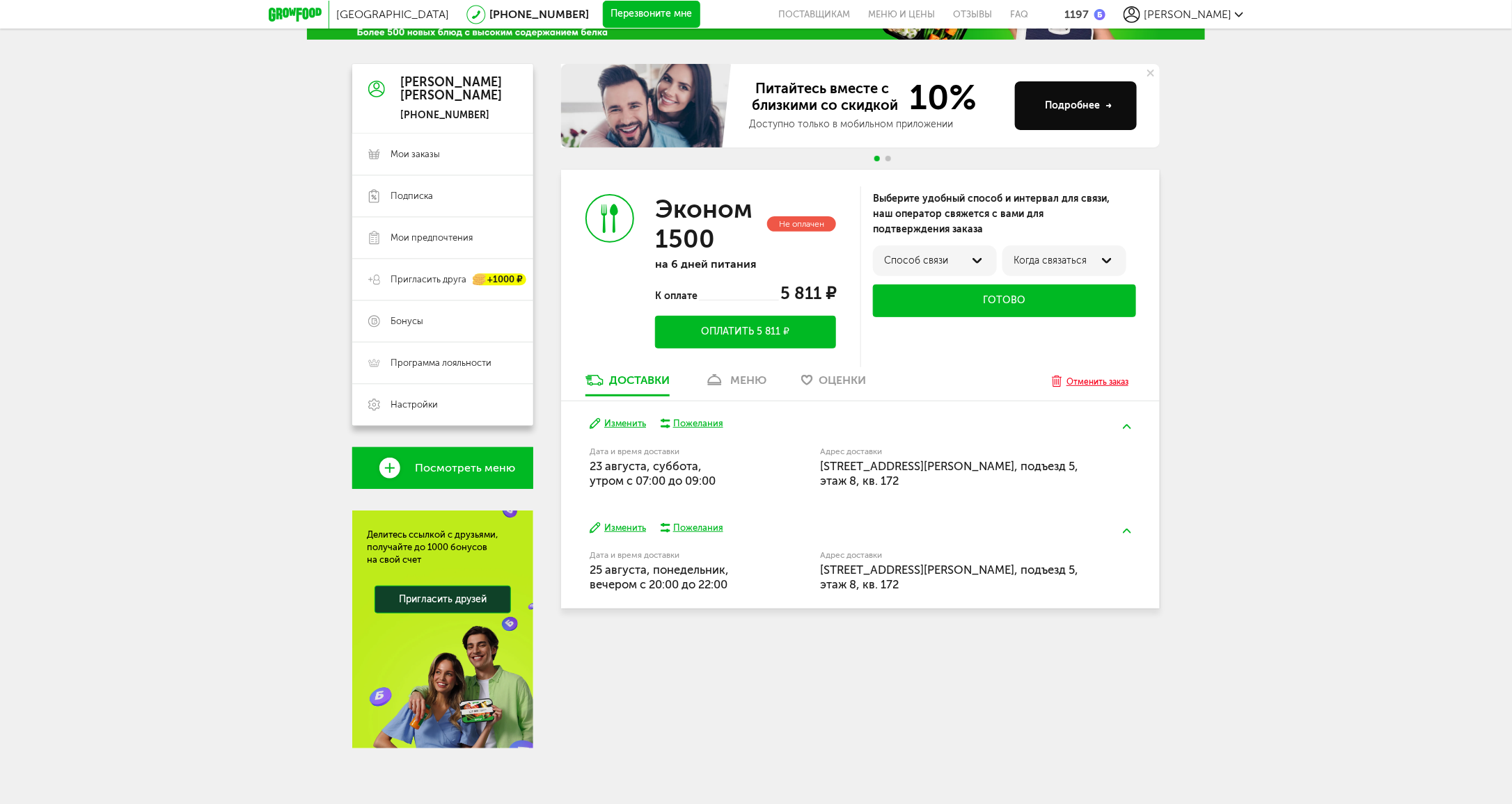
click at [1090, 377] on div "Отменить заказ" at bounding box center [1097, 382] width 62 height 14
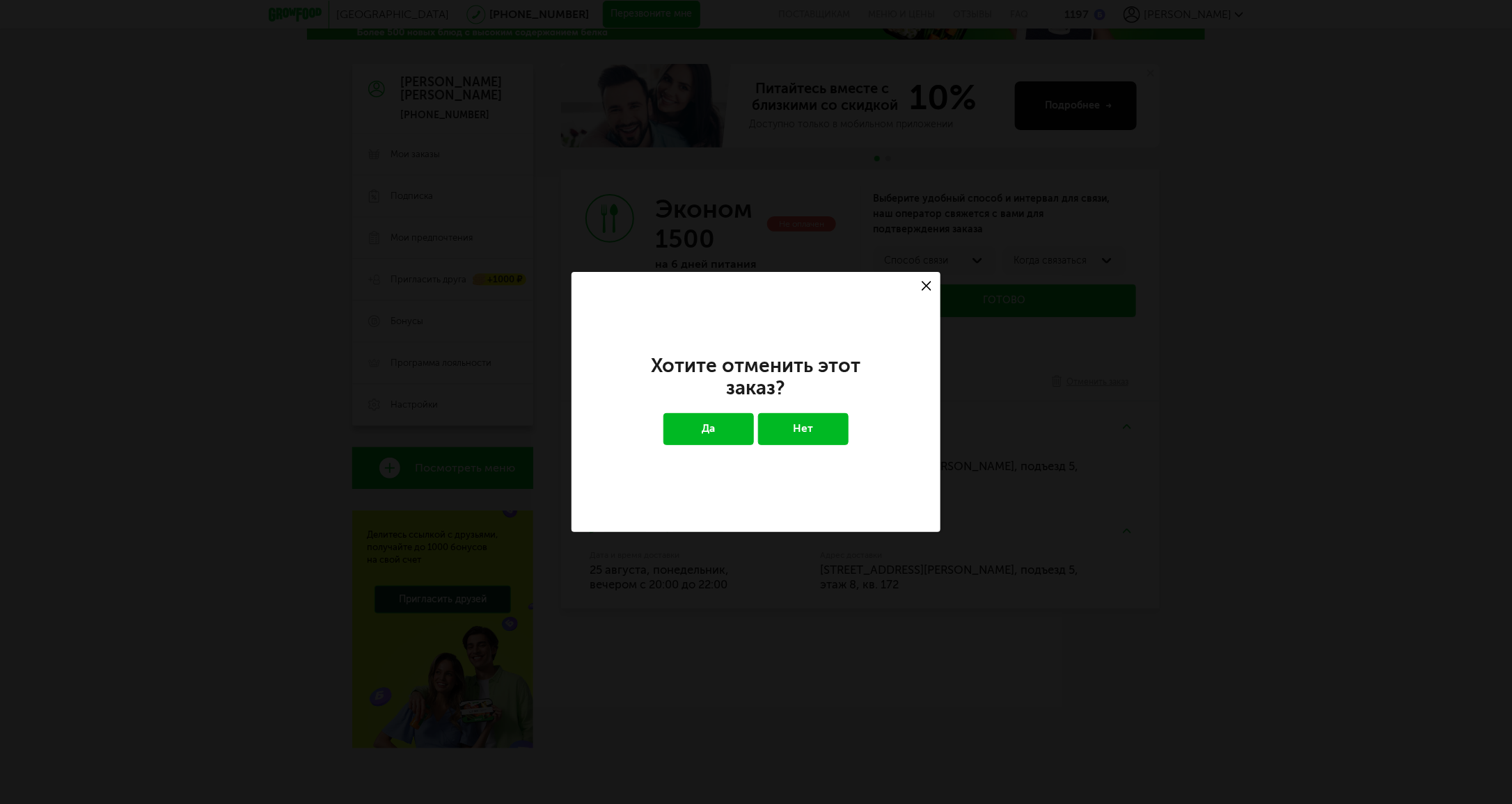
click at [699, 437] on button "Да" at bounding box center [709, 429] width 91 height 32
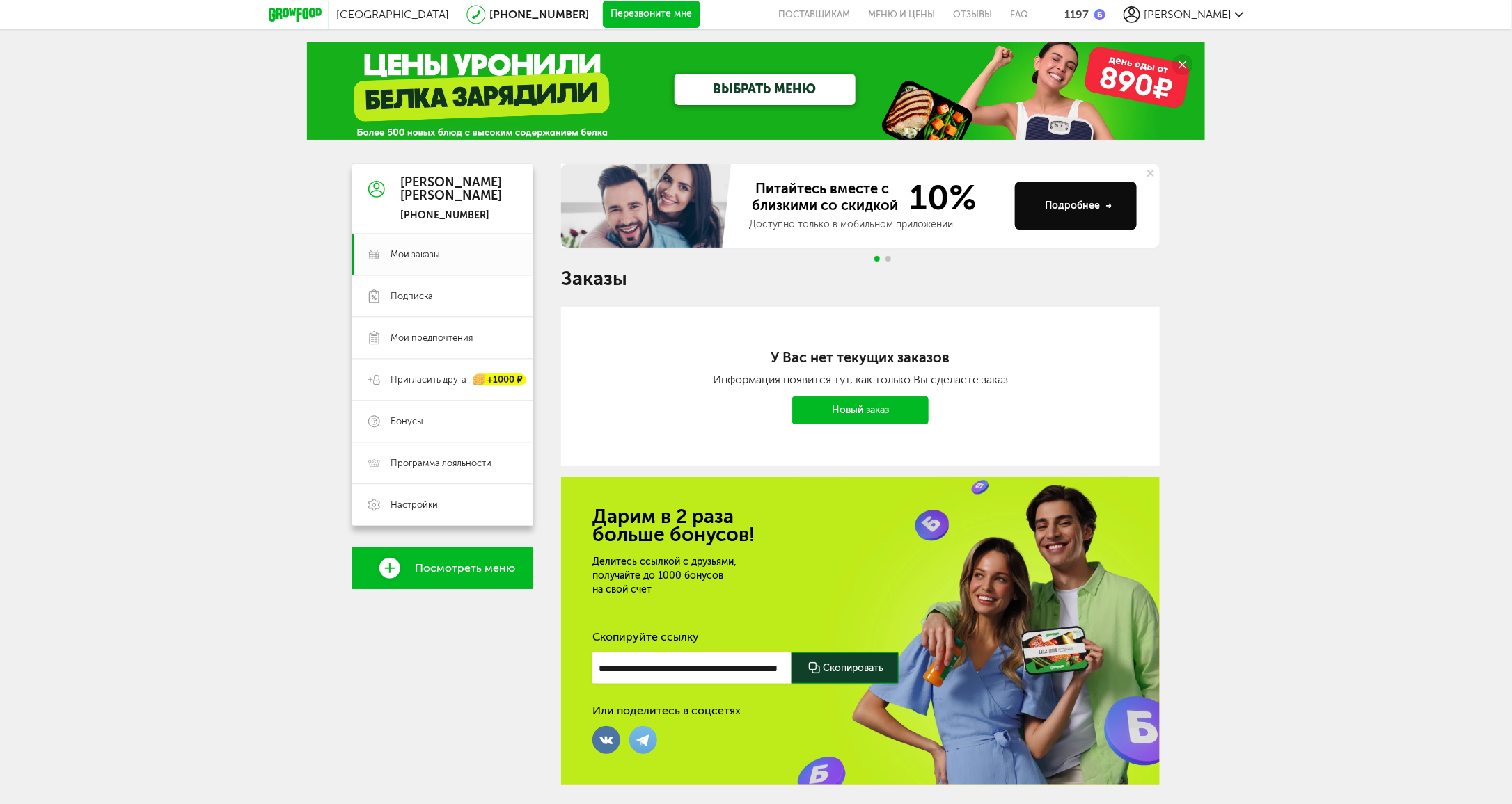
click at [845, 410] on link "Новый заказ" at bounding box center [860, 411] width 136 height 28
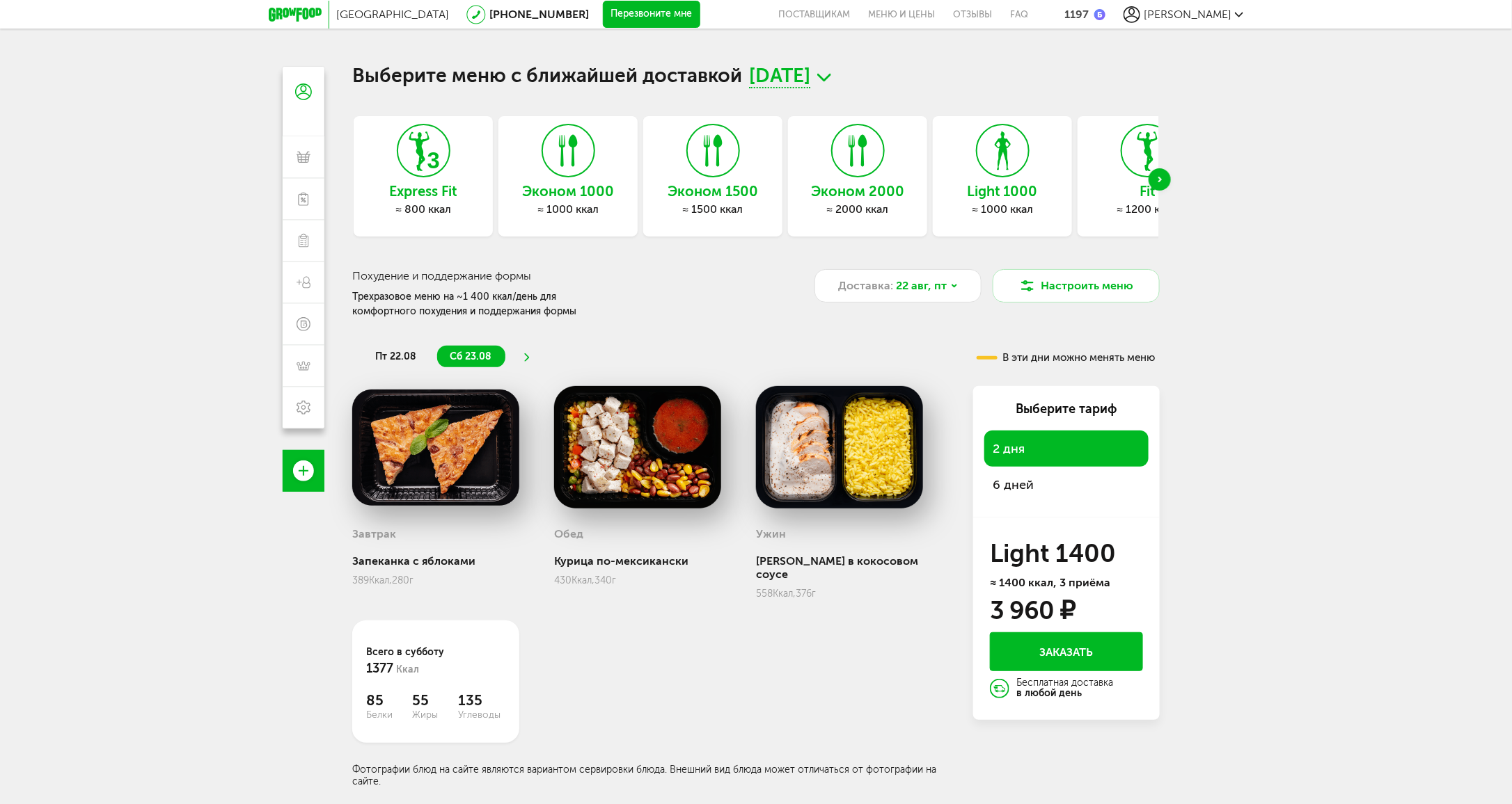
click at [713, 172] on icon at bounding box center [713, 151] width 51 height 53
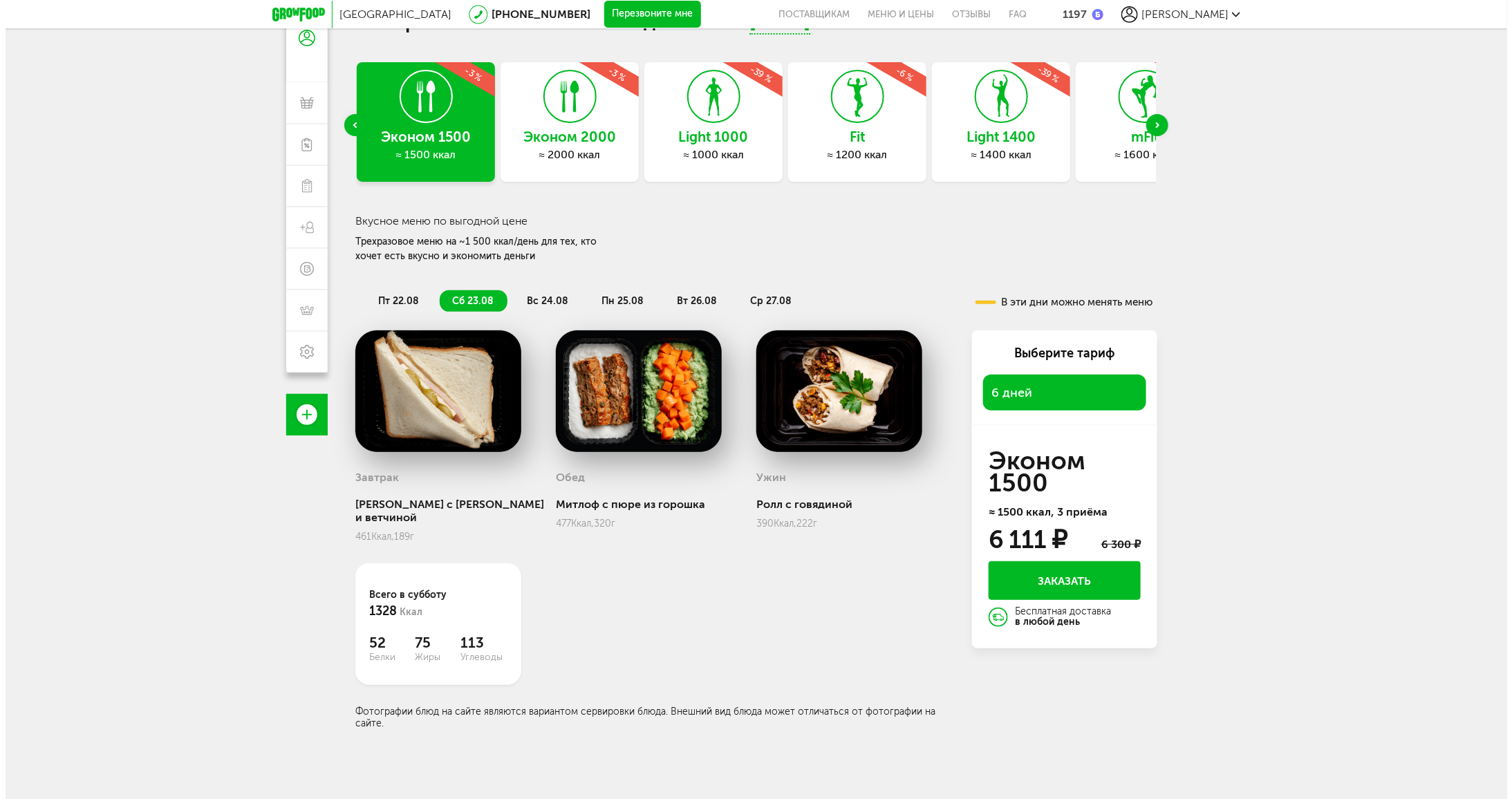
scroll to position [52, 0]
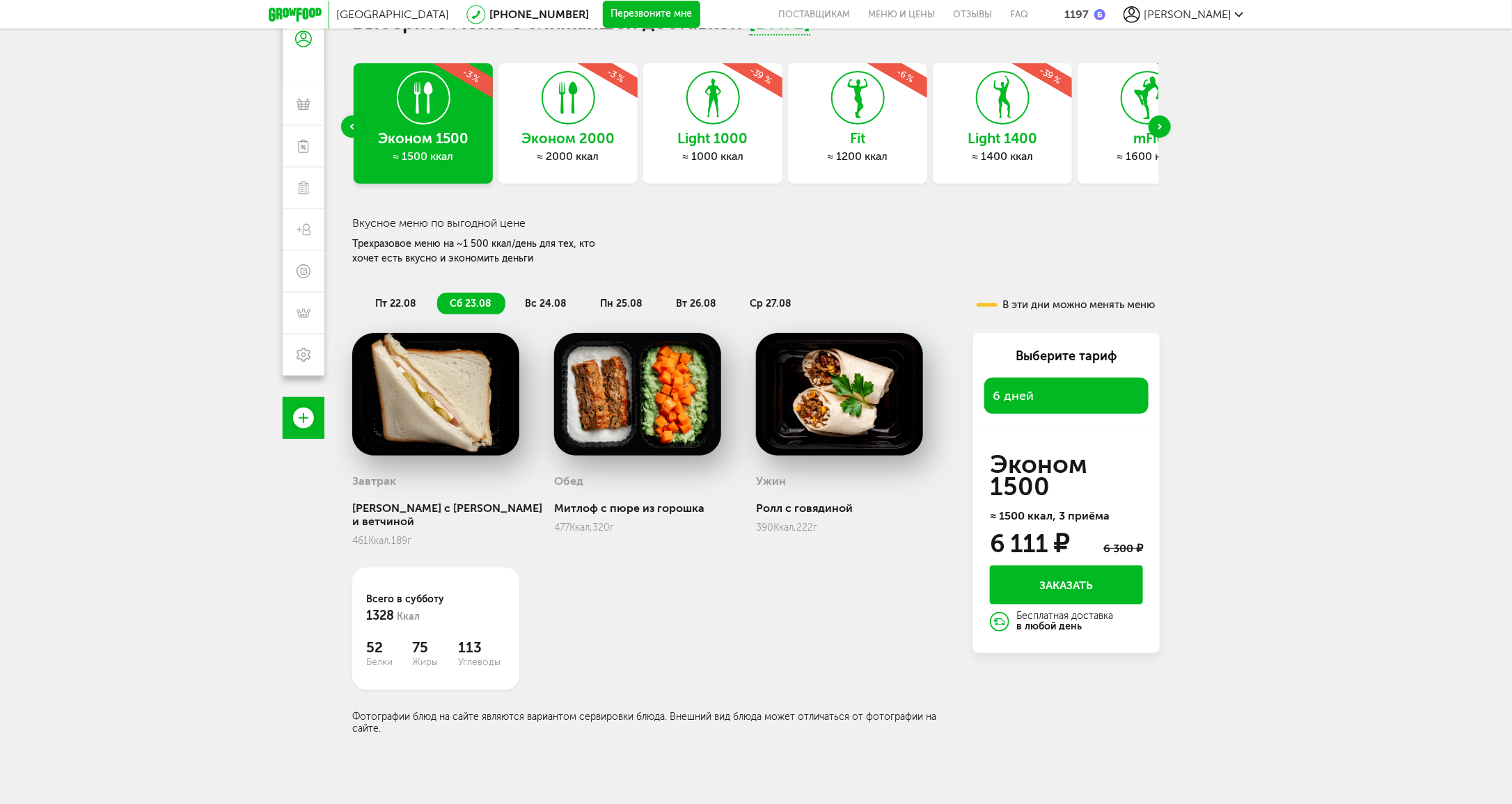
click at [1048, 591] on button "Заказать" at bounding box center [1066, 584] width 153 height 39
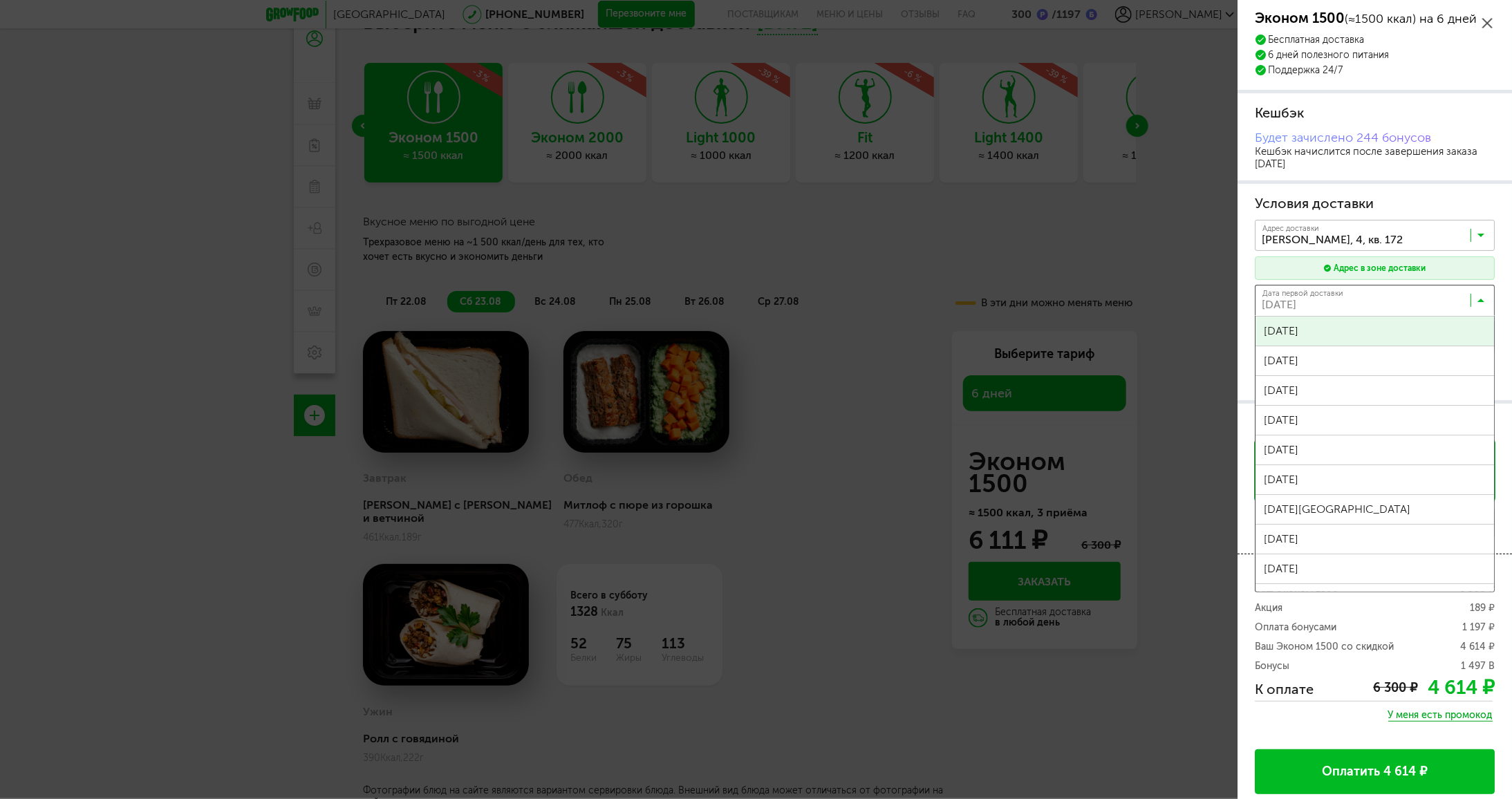
click at [1475, 298] on input "Search for option" at bounding box center [1378, 303] width 239 height 23
click at [1381, 299] on input "Search for option" at bounding box center [1378, 303] width 239 height 23
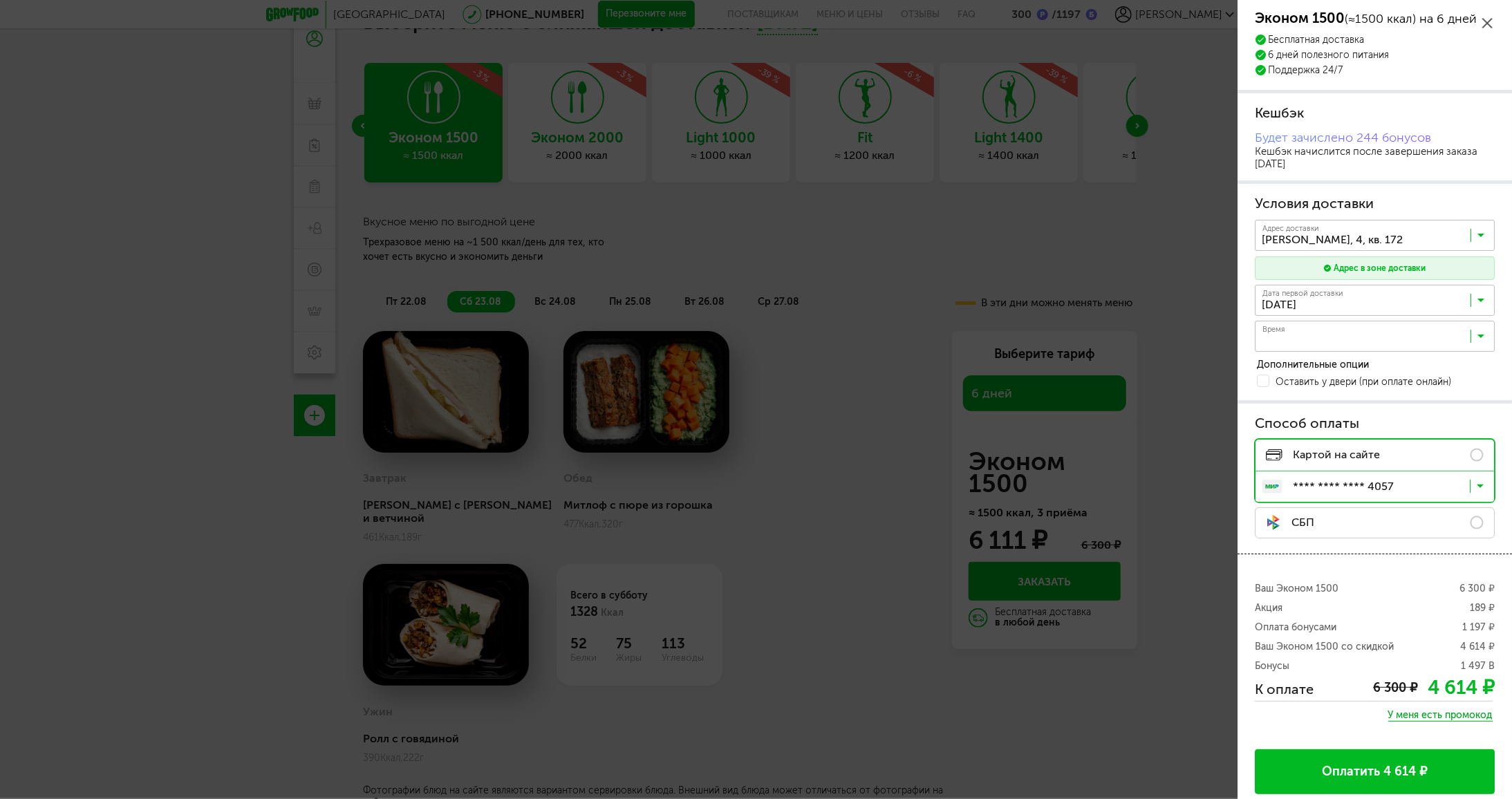
click at [1477, 330] on div "Время Загрузка..." at bounding box center [1374, 336] width 239 height 31
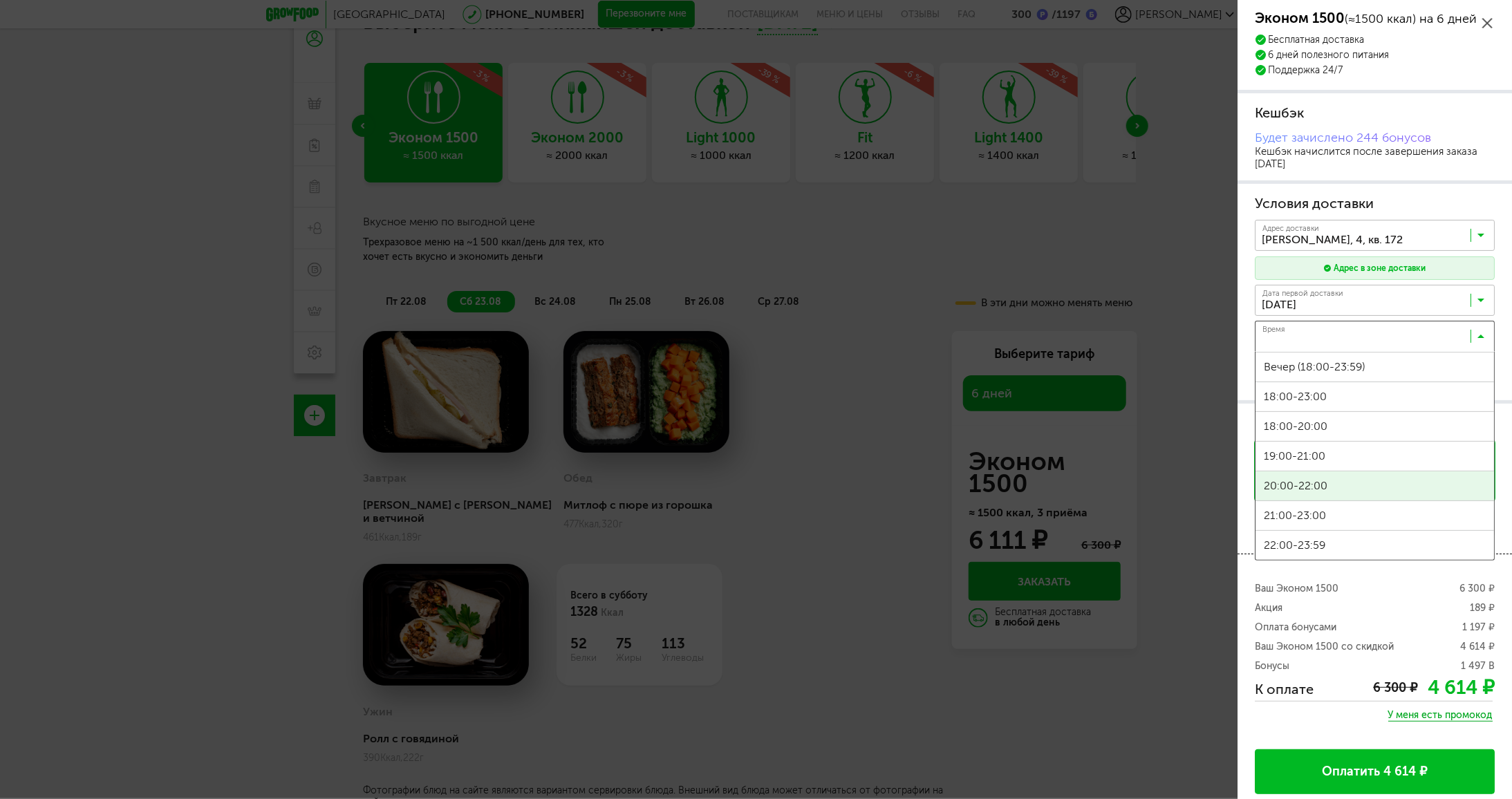
click at [1332, 480] on span "20:00-22:00" at bounding box center [1374, 486] width 239 height 29
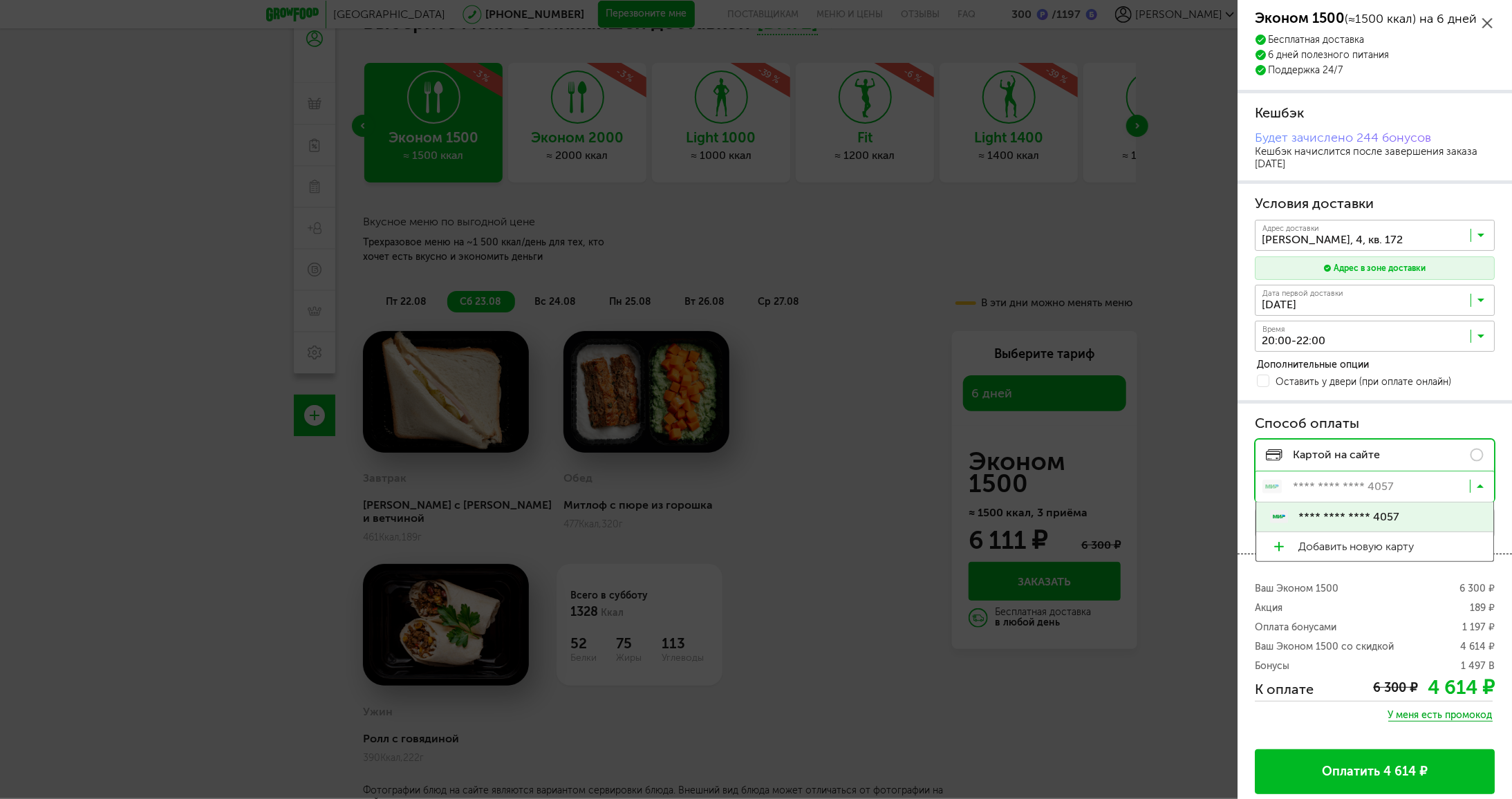
click at [1477, 482] on icon at bounding box center [1480, 489] width 7 height 14
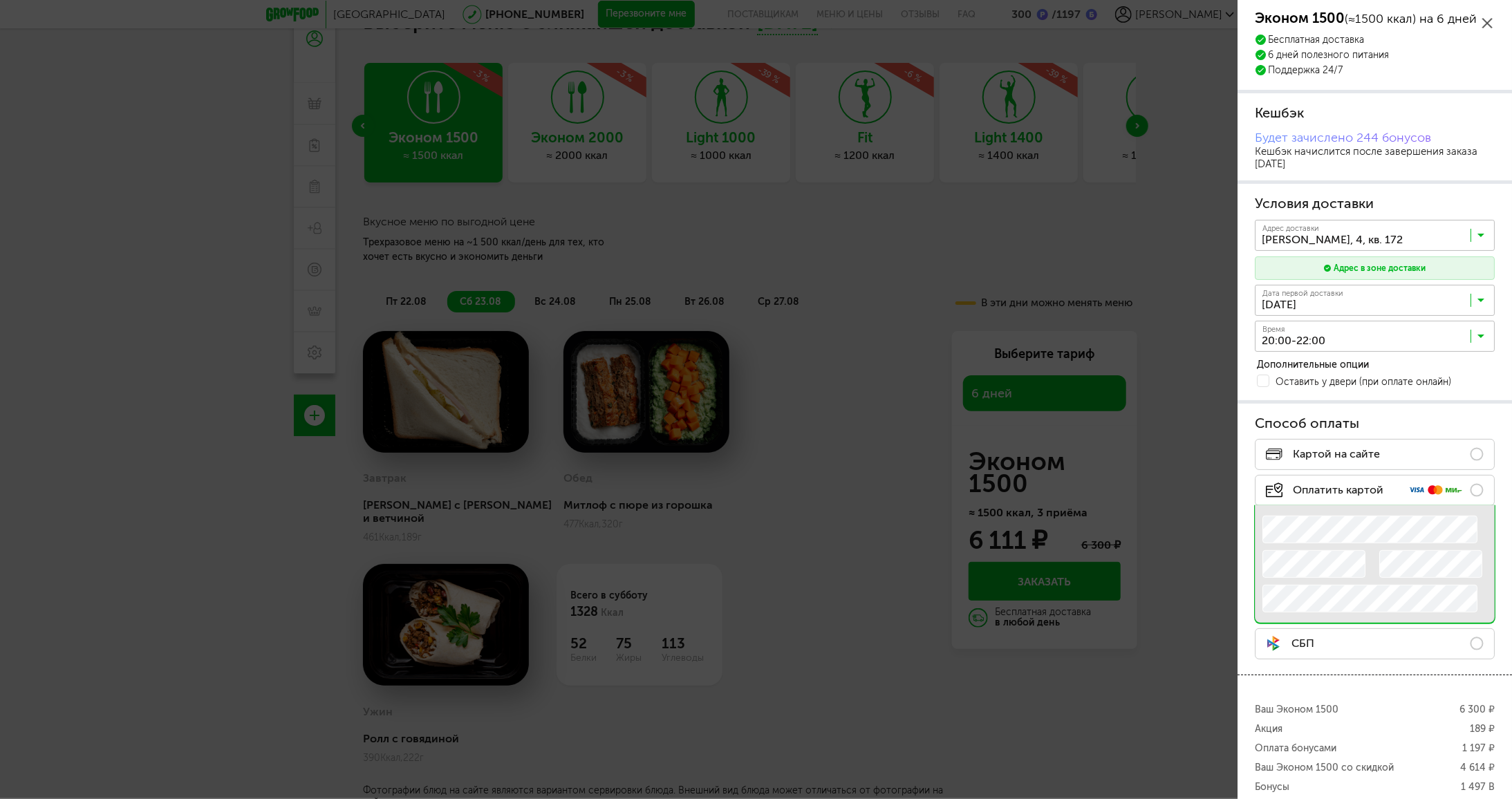
click at [1464, 451] on label "Картой на сайте" at bounding box center [1374, 454] width 239 height 31
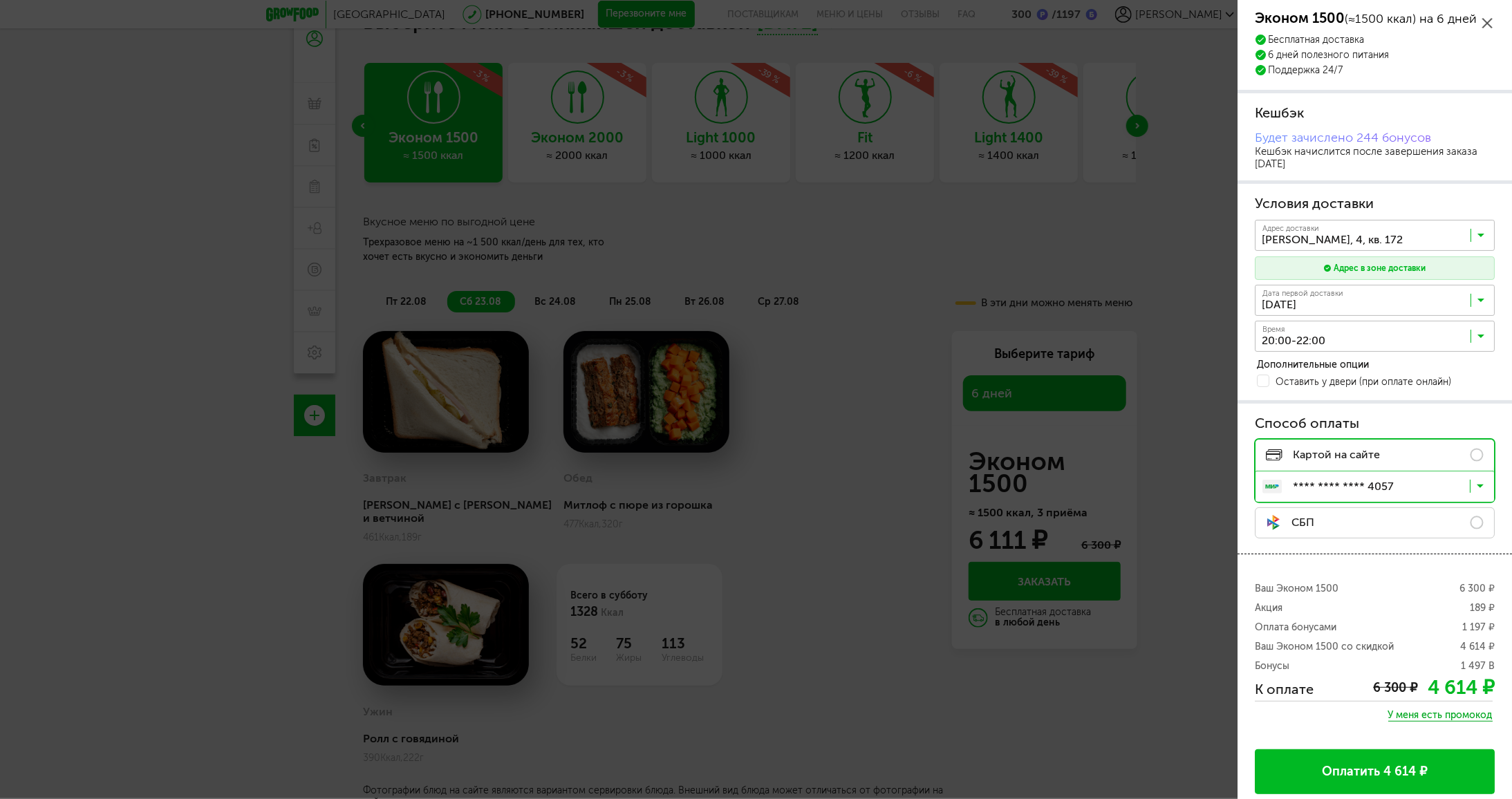
click at [1462, 518] on label "СБП" at bounding box center [1374, 523] width 239 height 31
click at [1477, 518] on icon at bounding box center [1480, 525] width 7 height 14
click at [1468, 447] on label "Картой на сайте" at bounding box center [1374, 454] width 239 height 31
click at [1477, 485] on icon at bounding box center [1480, 489] width 7 height 14
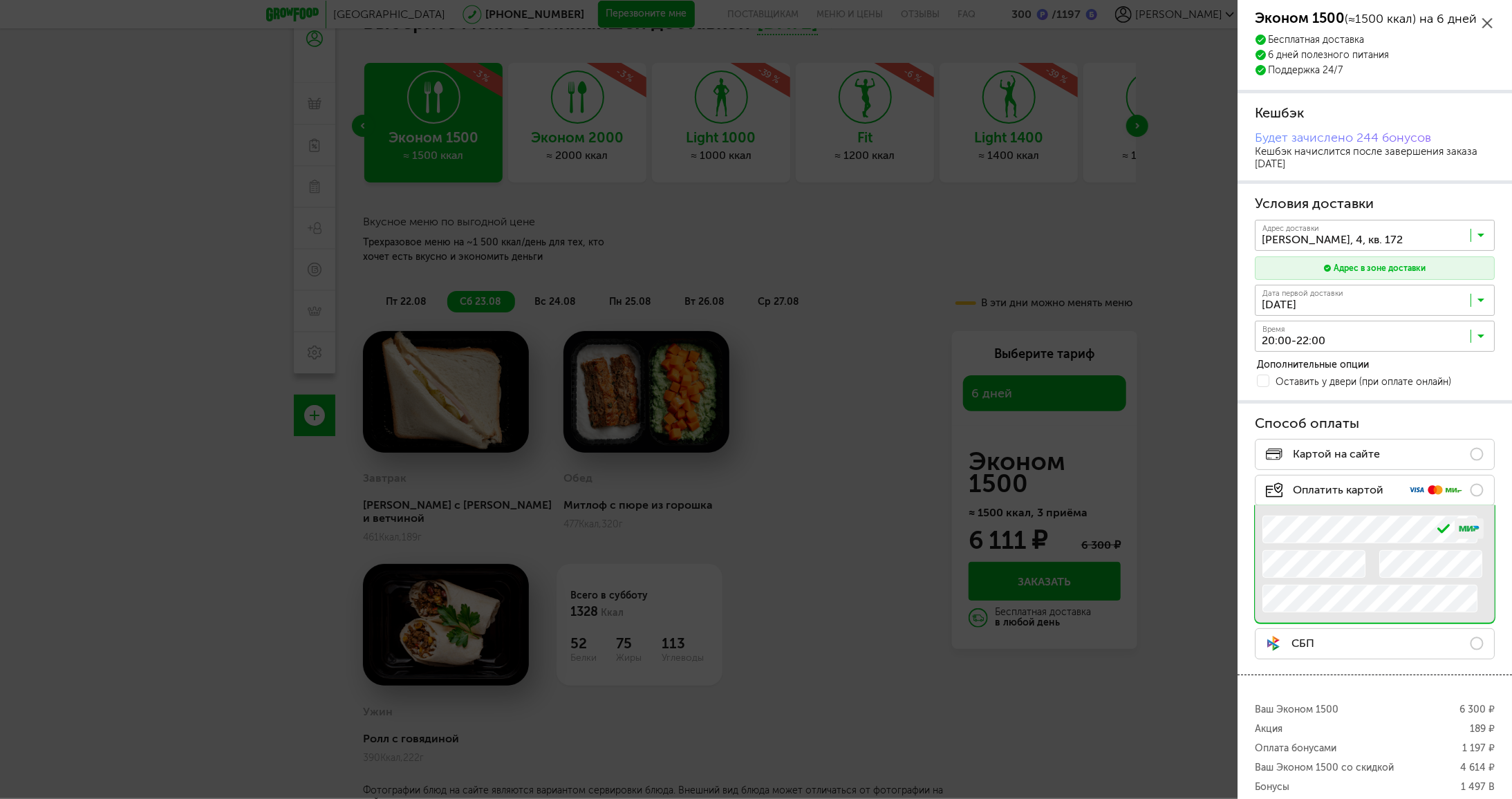
click at [1494, 566] on div "Способ оплаты Картой на сайте Оплатить картой .e{fill:#f79e1b} Номер карты Срок…" at bounding box center [1374, 539] width 275 height 271
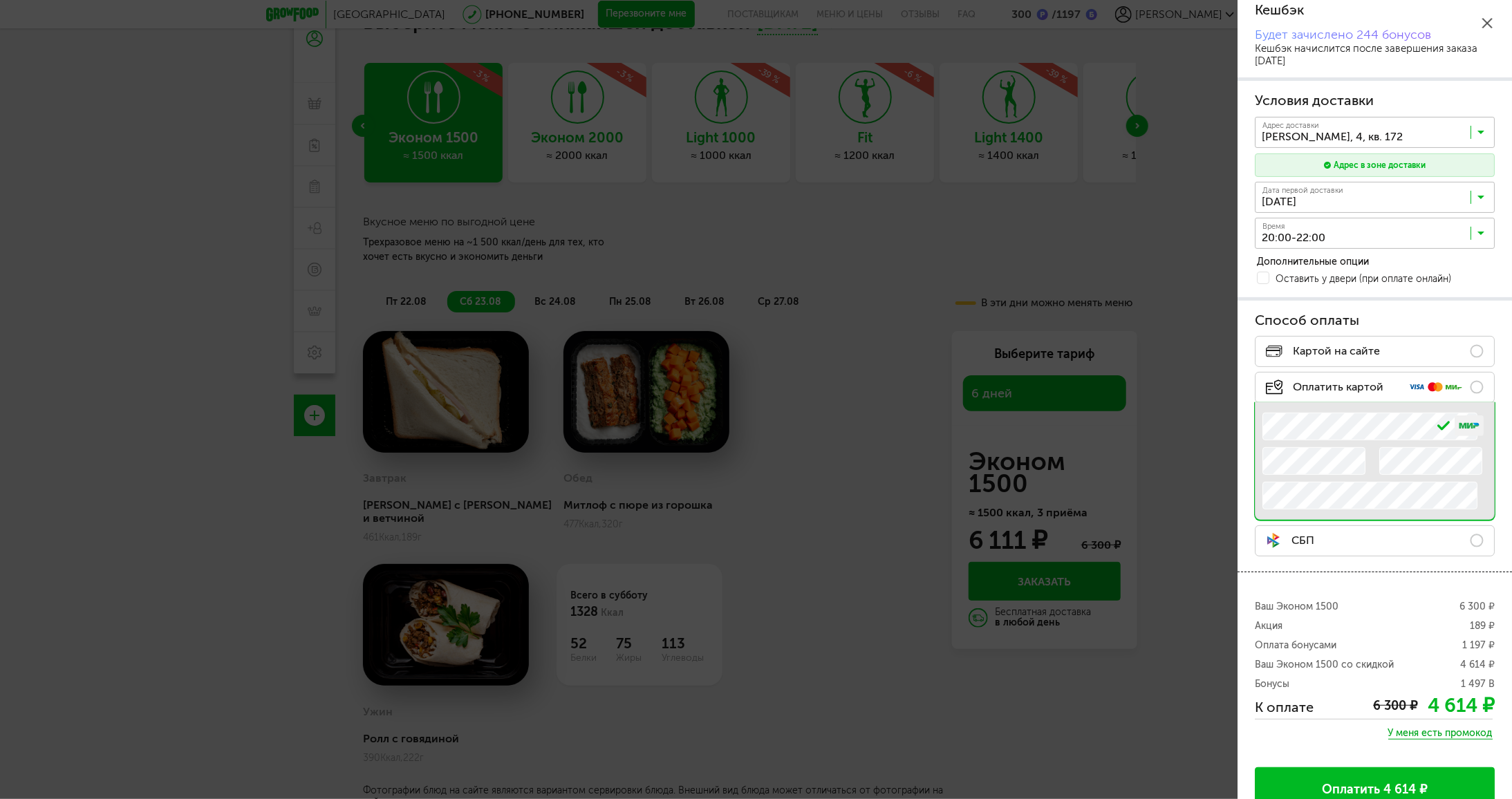
scroll to position [122, 0]
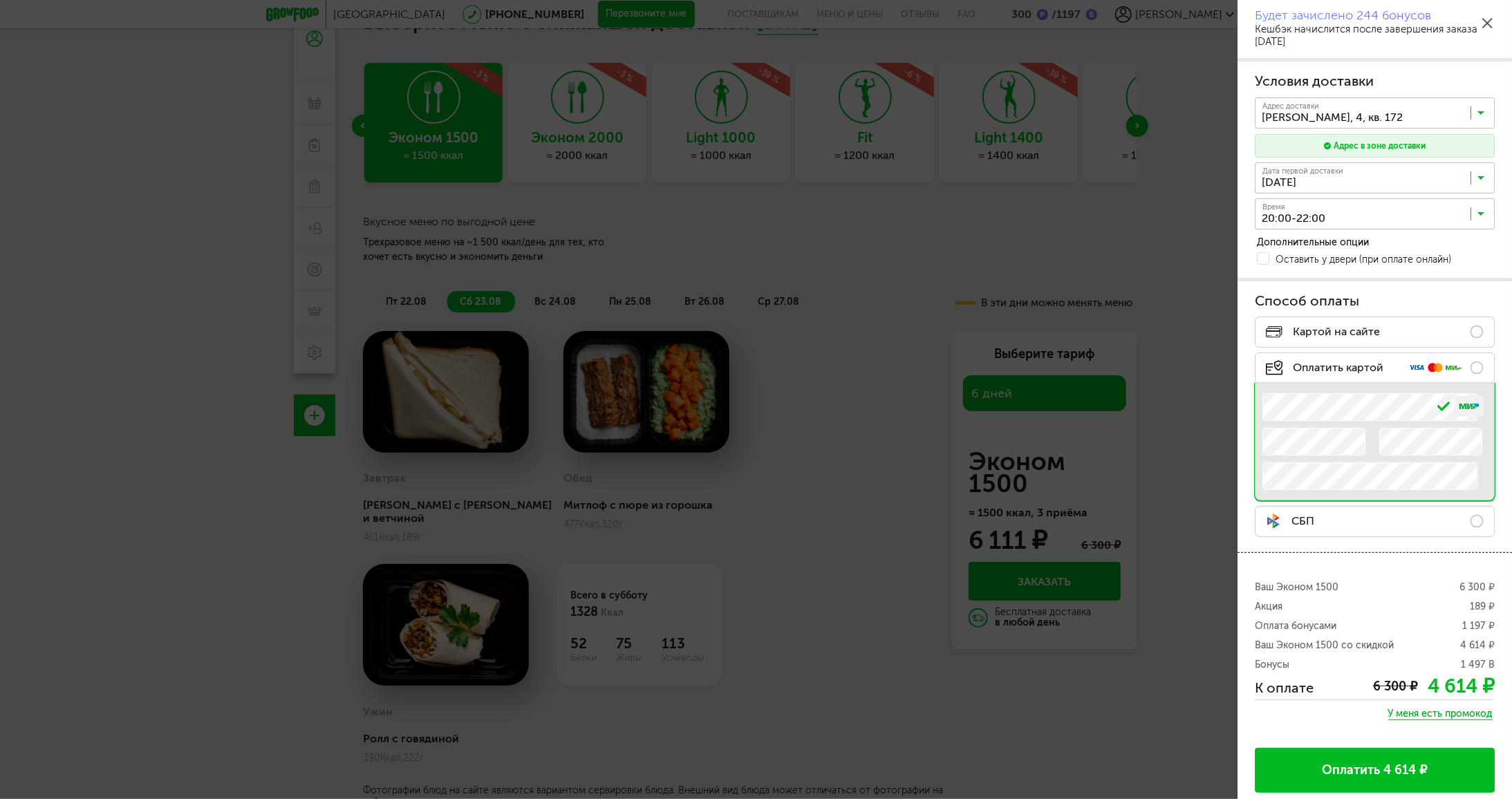
click at [1406, 768] on button "Оплатить 4 614 ₽" at bounding box center [1374, 771] width 239 height 45
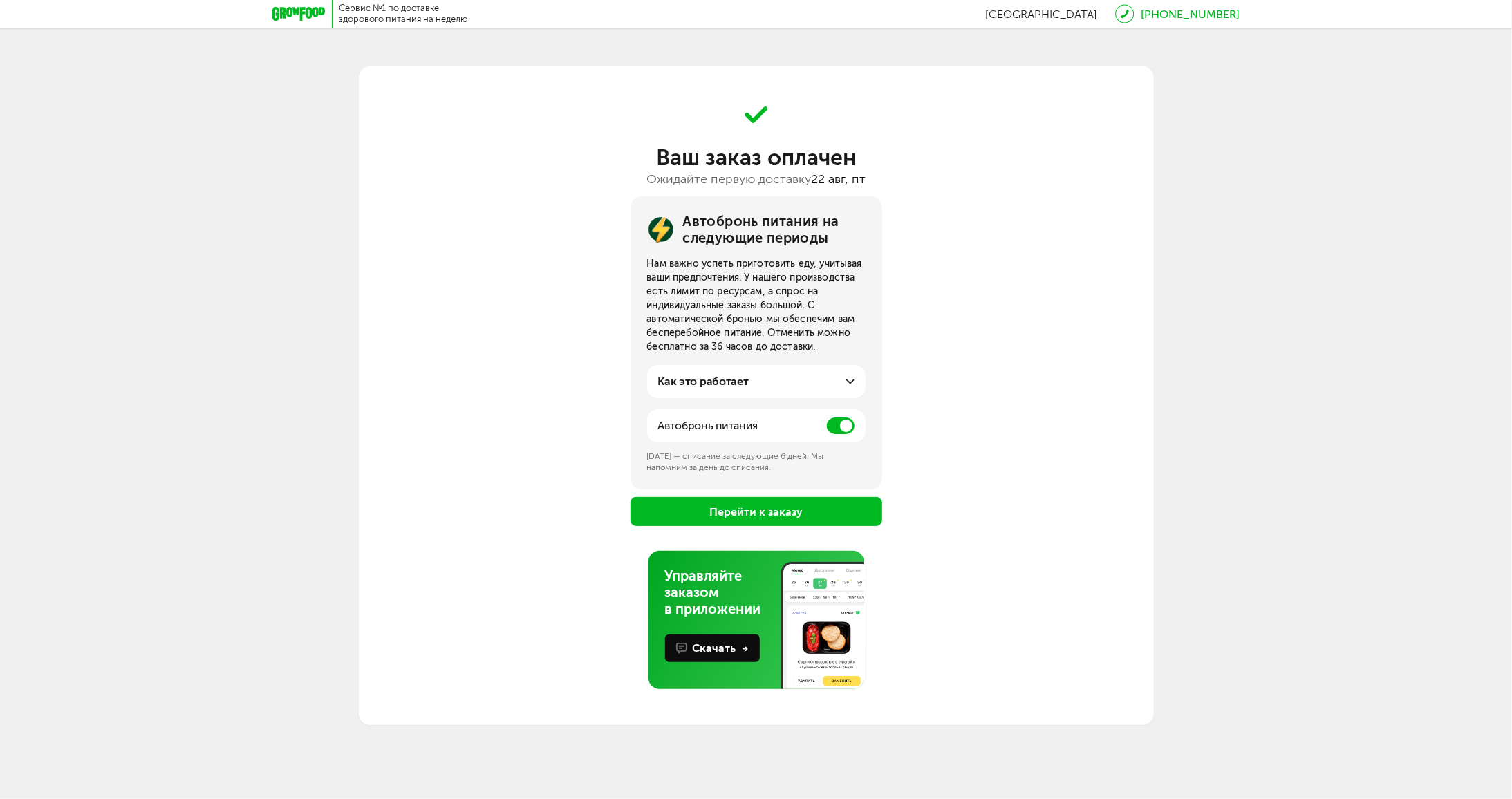
click at [781, 506] on button "Перейти к заказу" at bounding box center [756, 512] width 251 height 29
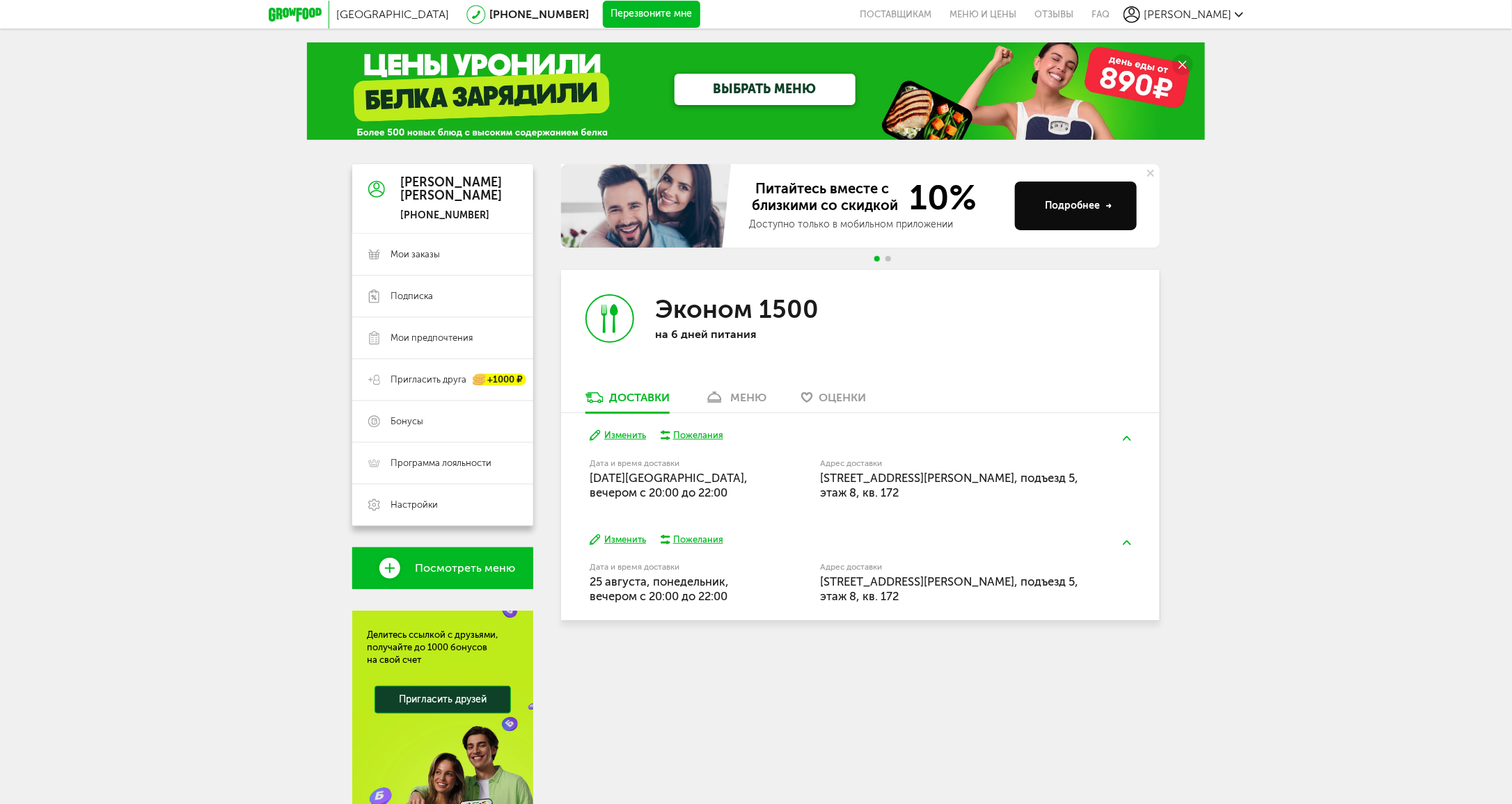
click at [627, 539] on button "Изменить" at bounding box center [617, 540] width 56 height 13
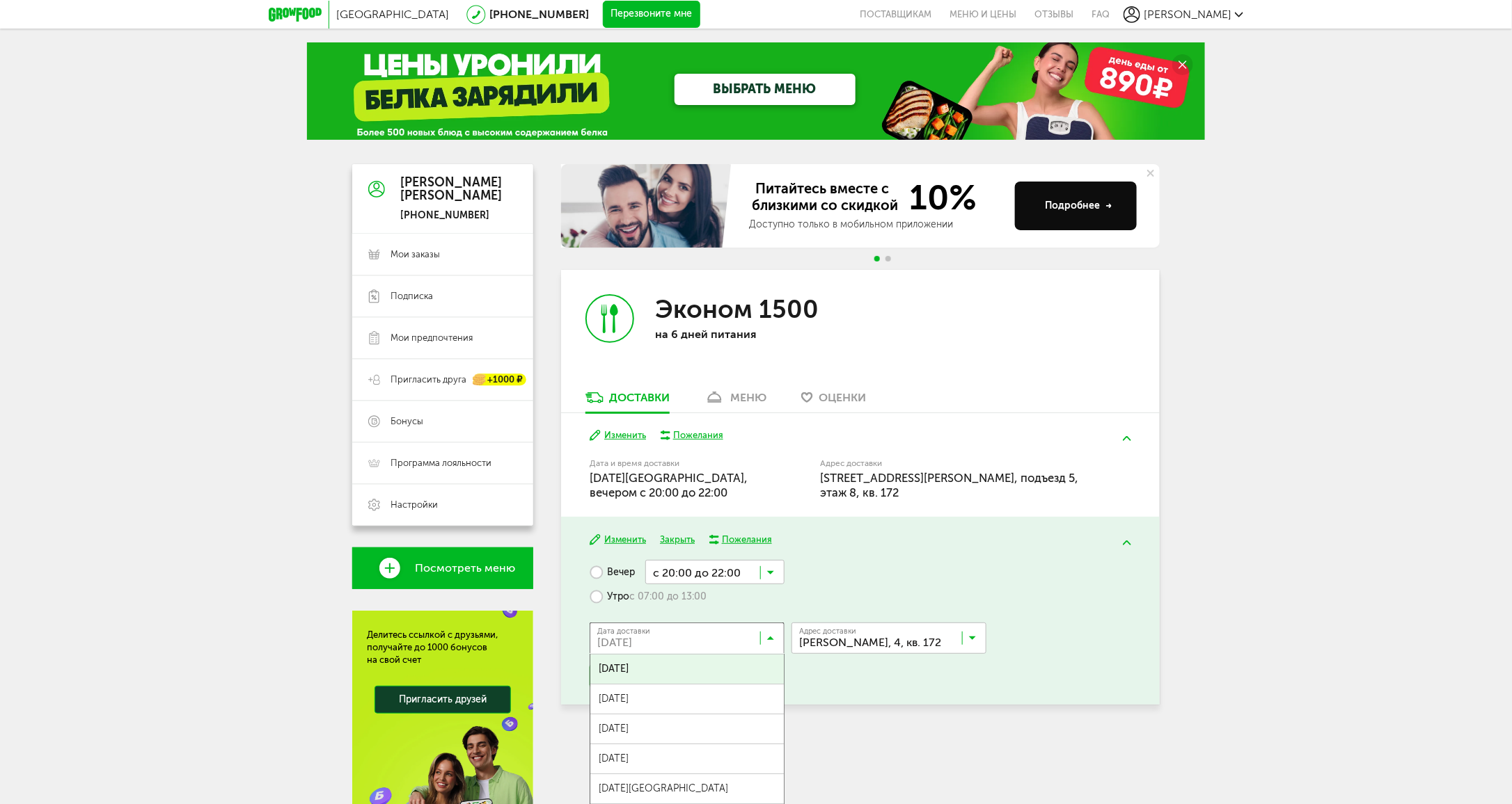
click at [771, 641] on icon at bounding box center [771, 641] width 7 height 14
click at [650, 727] on span "[DATE]" at bounding box center [686, 729] width 194 height 29
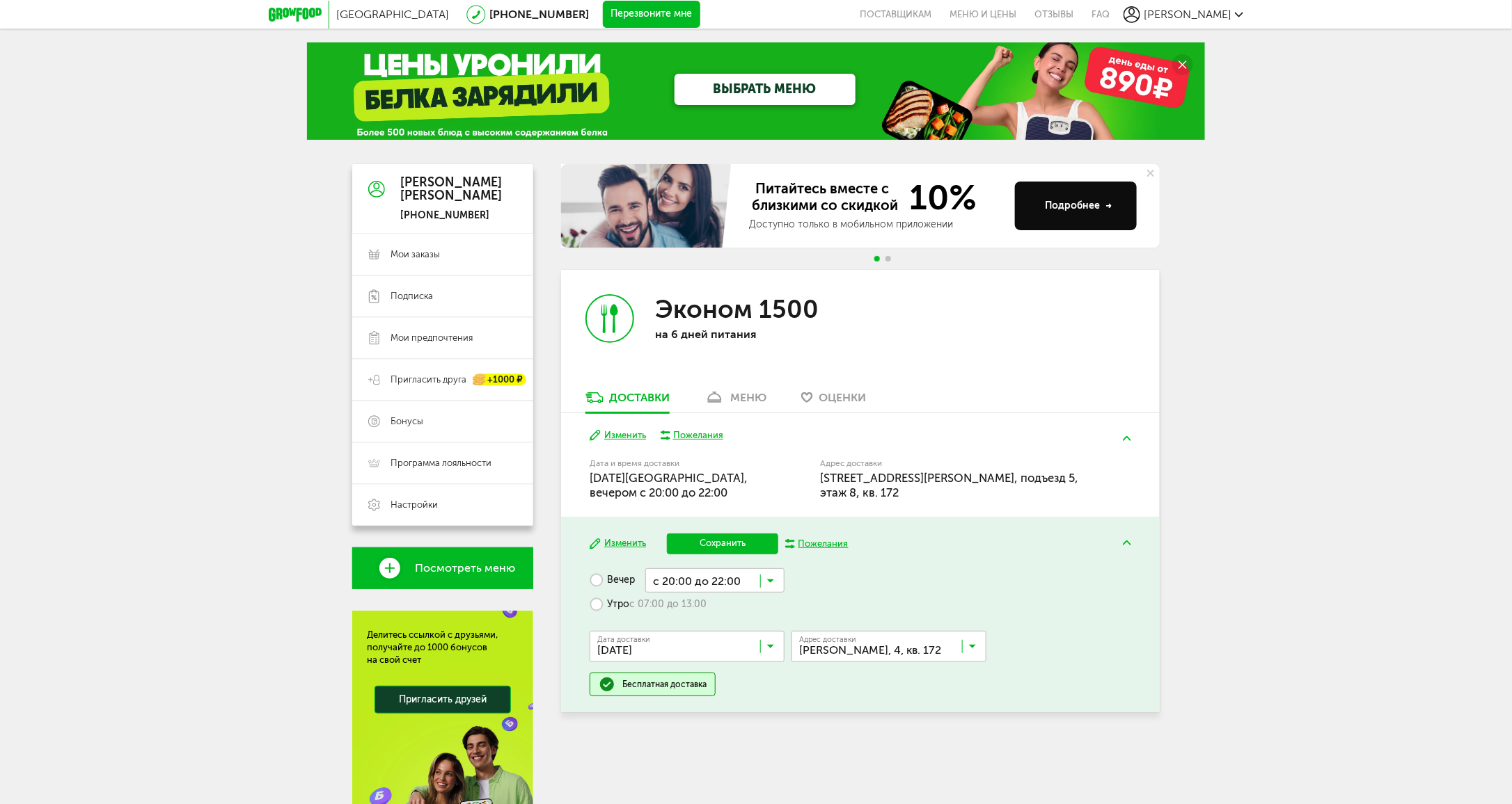
click at [732, 541] on button "Сохранить" at bounding box center [722, 544] width 111 height 21
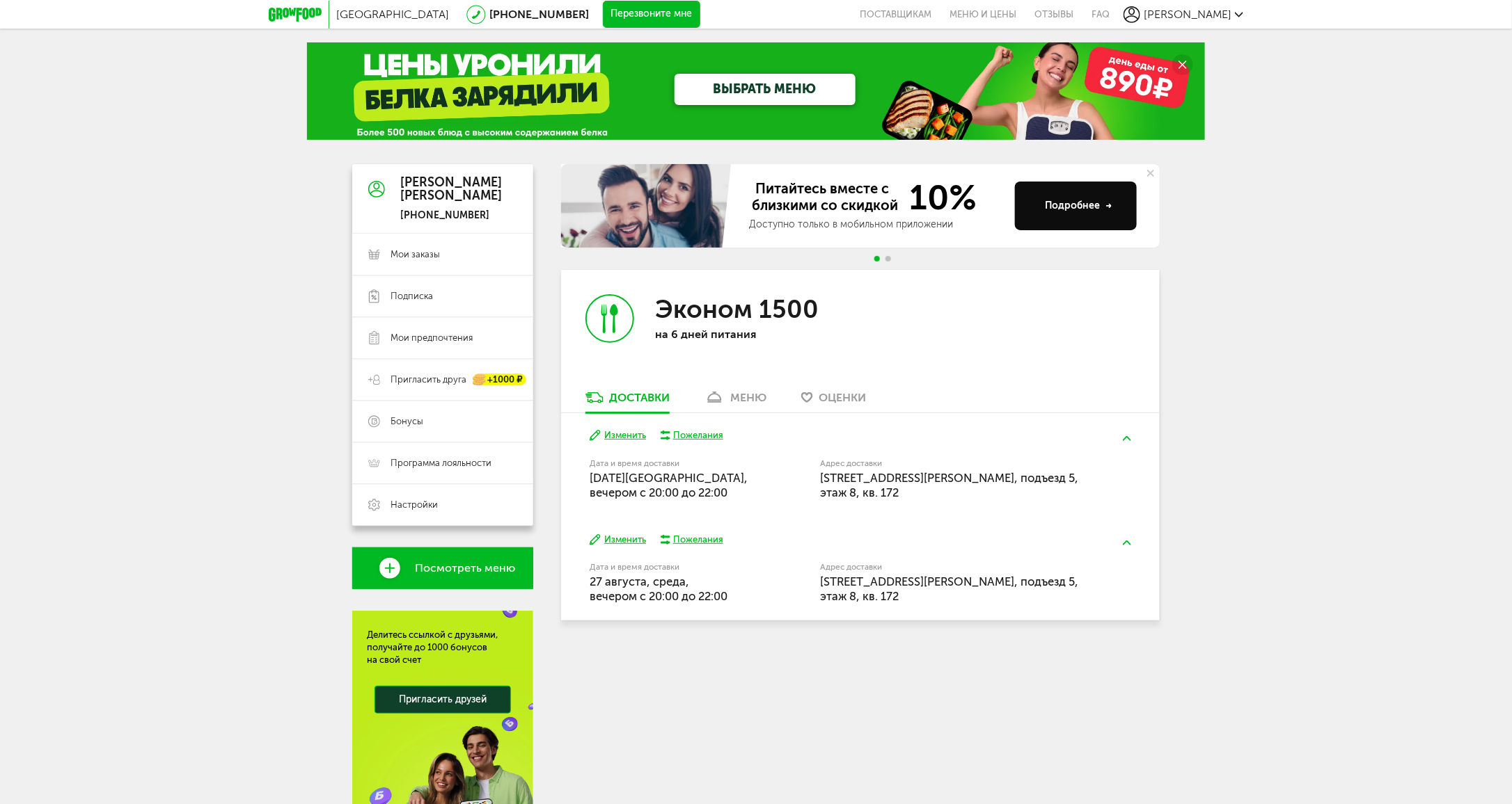
click at [1217, 11] on span "[PERSON_NAME]" at bounding box center [1187, 14] width 88 height 13
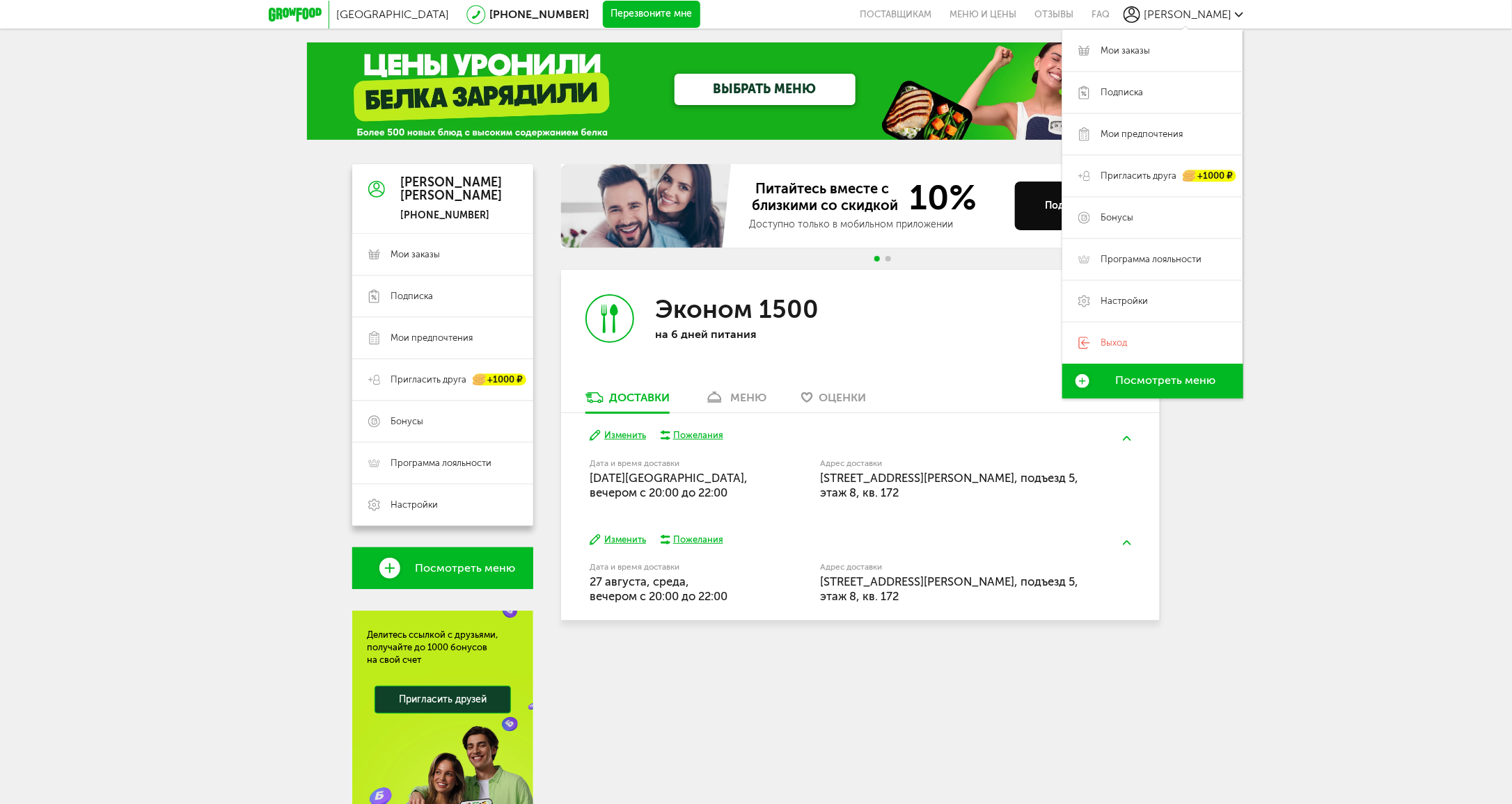
click at [3, 316] on div "Санкт-Петербург 8 (800) 555-21-78 Перезвоните мне поставщикам Меню и цены Отзыв…" at bounding box center [756, 452] width 1512 height 905
